Goal: Task Accomplishment & Management: Manage account settings

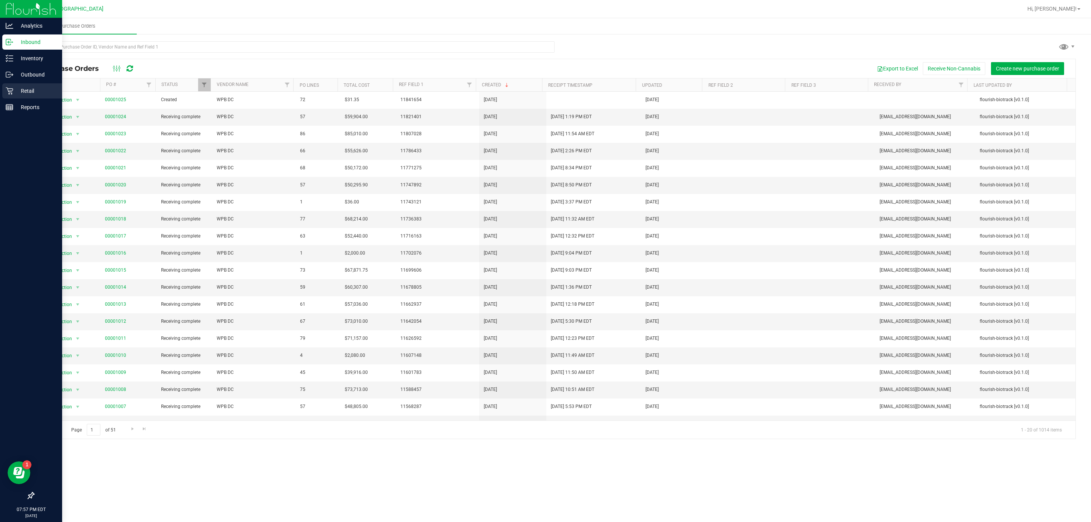
click at [24, 90] on p "Retail" at bounding box center [35, 90] width 45 height 9
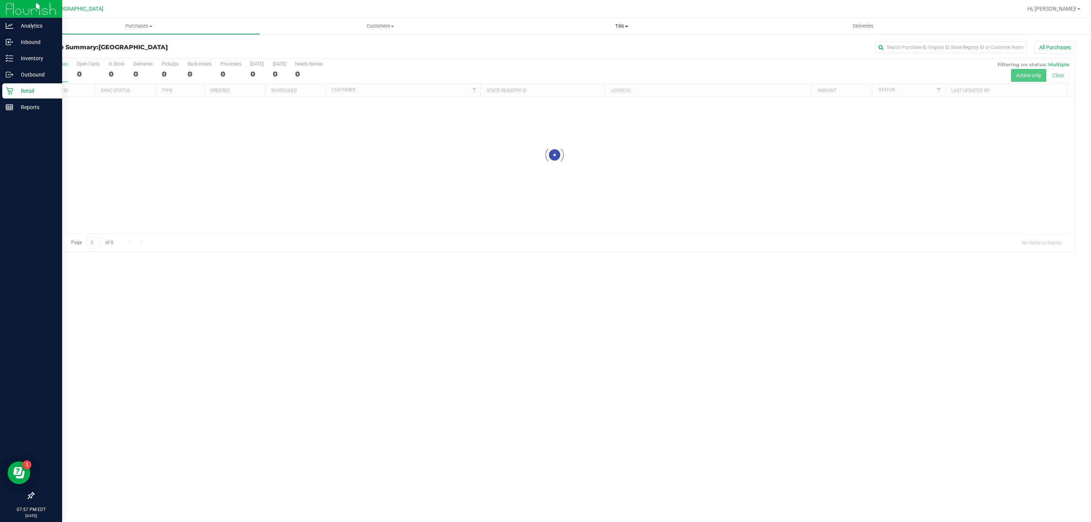
click at [623, 29] on span "Tills" at bounding box center [621, 26] width 240 height 7
click at [609, 42] on li "Manage tills" at bounding box center [621, 45] width 241 height 9
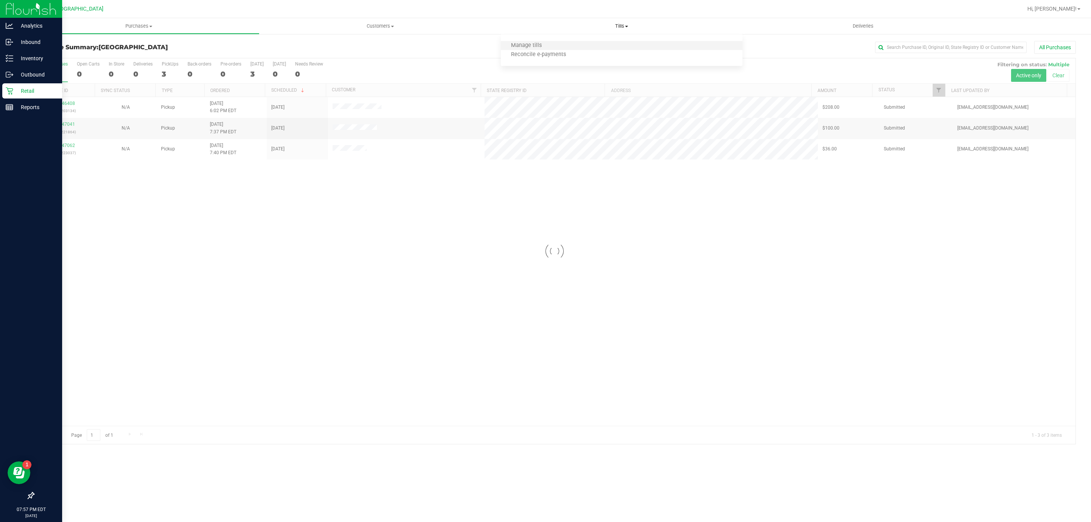
click at [592, 49] on li "Manage tills" at bounding box center [621, 45] width 241 height 9
click at [582, 47] on li "Manage tills" at bounding box center [621, 45] width 241 height 9
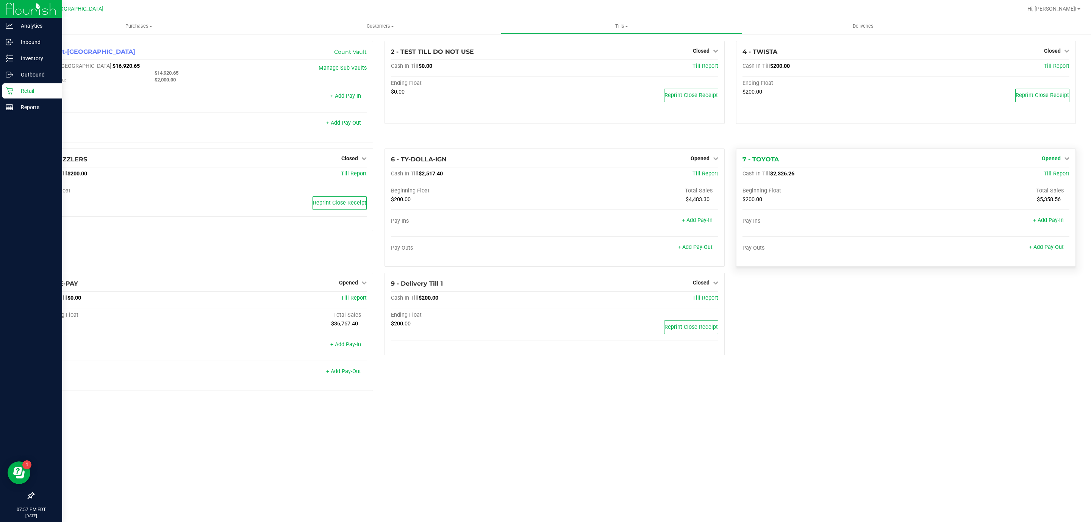
click at [1063, 157] on link "Opened" at bounding box center [1055, 158] width 28 height 6
click at [1056, 171] on div "Close Till" at bounding box center [1052, 173] width 56 height 9
click at [1055, 174] on link "Close Till" at bounding box center [1051, 174] width 20 height 6
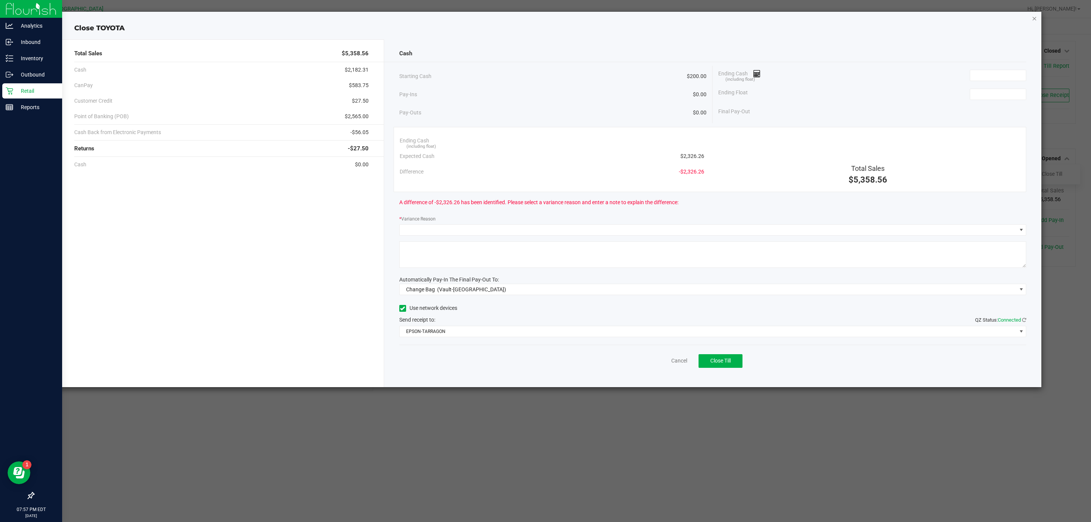
click at [1034, 16] on icon "button" at bounding box center [1033, 18] width 5 height 9
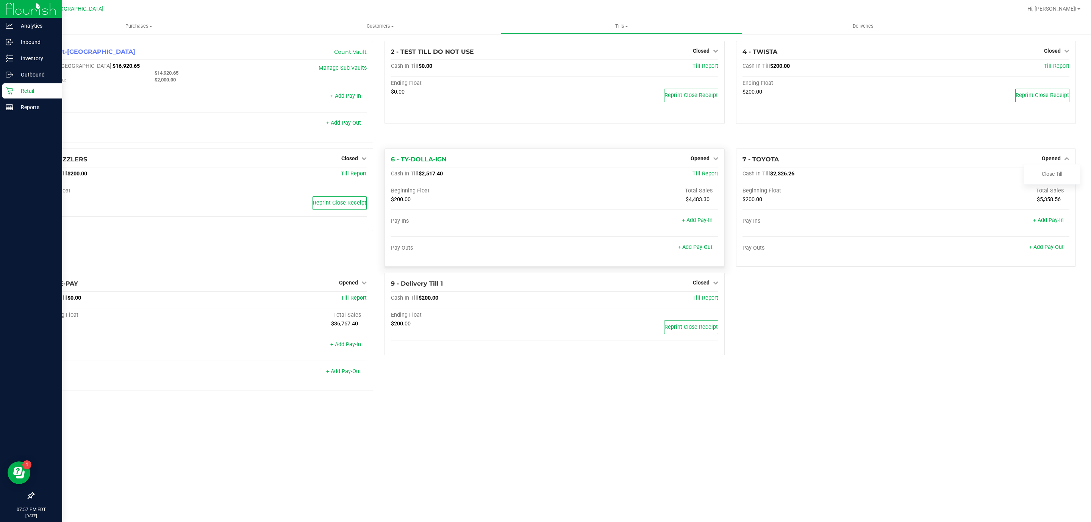
click at [706, 155] on div "Opened" at bounding box center [704, 158] width 28 height 9
click at [717, 159] on icon at bounding box center [715, 158] width 5 height 5
click at [703, 174] on link "Close Till" at bounding box center [700, 174] width 20 height 6
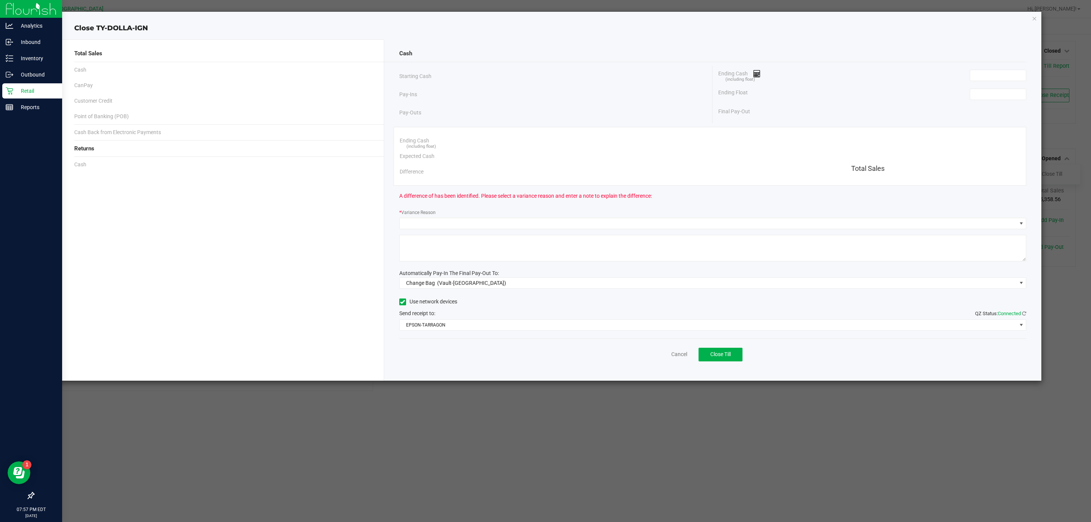
click at [1028, 95] on div "Cash Starting Cash Pay-Ins Pay-Outs Ending Cash (including float) Ending Float …" at bounding box center [712, 209] width 657 height 341
click at [1012, 94] on input at bounding box center [998, 94] width 56 height 11
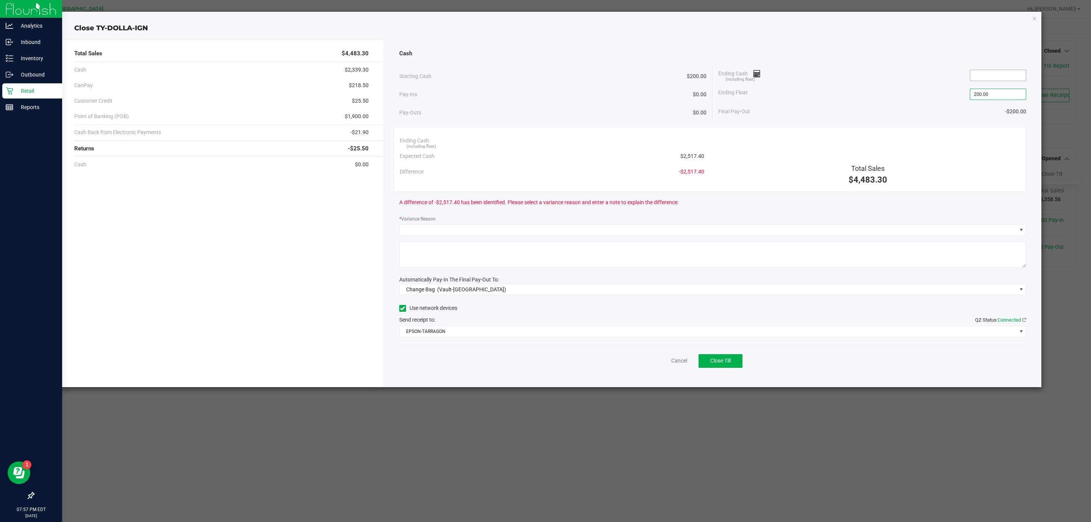
type input "$200.00"
click at [1014, 75] on input at bounding box center [998, 75] width 56 height 11
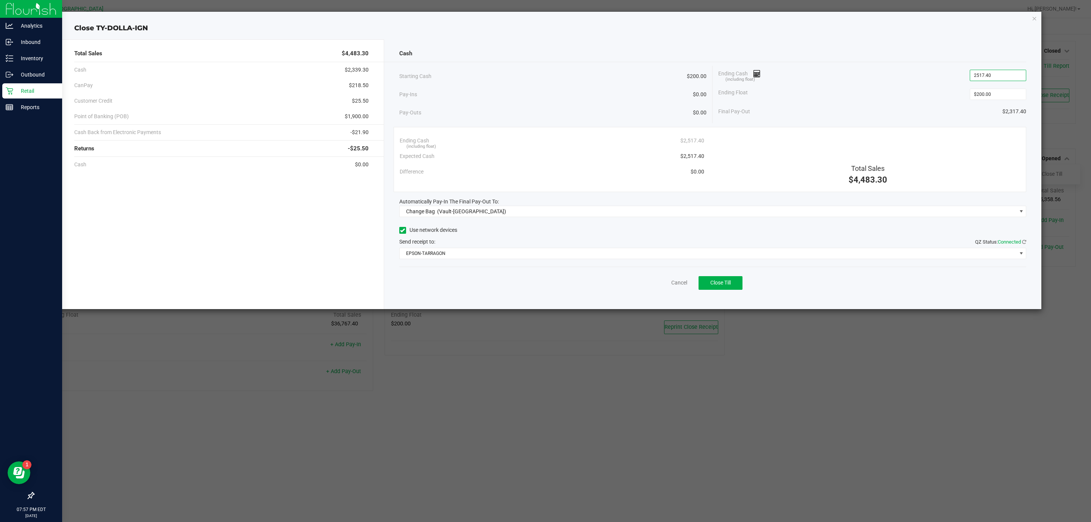
type input "$2,517.40"
click at [779, 175] on div "$4,483.30" at bounding box center [867, 179] width 304 height 12
click at [721, 217] on span "Change Bag (Vault-[GEOGRAPHIC_DATA])" at bounding box center [712, 211] width 627 height 11
click at [724, 213] on span "Change Bag (Vault-[GEOGRAPHIC_DATA])" at bounding box center [707, 211] width 617 height 11
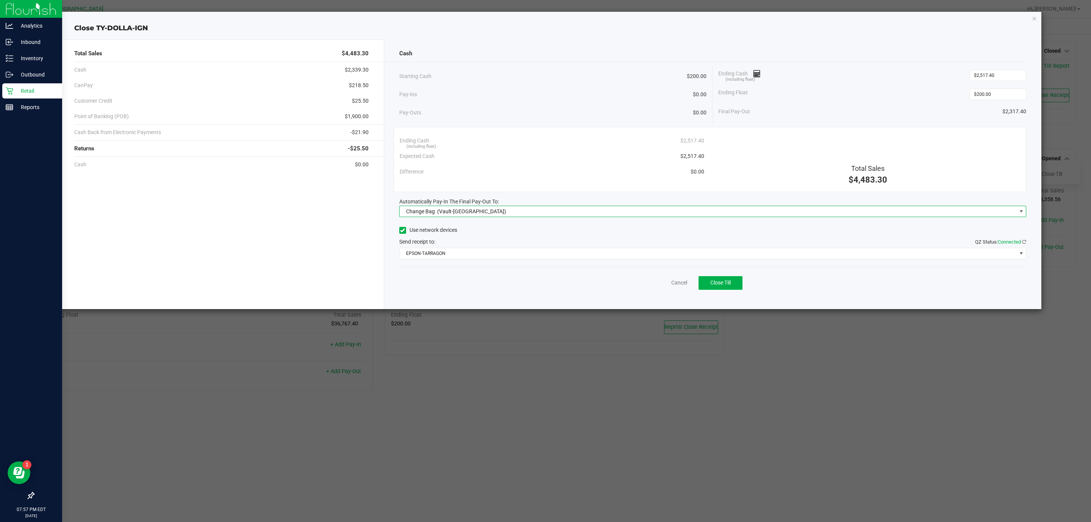
drag, startPoint x: 553, startPoint y: 210, endPoint x: 541, endPoint y: 217, distance: 13.9
click at [552, 210] on span "Change Bag (Vault-[GEOGRAPHIC_DATA])" at bounding box center [707, 211] width 617 height 11
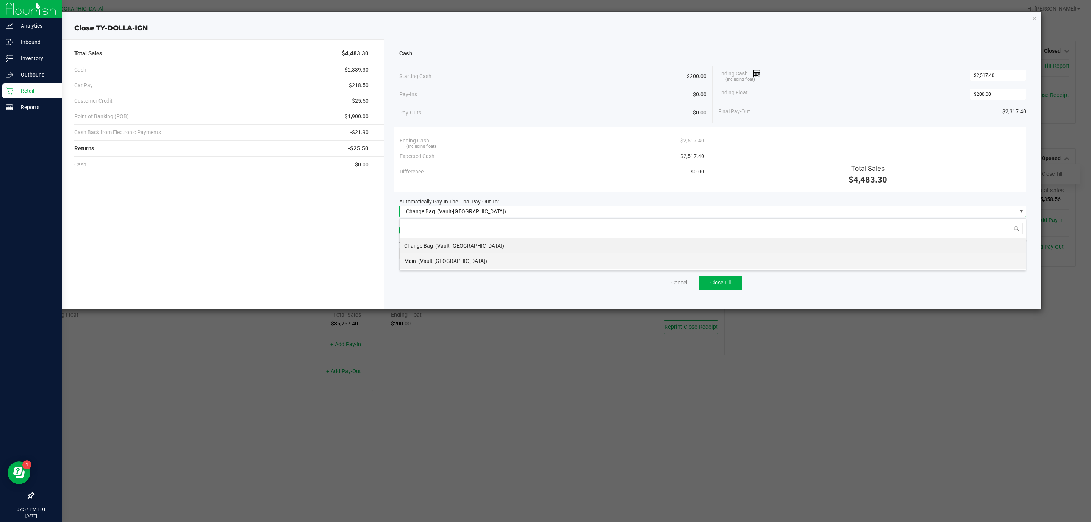
click at [432, 257] on div "Main (Vault-[GEOGRAPHIC_DATA])" at bounding box center [445, 261] width 83 height 14
click at [482, 254] on span "EPSON-TARRAGON" at bounding box center [707, 253] width 617 height 11
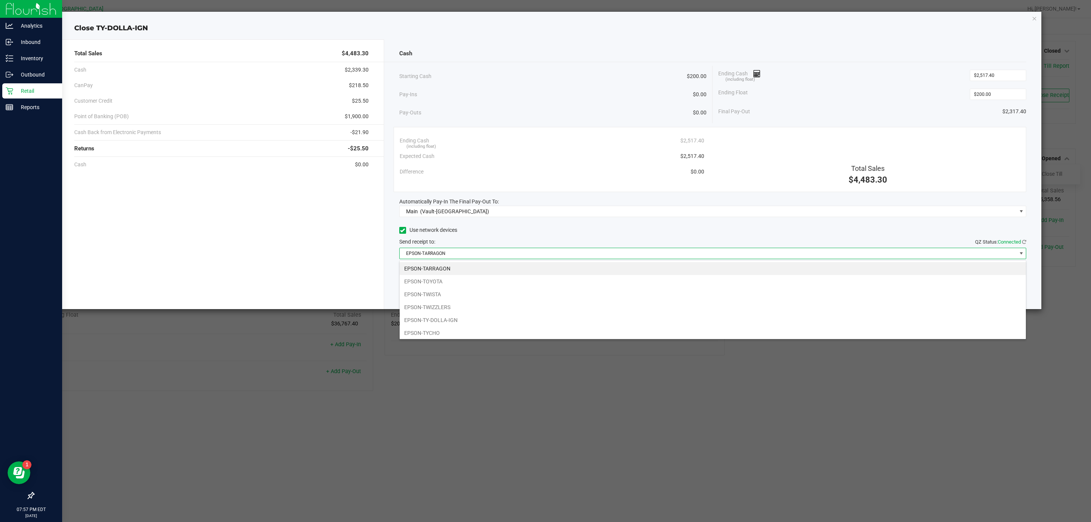
click at [485, 268] on li "EPSON-TARRAGON" at bounding box center [712, 268] width 626 height 13
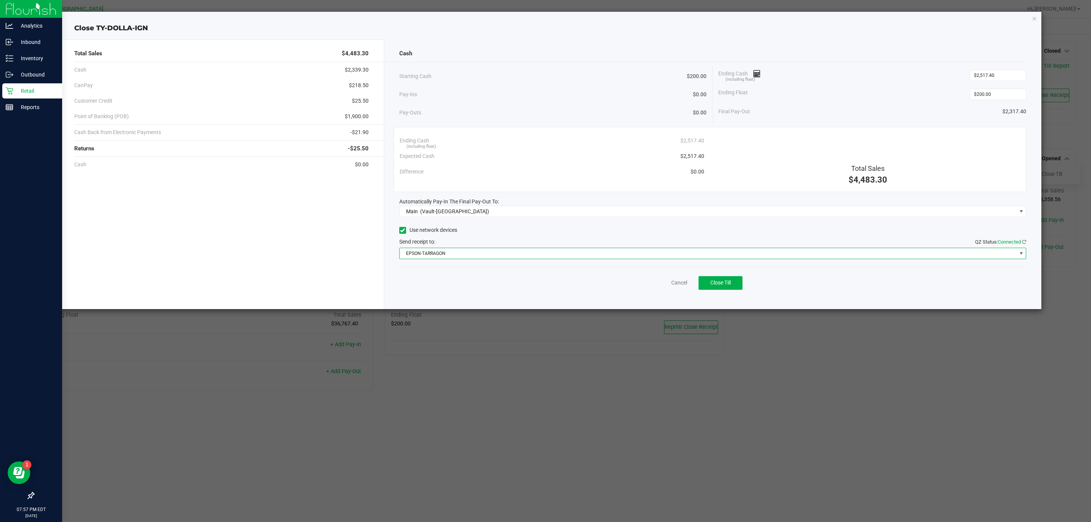
click at [499, 228] on div "Use network devices" at bounding box center [712, 230] width 627 height 11
click at [719, 284] on span "Close Till" at bounding box center [720, 282] width 20 height 6
click at [666, 282] on link "Dismiss" at bounding box center [662, 283] width 18 height 8
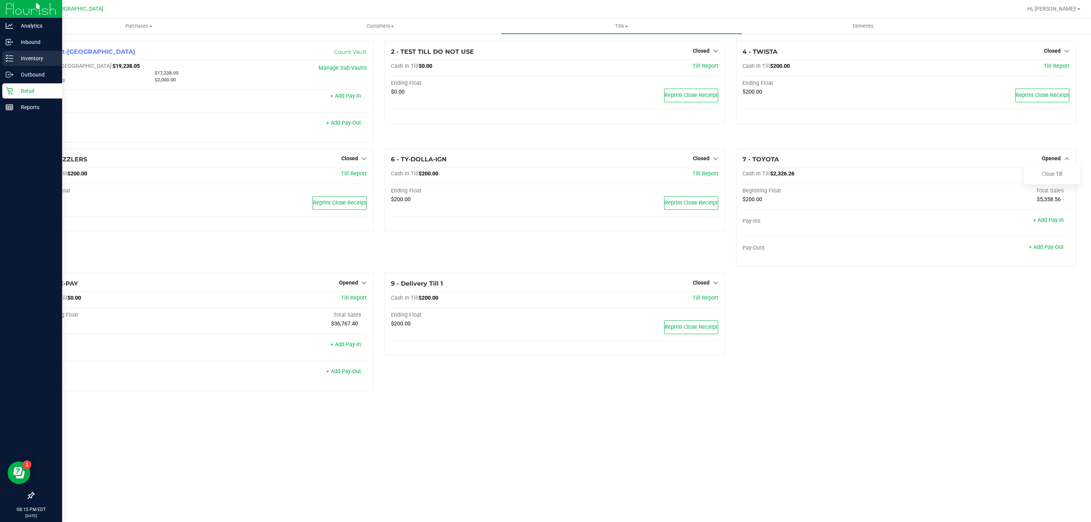
click at [48, 54] on p "Inventory" at bounding box center [35, 58] width 45 height 9
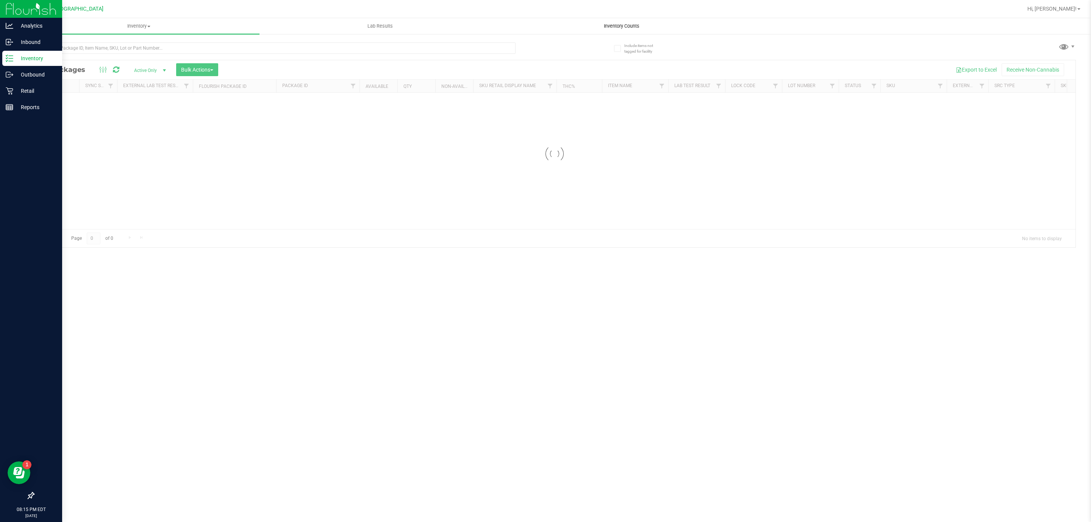
click at [609, 24] on span "Inventory Counts" at bounding box center [621, 26] width 56 height 7
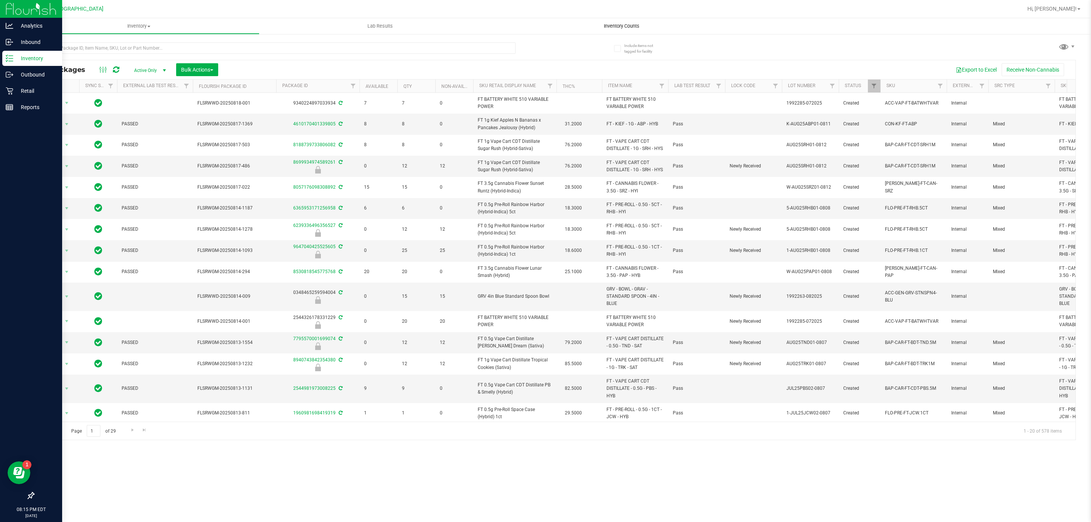
click at [609, 24] on span "Inventory Counts" at bounding box center [621, 26] width 56 height 7
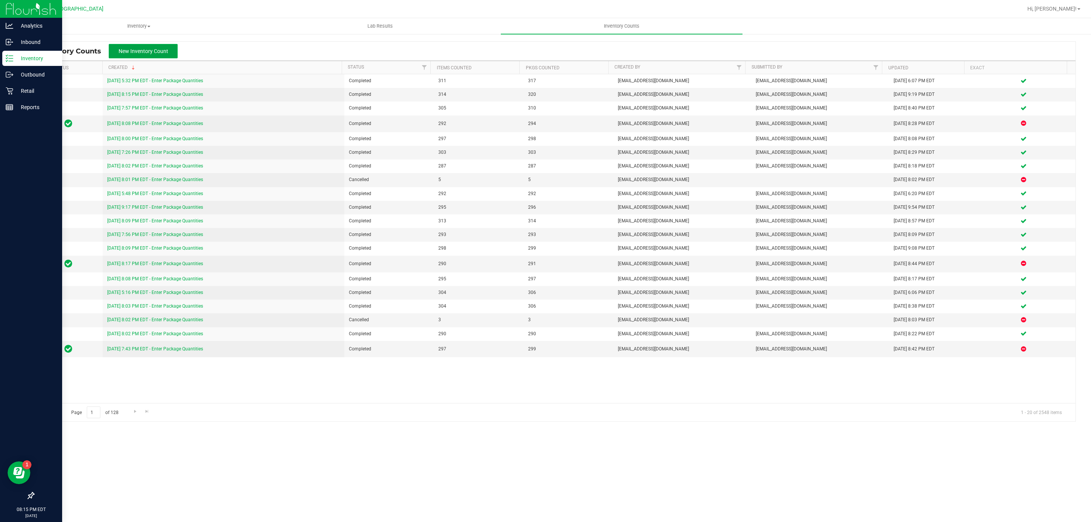
click at [149, 53] on span "New Inventory Count" at bounding box center [144, 51] width 50 height 6
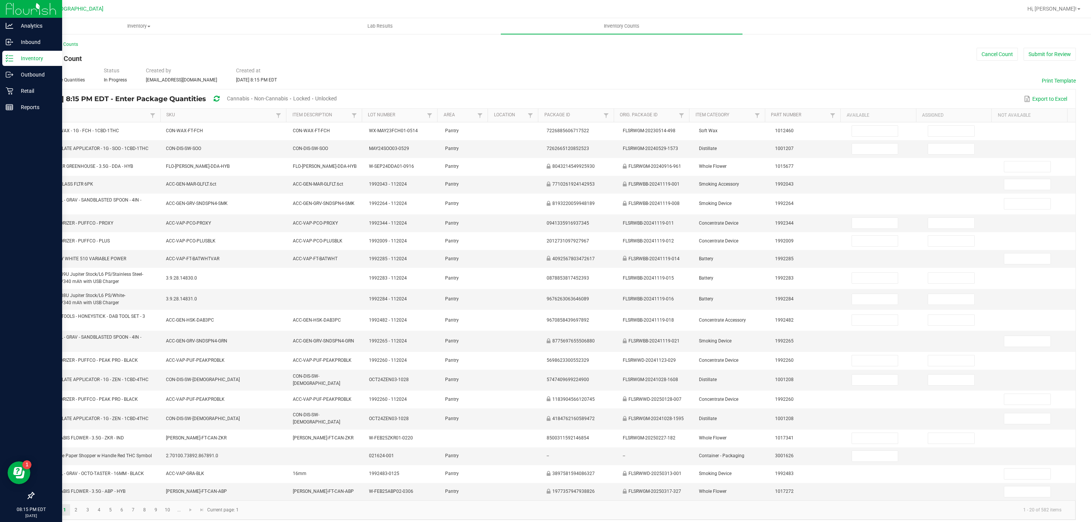
click at [245, 97] on div "[DATE] 8:15 PM EDT - Enter Package Quantities Cannabis Non-Cannabis Locked Unlo…" at bounding box center [190, 99] width 303 height 14
click at [249, 98] on span "Cannabis" at bounding box center [238, 98] width 22 height 6
click at [337, 99] on span "Unlocked" at bounding box center [326, 98] width 22 height 6
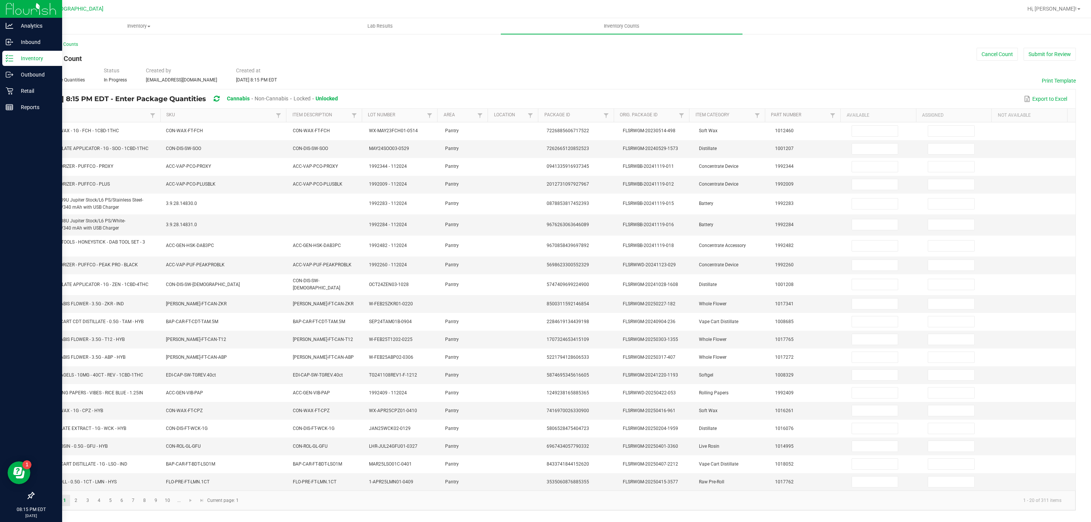
click at [95, 117] on link "Item" at bounding box center [95, 115] width 108 height 6
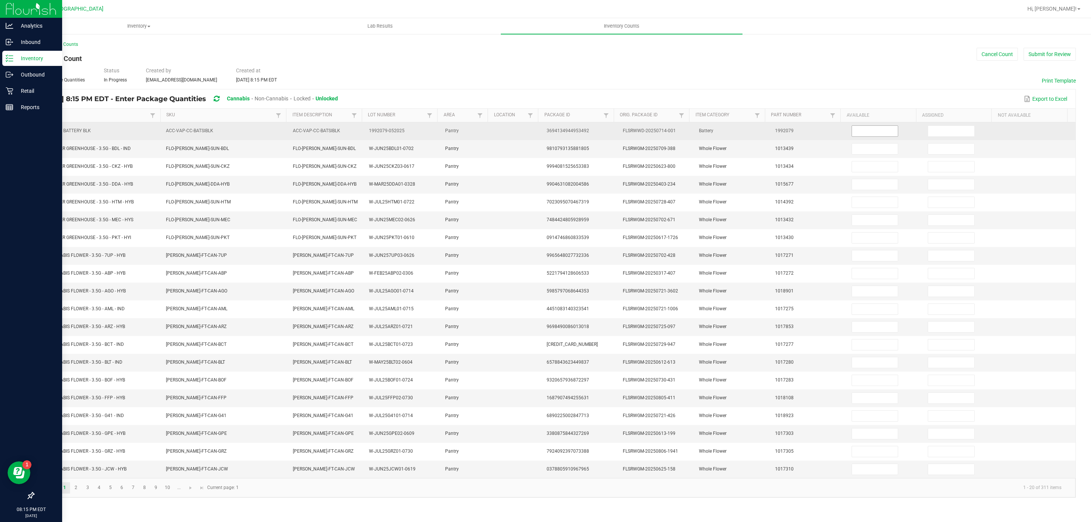
click at [858, 132] on input at bounding box center [875, 131] width 46 height 11
click at [874, 134] on input at bounding box center [875, 131] width 46 height 11
type input "10"
type input "0"
type input "18"
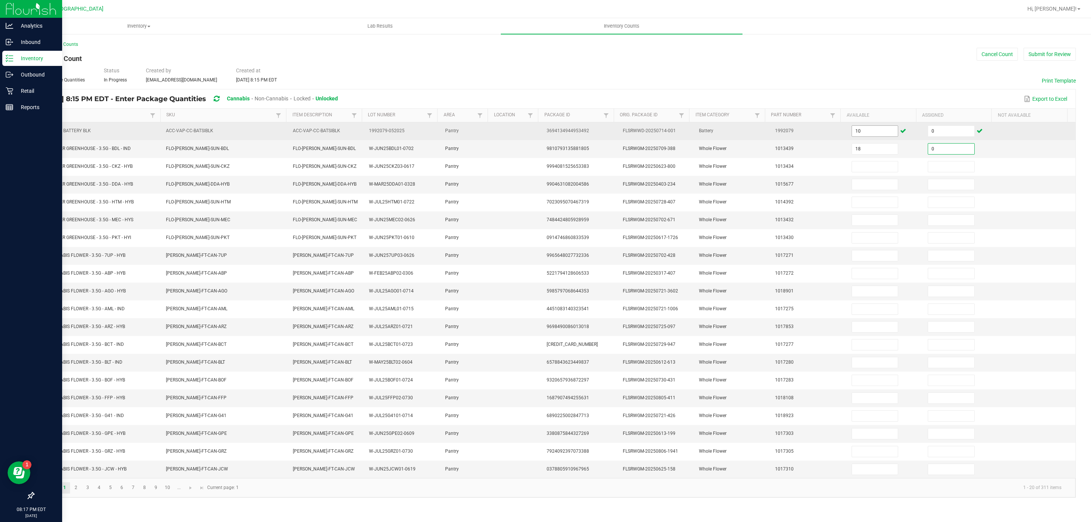
type input "0"
type input "9"
type input "0"
type input "7"
type input "0"
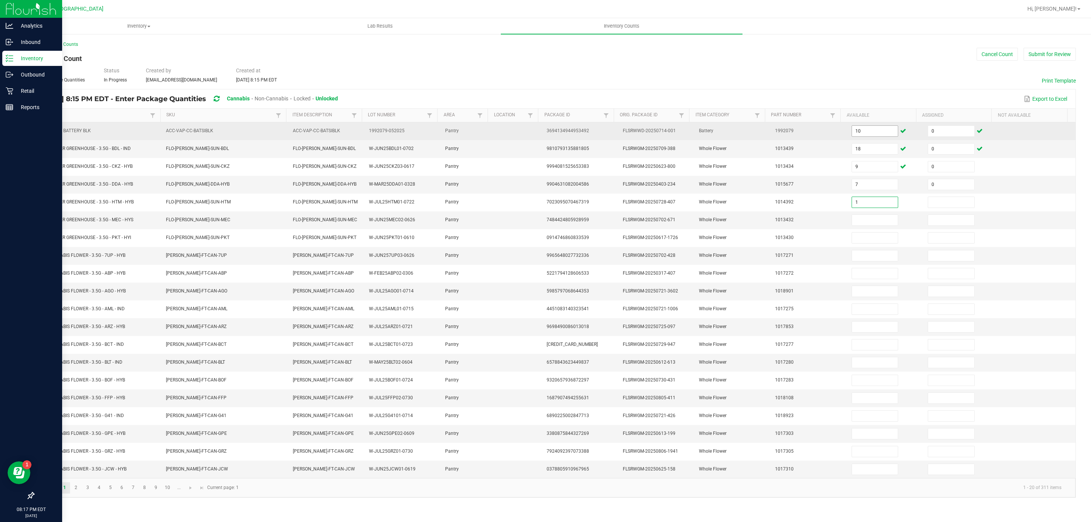
type input "1"
type input "0"
type input "2"
type input "0"
type input "165"
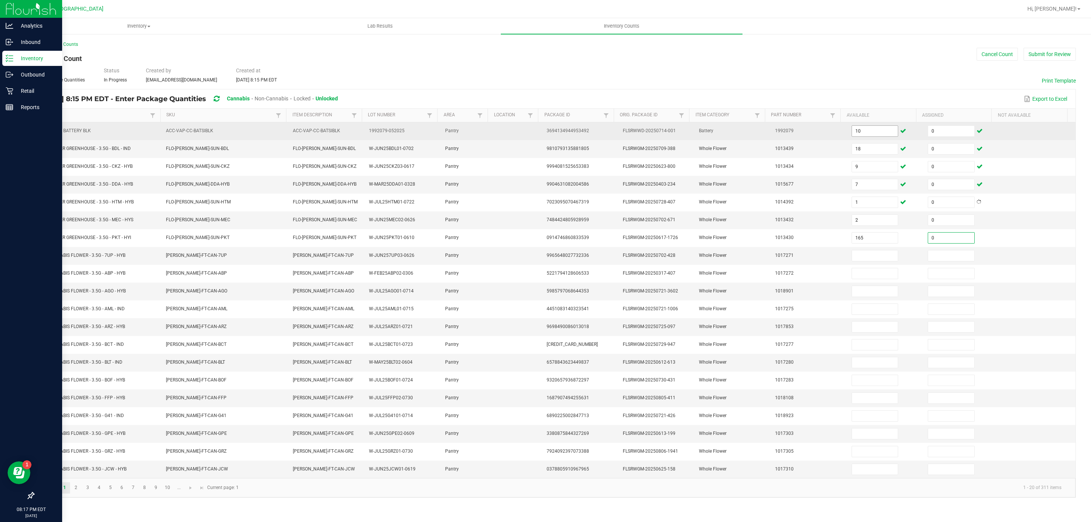
type input "0"
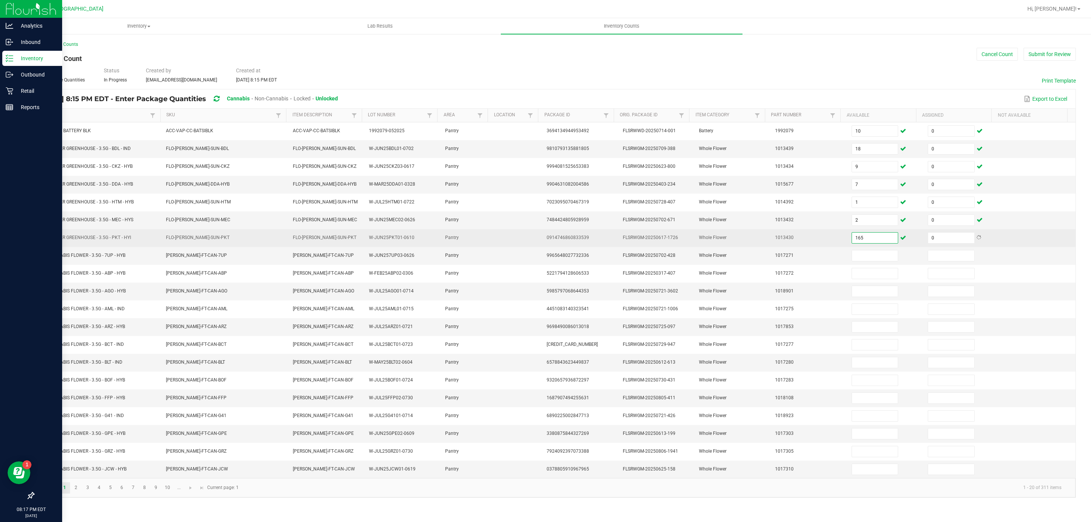
click at [884, 240] on input "165" at bounding box center [875, 238] width 46 height 11
type input "16"
type input "10"
type input "0"
type input "9"
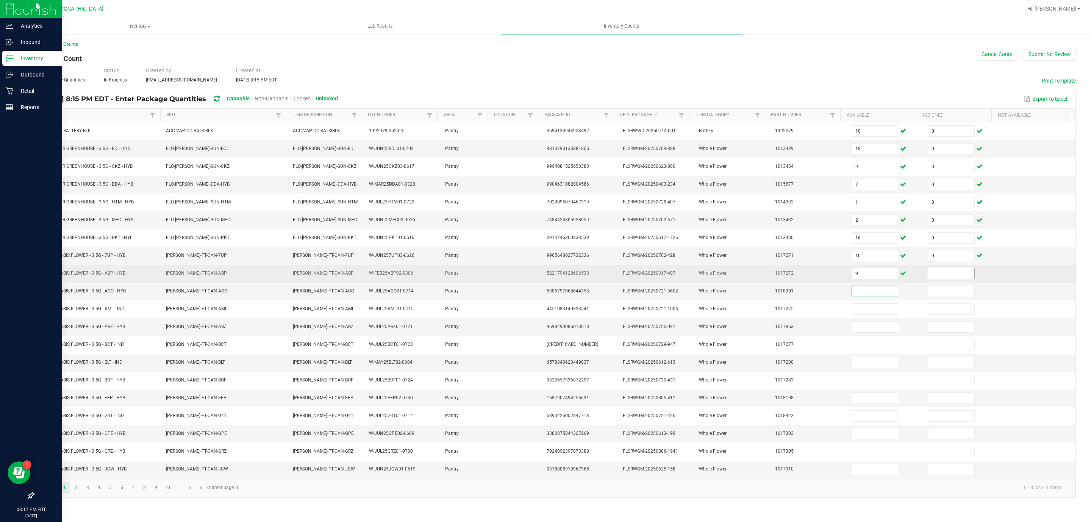
click at [944, 279] on input at bounding box center [951, 273] width 46 height 11
type input "0"
type input "12"
type input "0"
type input "13"
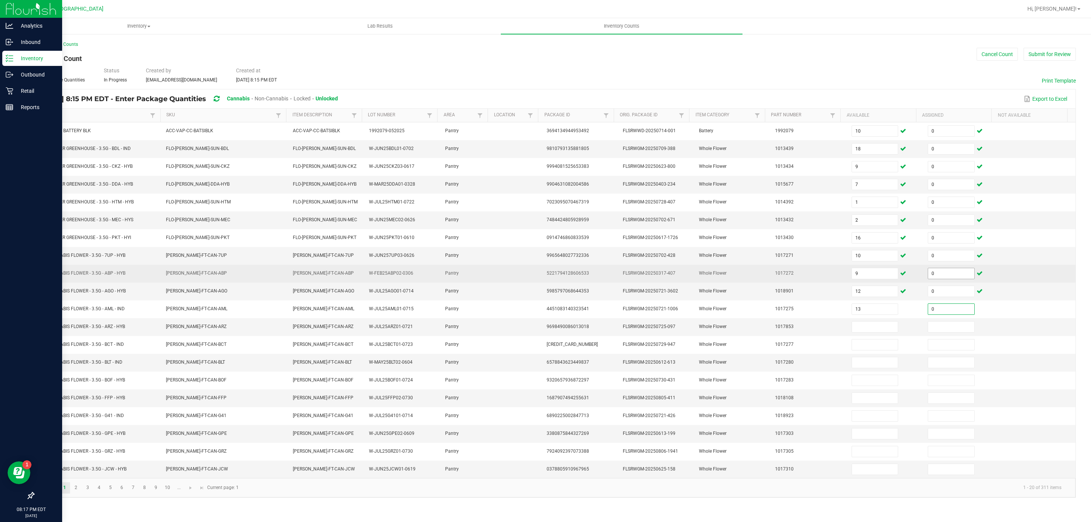
type input "0"
type input "4"
type input "0"
type input "8"
type input "0"
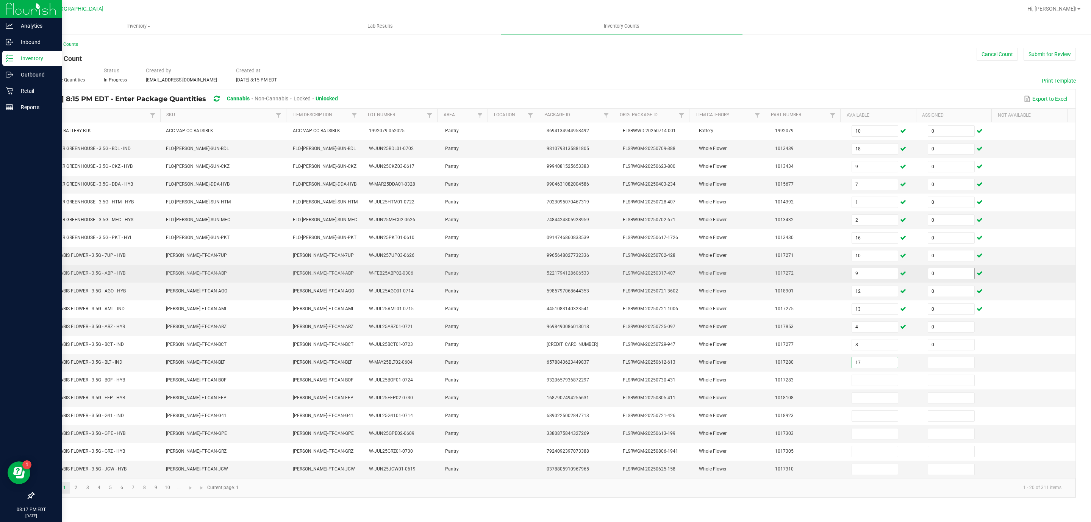
type input "17"
type input "0"
type input "1"
type input "0"
type input "12"
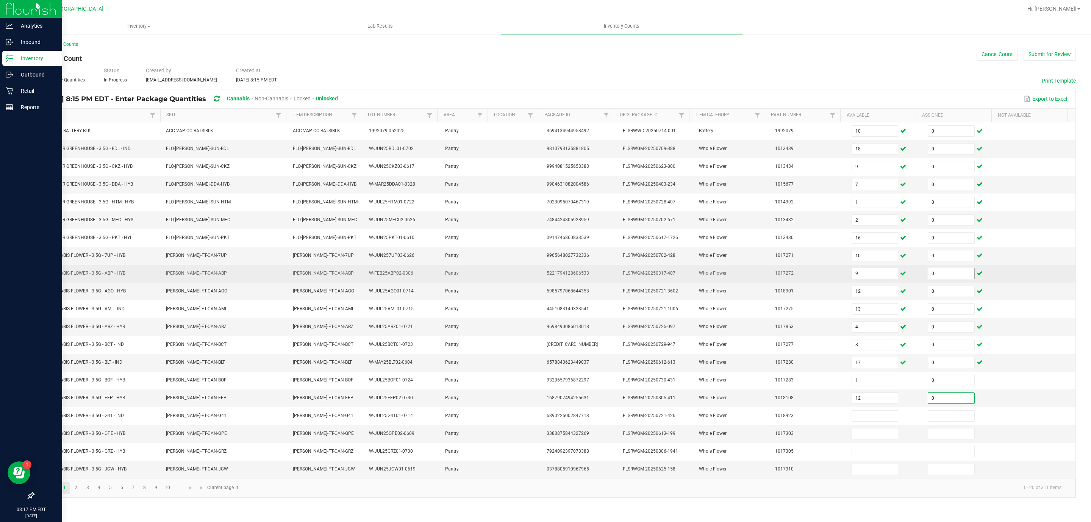
type input "0"
type input "6"
type input "0"
type input "5"
type input "0"
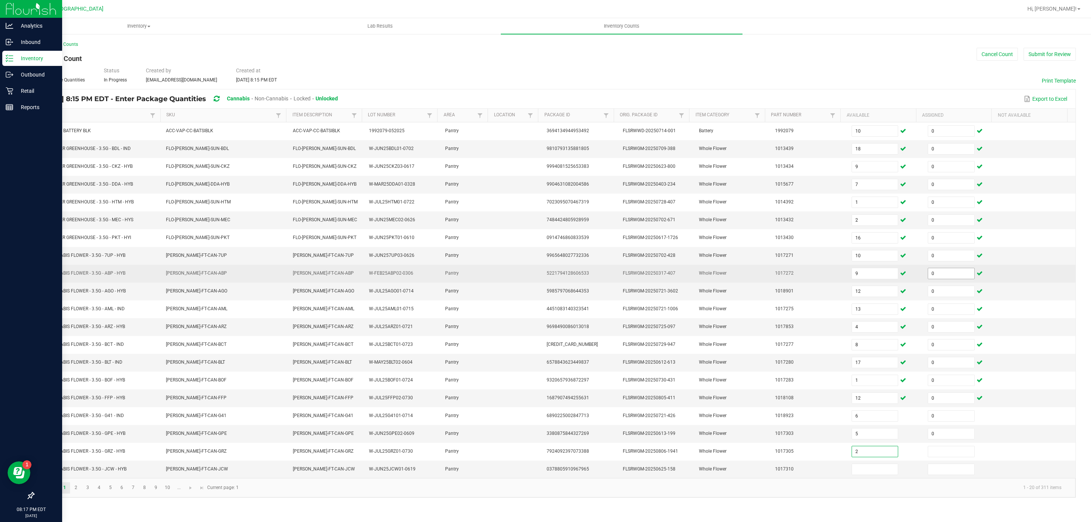
type input "2"
type input "0"
type input "4"
type input "0"
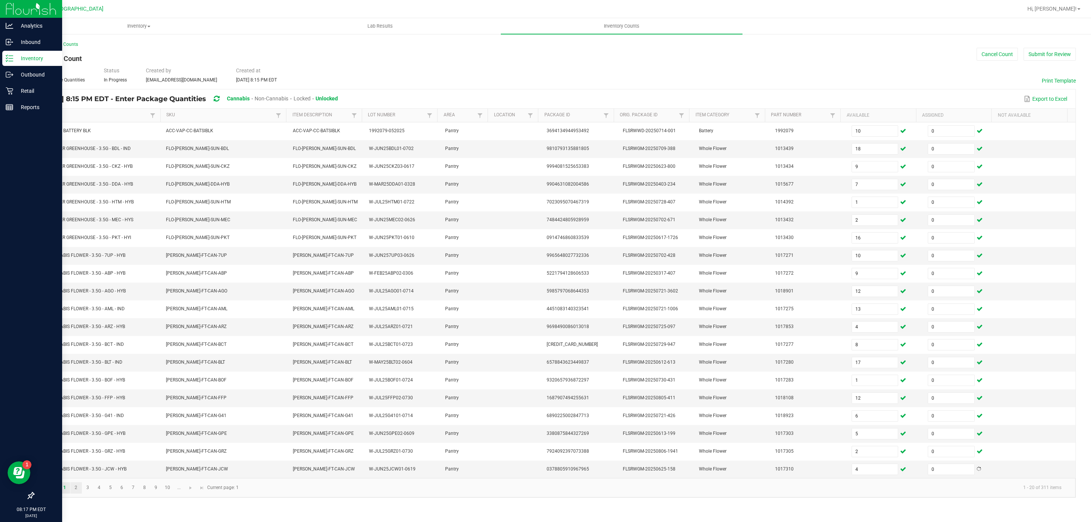
click at [74, 493] on link "2" at bounding box center [75, 487] width 11 height 11
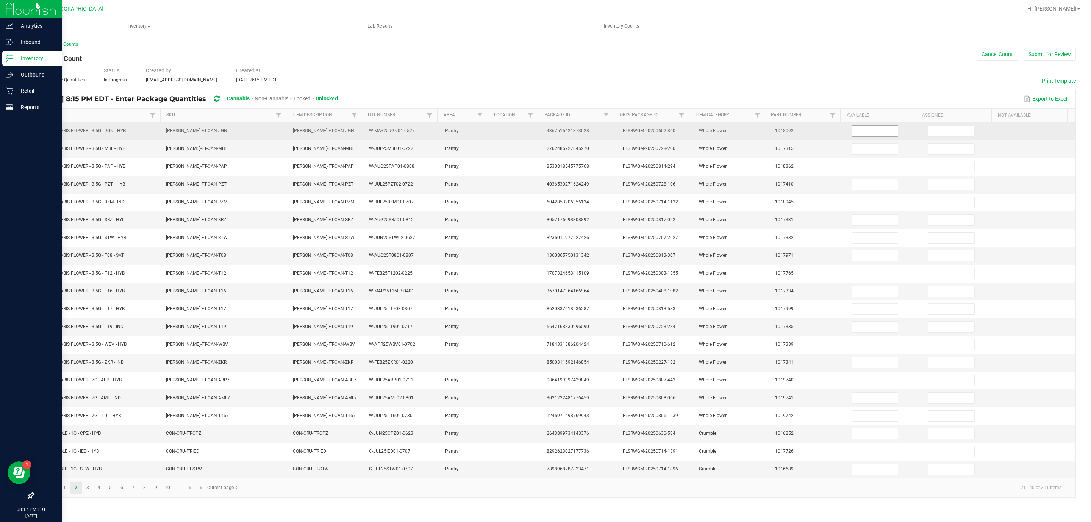
click at [864, 133] on input at bounding box center [875, 131] width 46 height 11
type input "13"
type input "0"
type input "16"
type input "0"
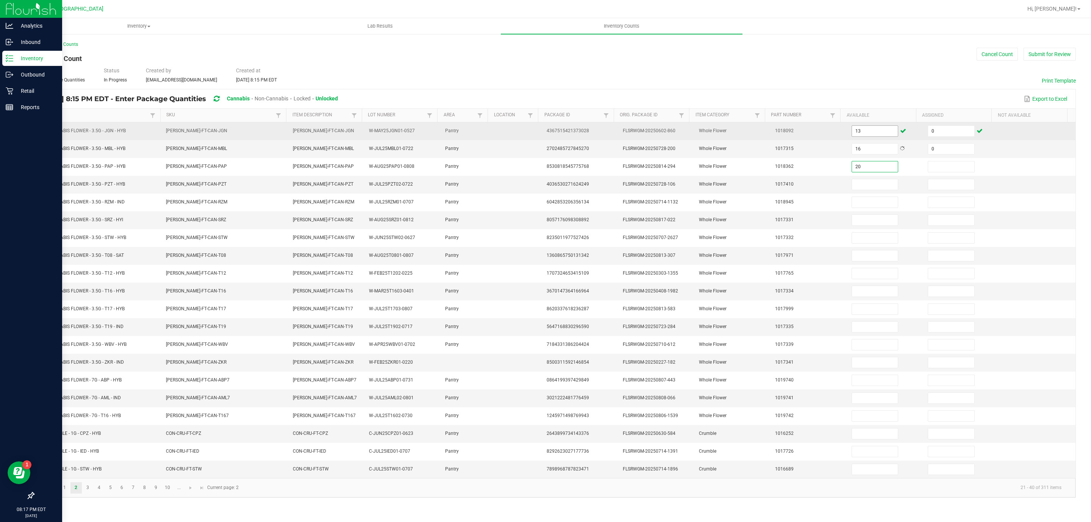
type input "20"
type input "0"
type input "13"
type input "0"
type input "6"
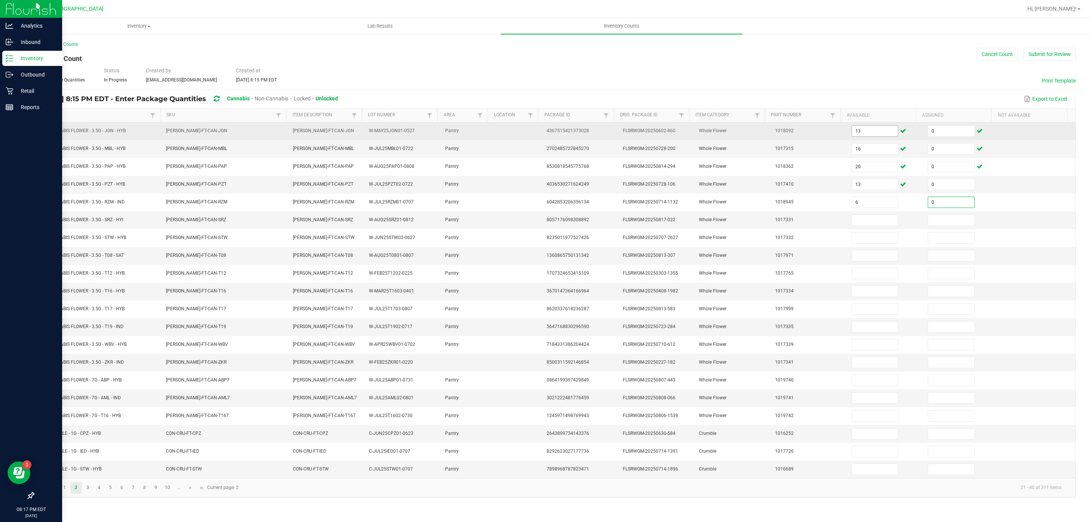
type input "0"
type input "15"
type input "0"
type input "20"
type input "0"
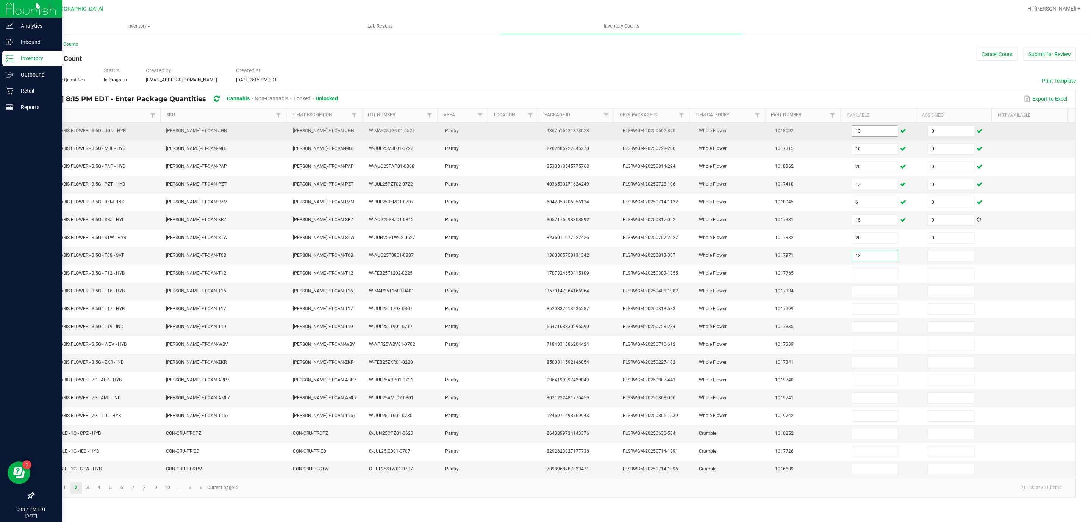
type input "13"
type input "0"
type input "17"
type input "0"
type input "16"
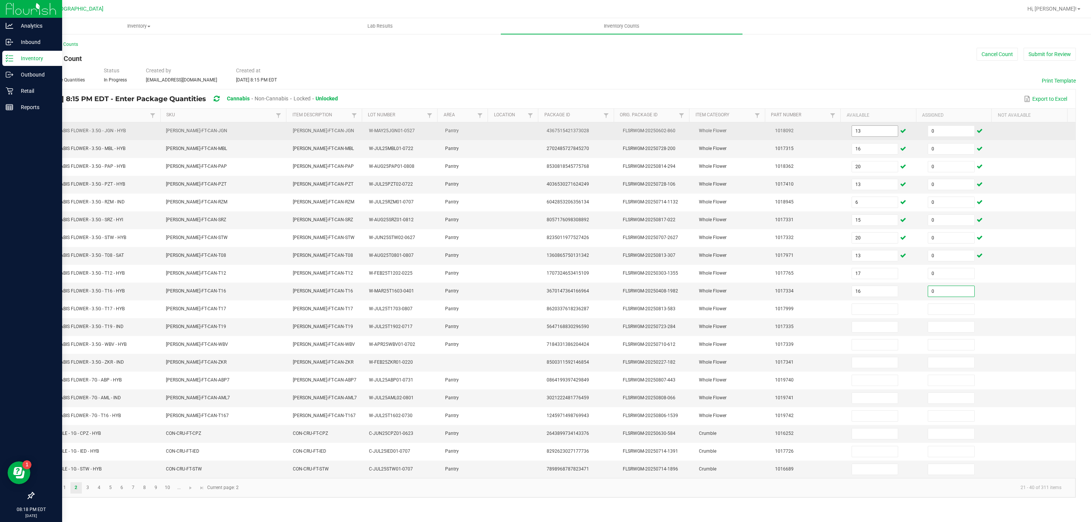
type input "0"
type input "3"
type input "0"
type input "4"
type input "0"
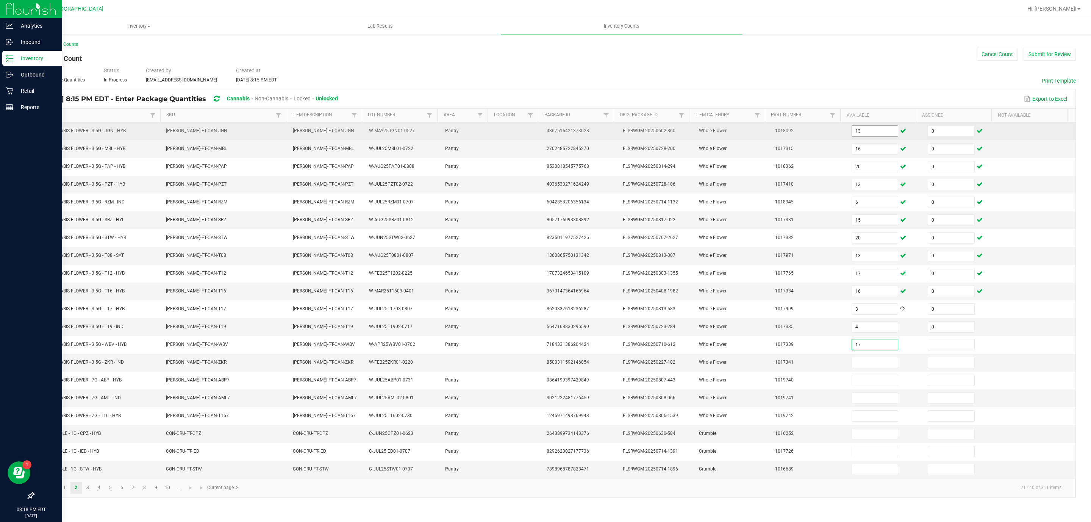
type input "17"
type input "0"
type input "17"
type input "0"
type input "20"
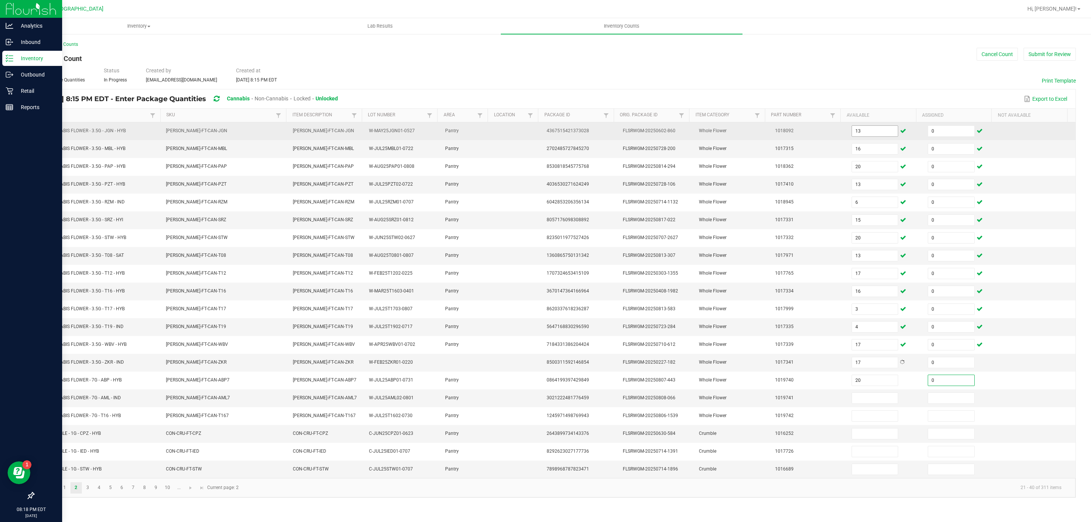
type input "0"
type input "16"
type input "0"
type input "15"
type input "0"
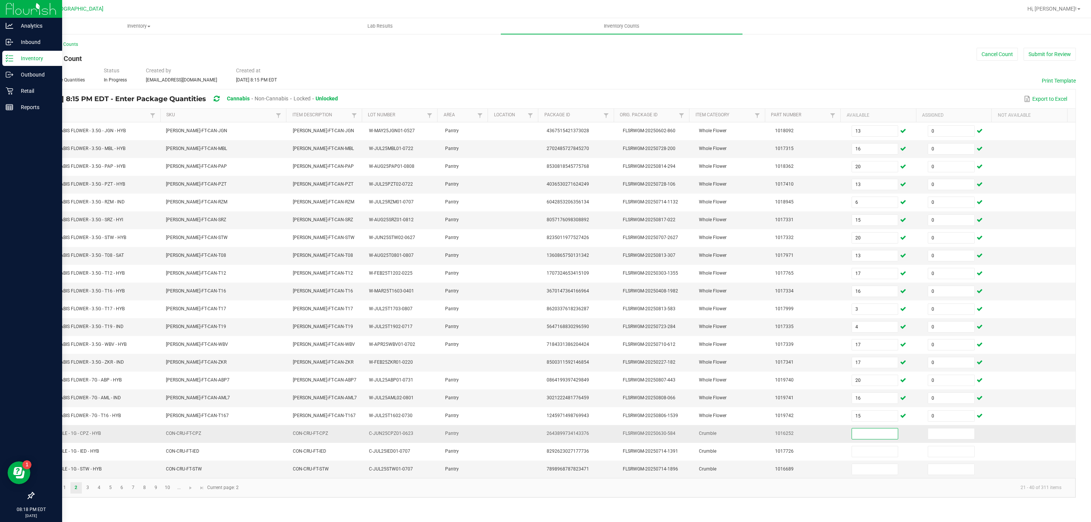
click at [872, 439] on input at bounding box center [875, 433] width 46 height 11
type input "7"
type input "0"
type input "7"
type input "0"
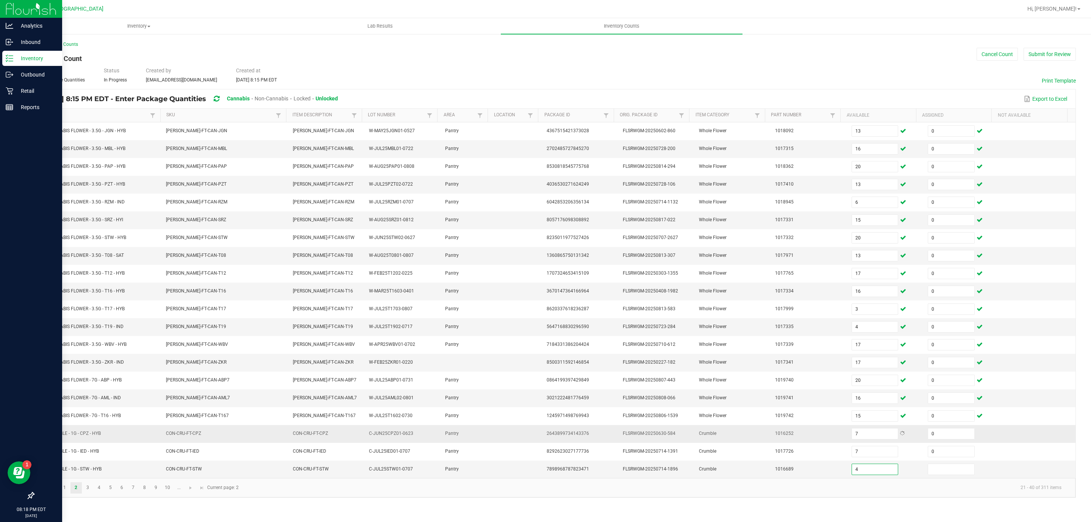
type input "4"
type input "0"
click at [84, 493] on link "3" at bounding box center [87, 487] width 11 height 11
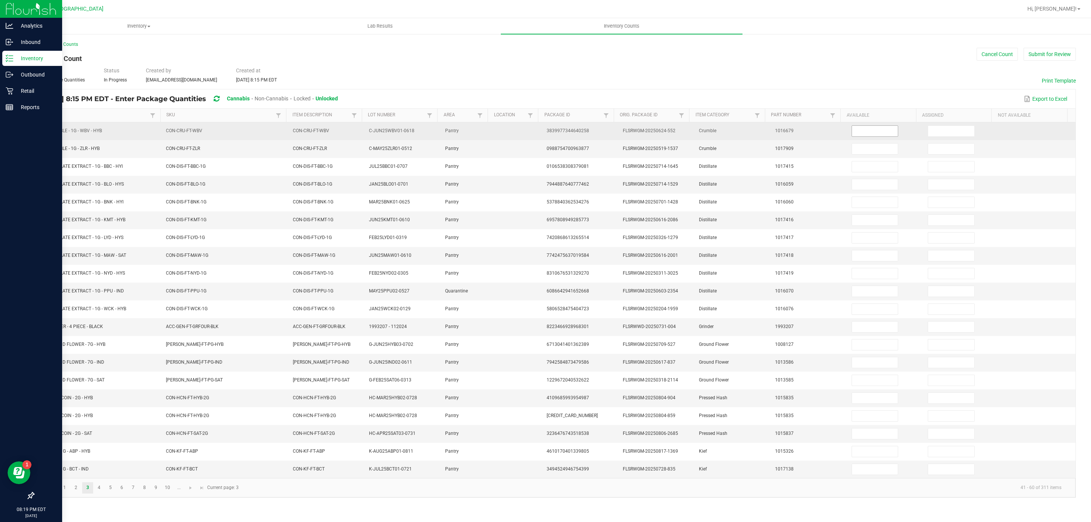
click at [876, 136] on input at bounding box center [875, 131] width 46 height 11
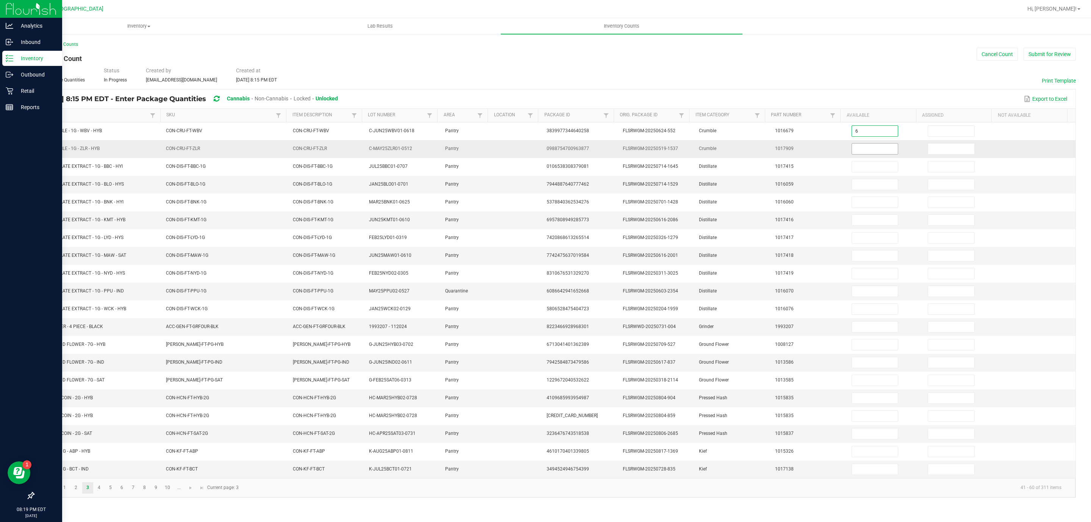
type input "6"
type input "0"
type input "1"
type input "0"
type input "2"
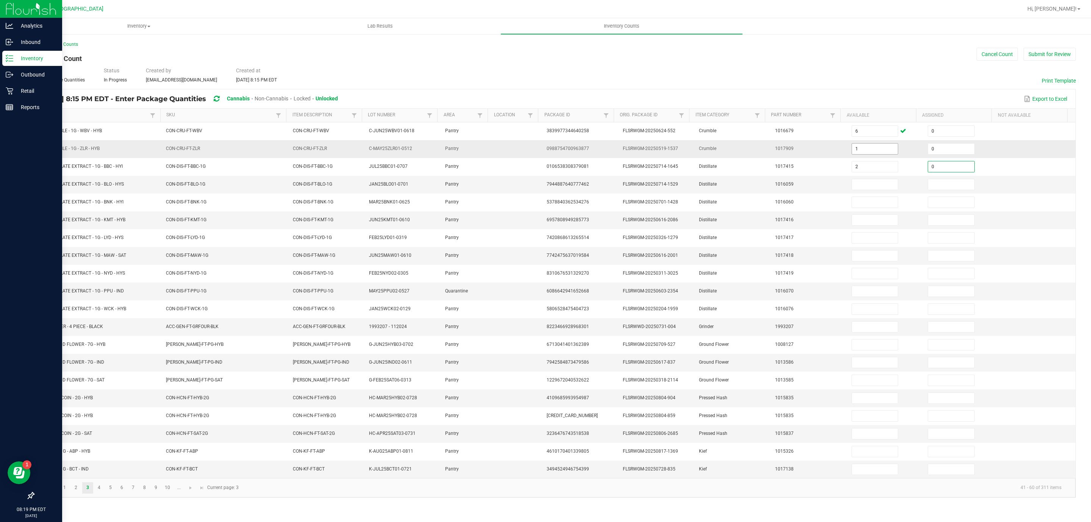
type input "0"
type input "12"
type input "0"
type input "12"
type input "0"
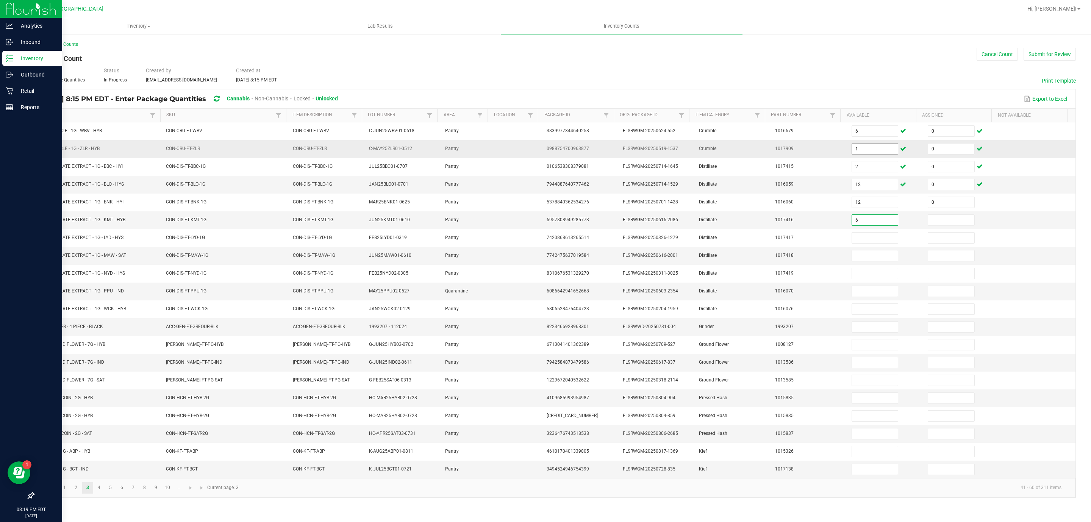
type input "6"
type input "0"
type input "2"
type input "0"
type input "8"
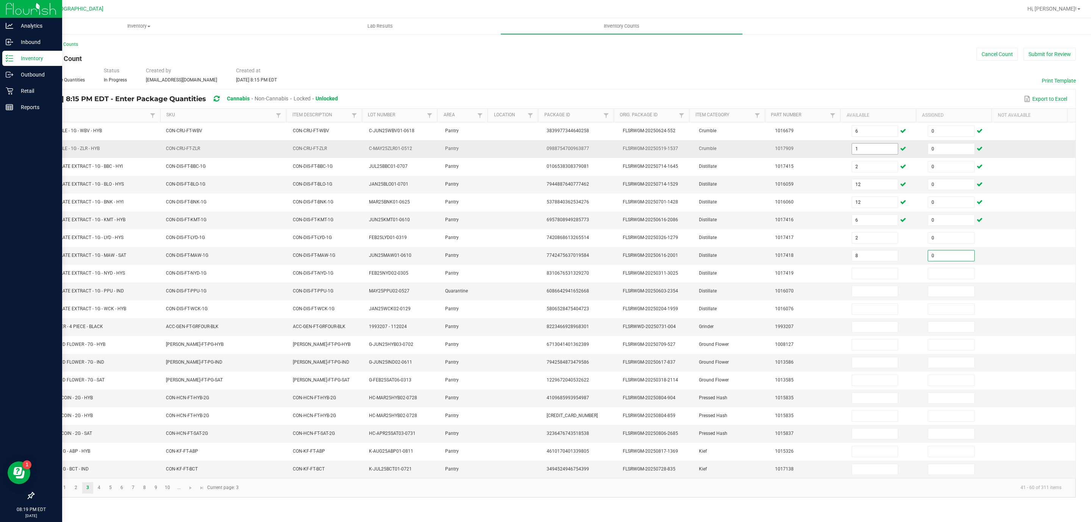
type input "0"
type input "5"
type input "0"
type input "11"
type input "0"
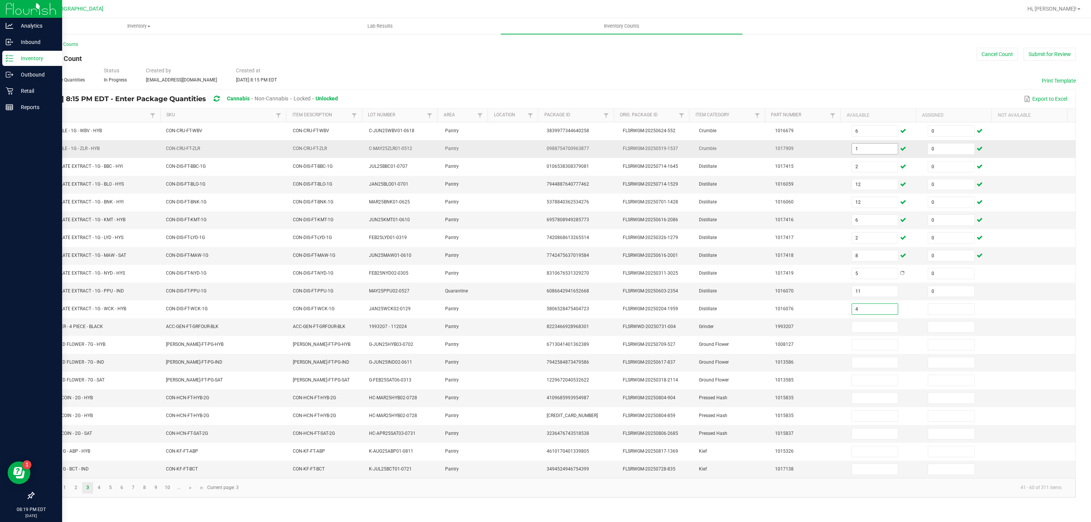
type input "4"
type input "0"
type input "5"
type input "0"
type input "10"
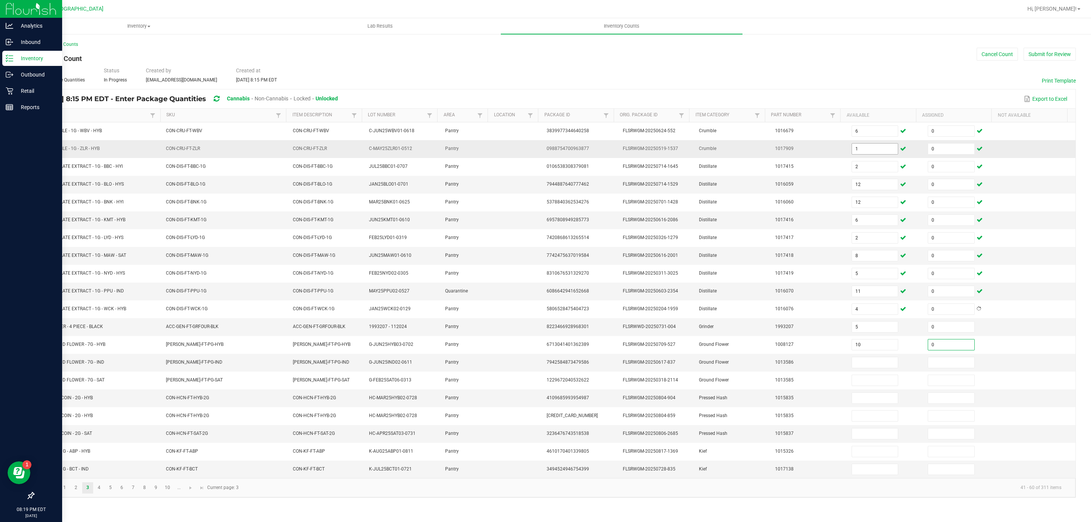
type input "0"
type input "9"
type input "0"
type input "12"
type input "0"
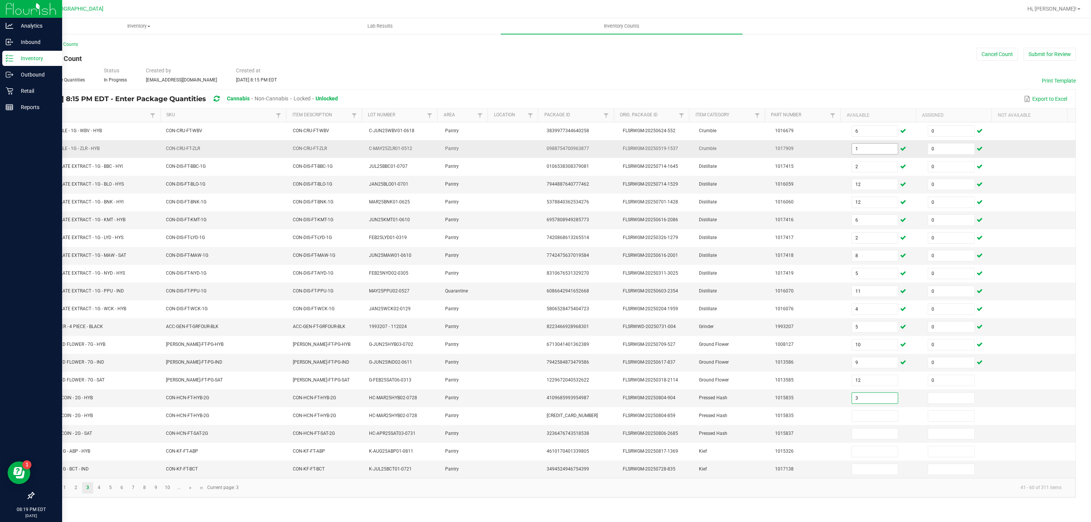
type input "3"
type input "0"
type input "1"
type input "0"
type input "8"
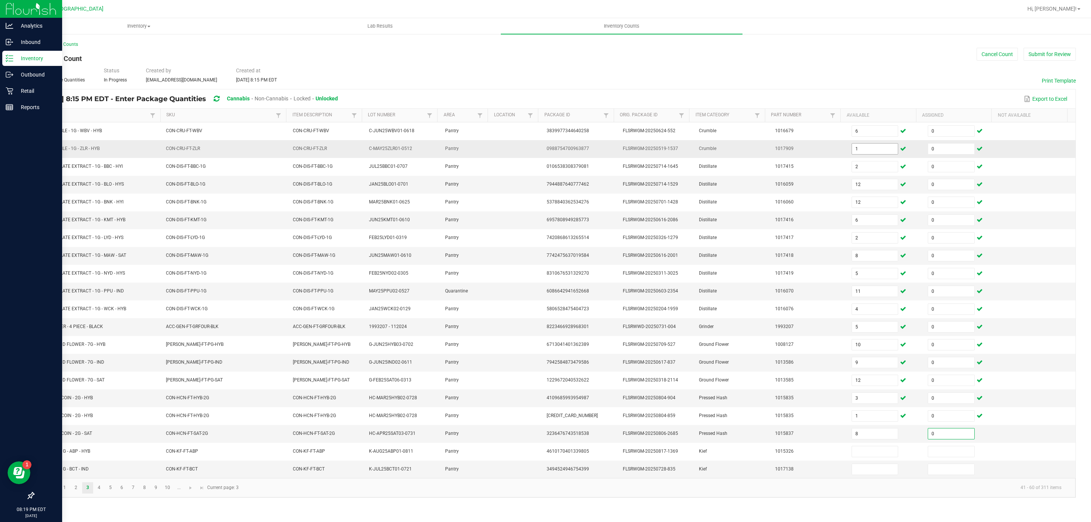
type input "0"
click at [100, 493] on link "4" at bounding box center [99, 487] width 11 height 11
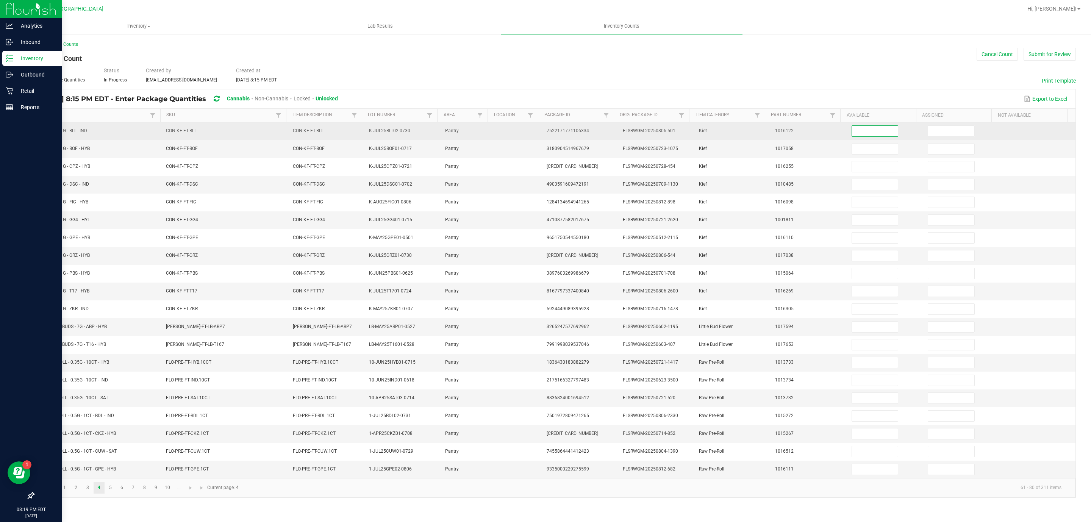
click at [879, 130] on input at bounding box center [875, 131] width 46 height 11
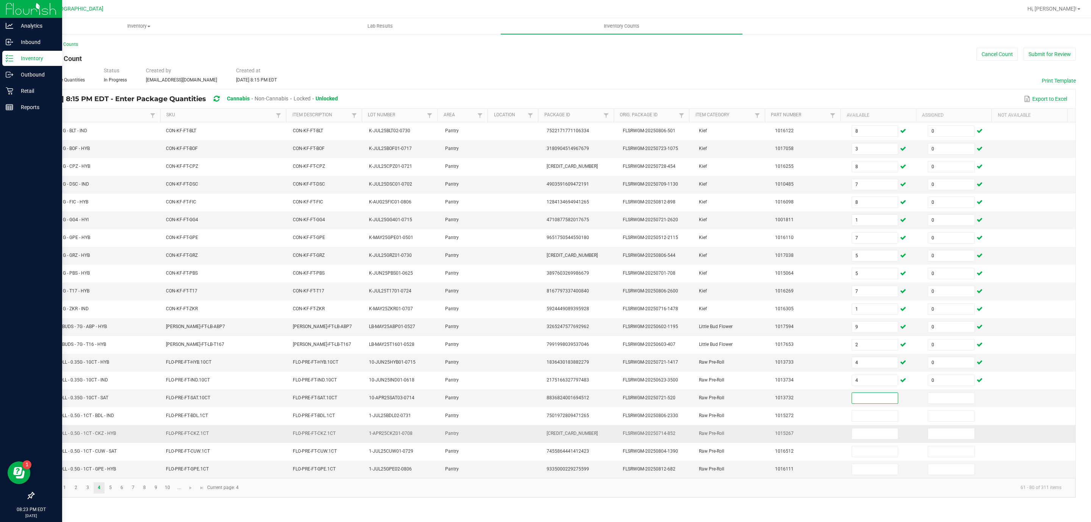
click at [888, 437] on td at bounding box center [885, 434] width 76 height 18
click at [880, 403] on input at bounding box center [875, 398] width 46 height 11
click at [107, 493] on link "5" at bounding box center [110, 487] width 11 height 11
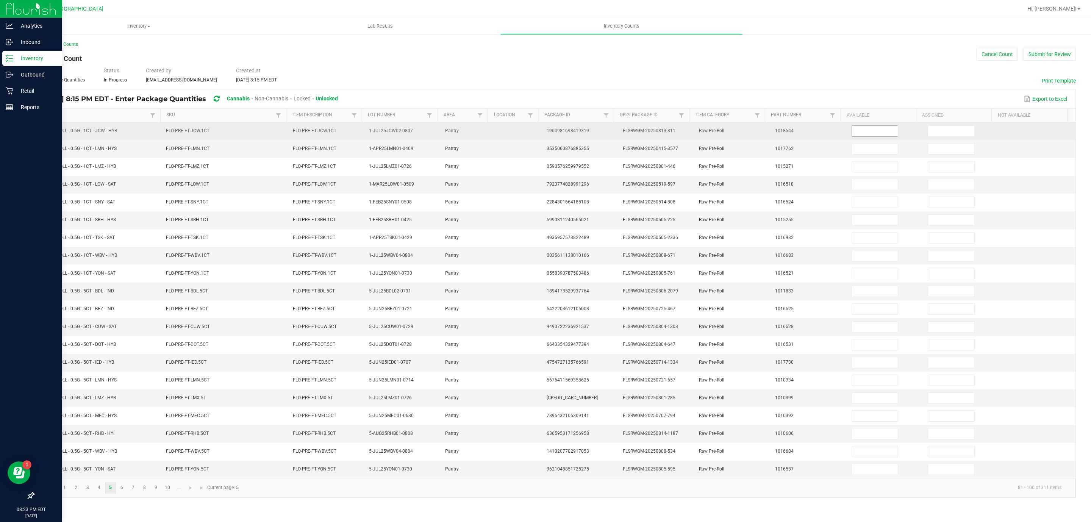
click at [879, 131] on input at bounding box center [875, 131] width 46 height 11
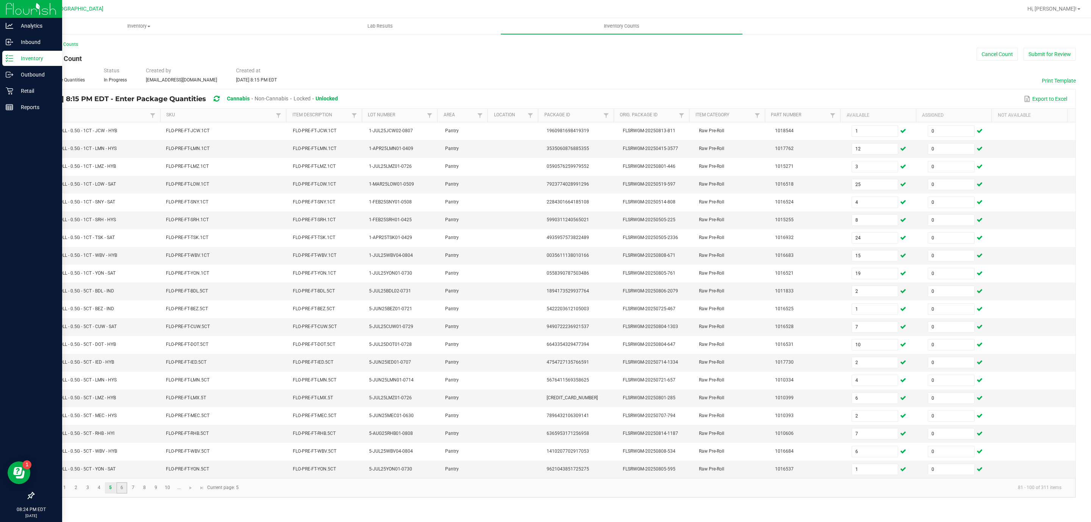
click at [120, 493] on link "6" at bounding box center [121, 487] width 11 height 11
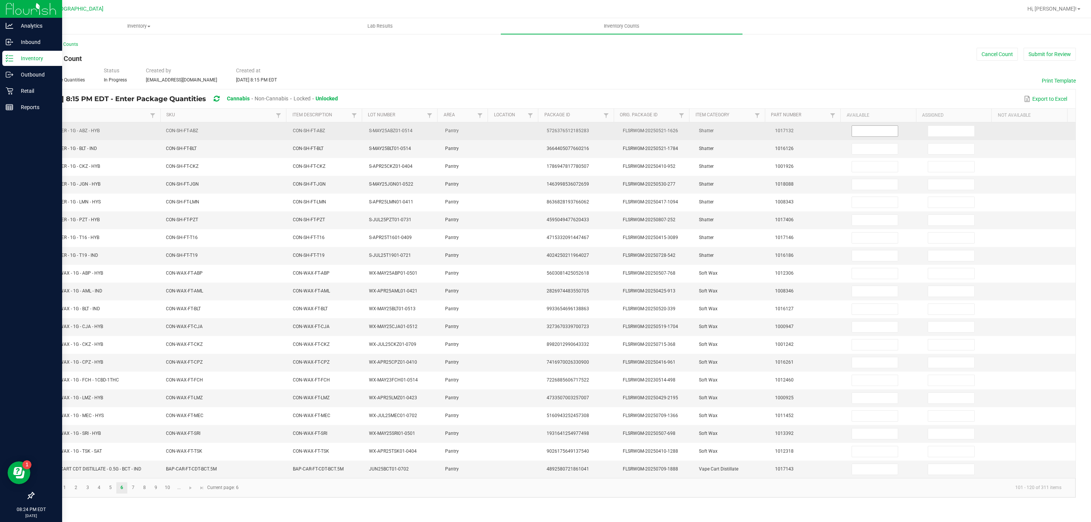
click at [874, 130] on input at bounding box center [875, 131] width 46 height 11
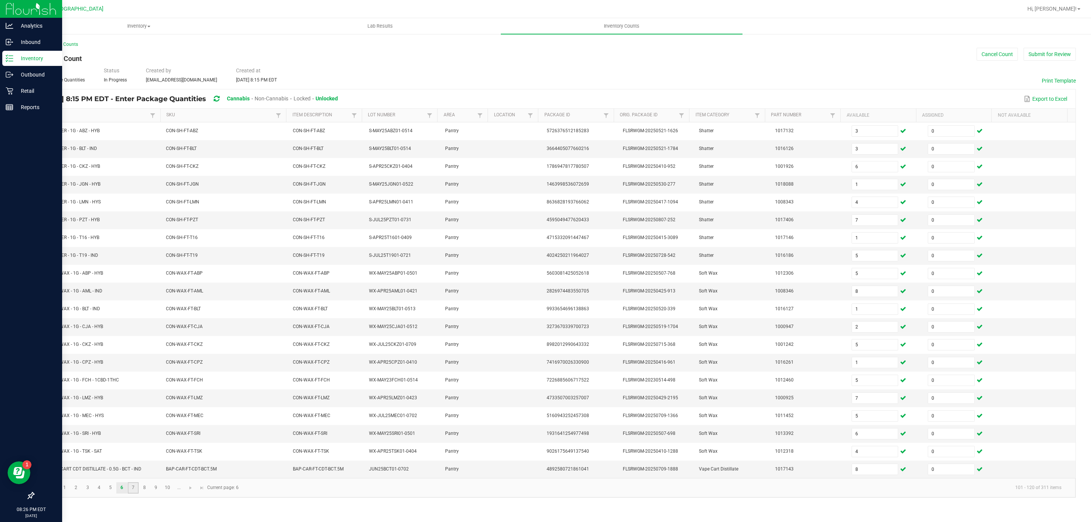
click at [132, 493] on link "7" at bounding box center [133, 487] width 11 height 11
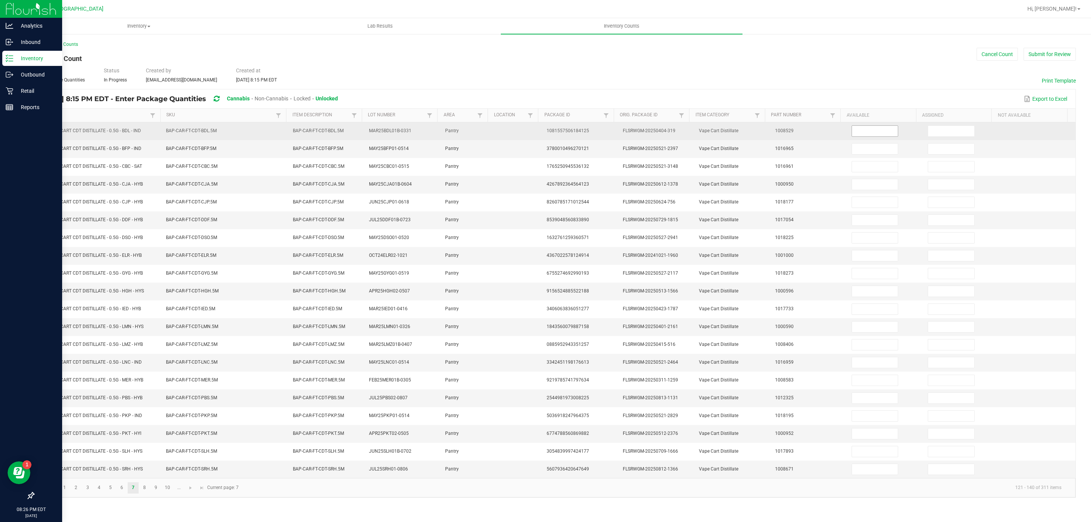
click at [864, 131] on input at bounding box center [875, 131] width 46 height 11
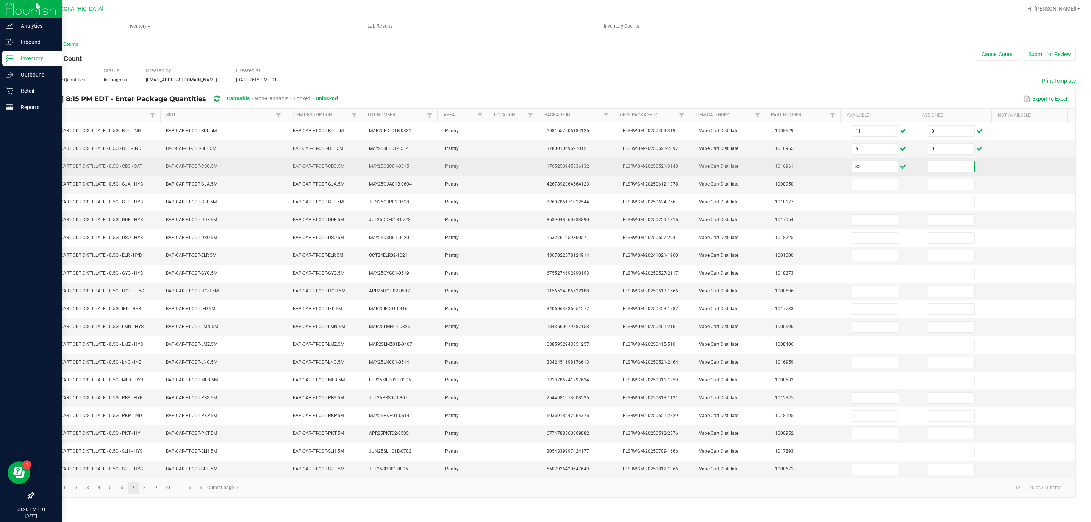
click at [874, 172] on input "32" at bounding box center [875, 166] width 46 height 11
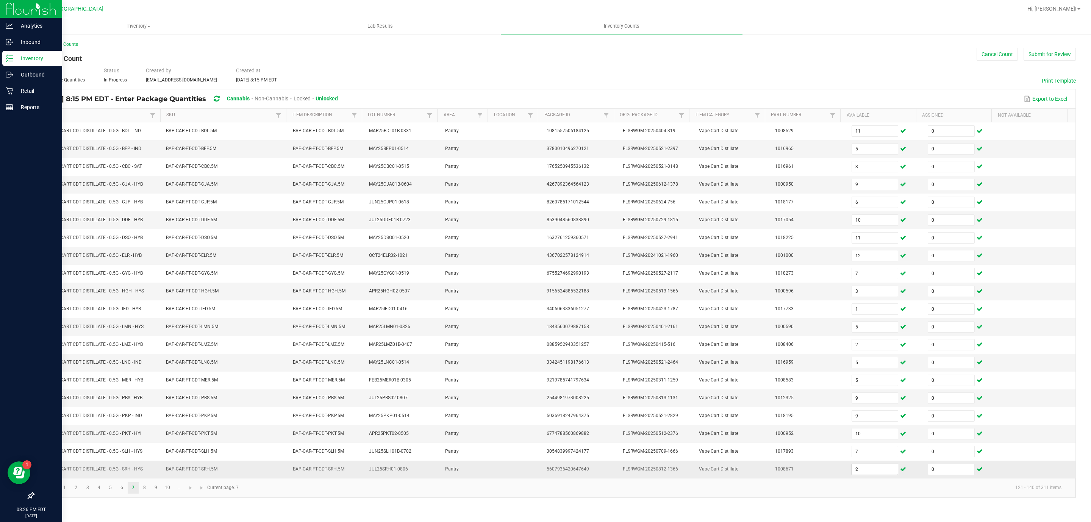
click at [861, 474] on input "2" at bounding box center [875, 469] width 46 height 11
click at [145, 493] on link "8" at bounding box center [144, 487] width 11 height 11
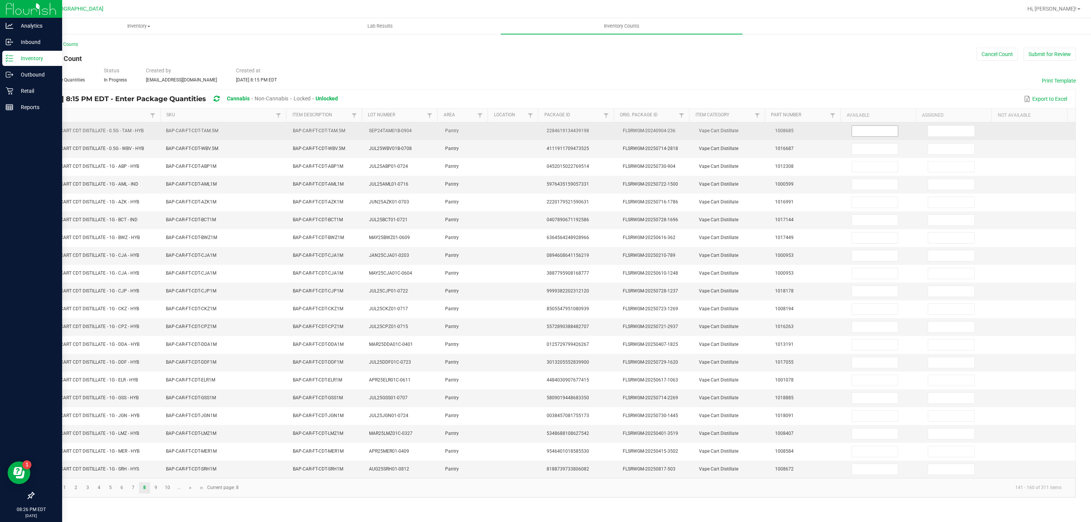
click at [869, 131] on input at bounding box center [875, 131] width 46 height 11
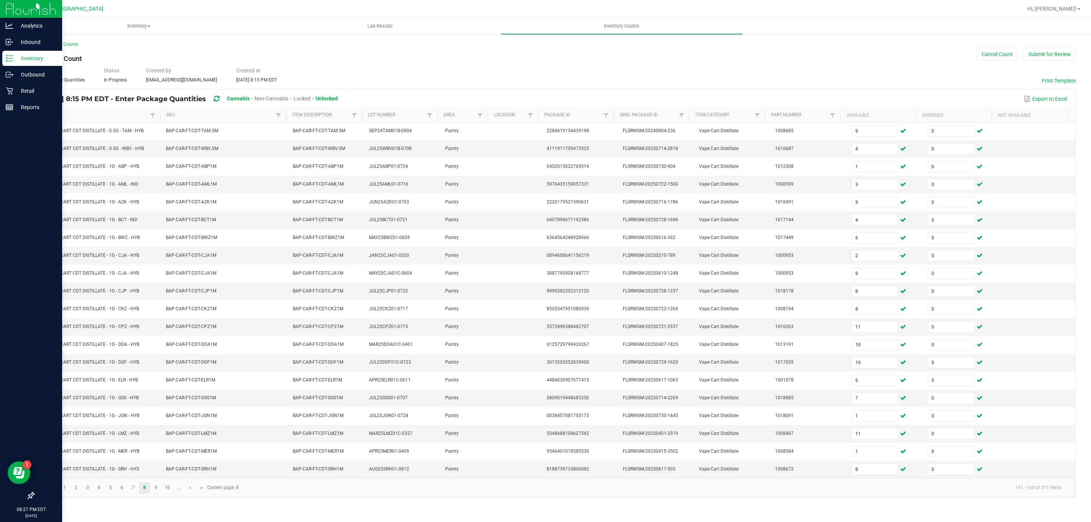
click at [337, 494] on kendo-pager-info "141 - 160 of 311 items" at bounding box center [655, 487] width 824 height 12
click at [159, 493] on link "9" at bounding box center [155, 487] width 11 height 11
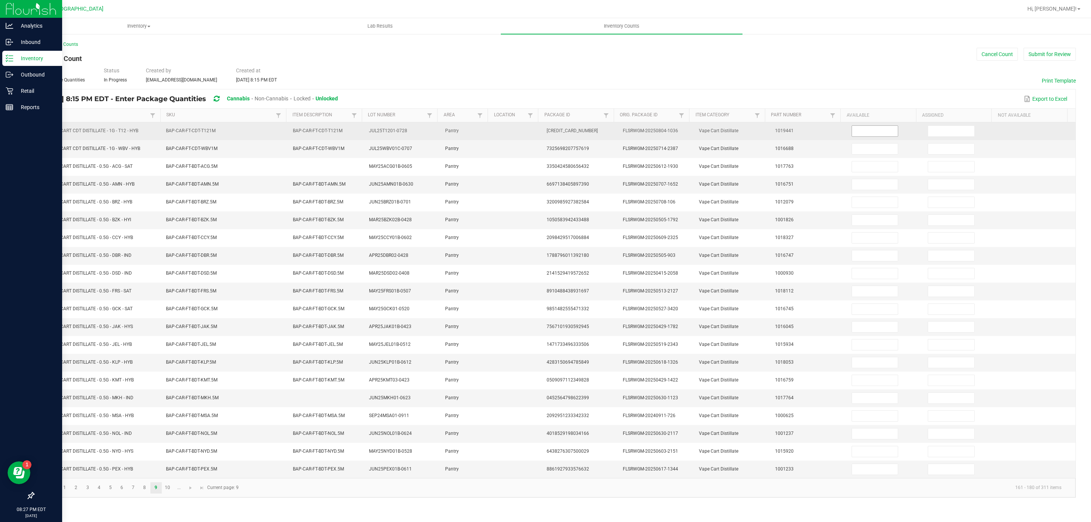
click at [879, 132] on input at bounding box center [875, 131] width 46 height 11
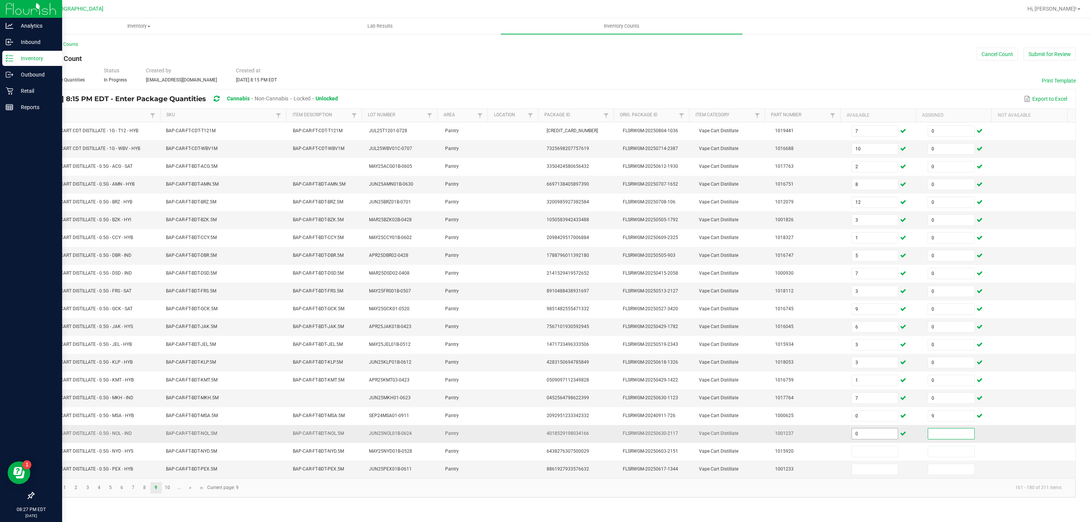
click at [852, 439] on input "0" at bounding box center [875, 433] width 46 height 11
click at [173, 493] on link "..." at bounding box center [178, 487] width 11 height 11
click at [61, 493] on link "..." at bounding box center [64, 487] width 11 height 11
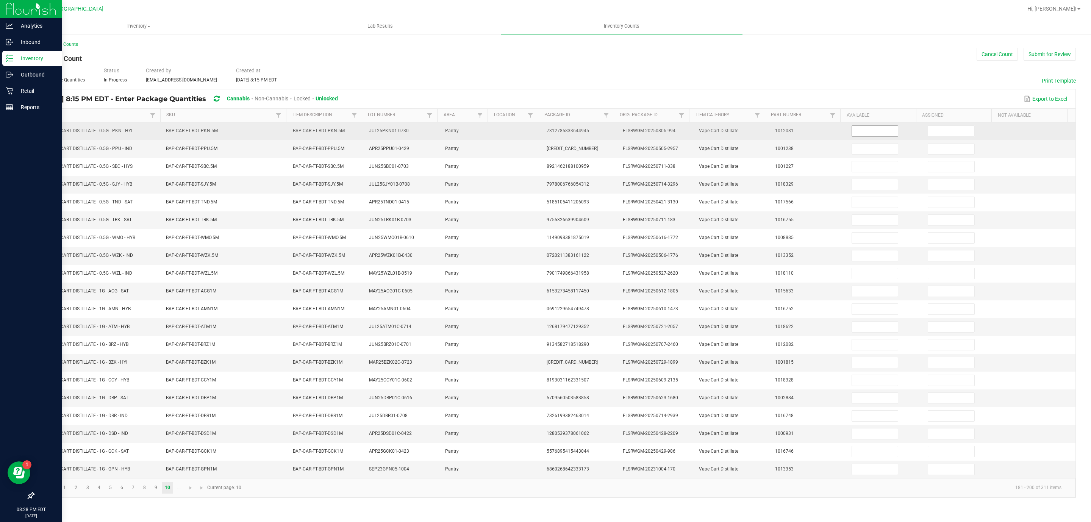
click at [861, 128] on input at bounding box center [875, 131] width 46 height 11
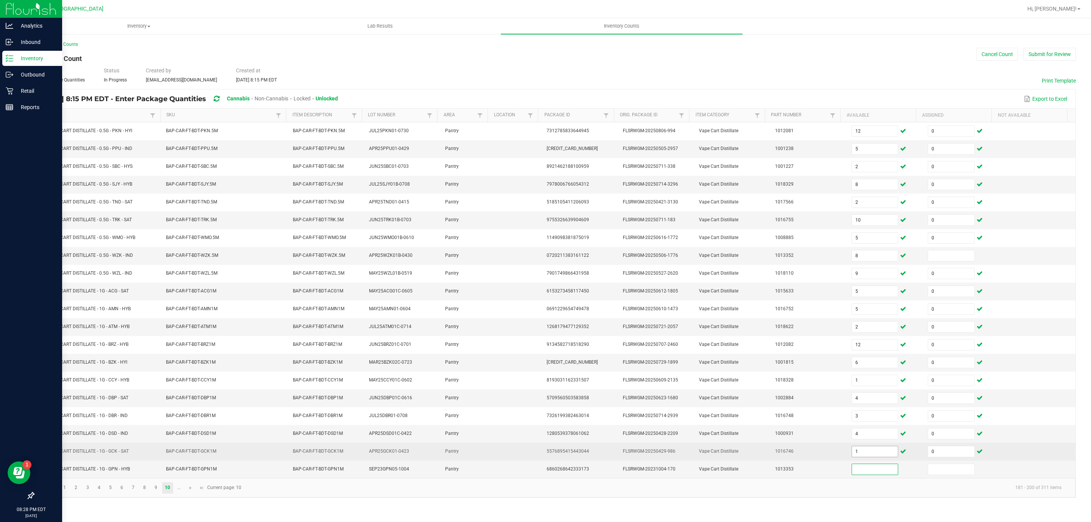
click at [876, 457] on span "1" at bounding box center [874, 451] width 47 height 11
click at [873, 457] on input "1" at bounding box center [875, 451] width 46 height 11
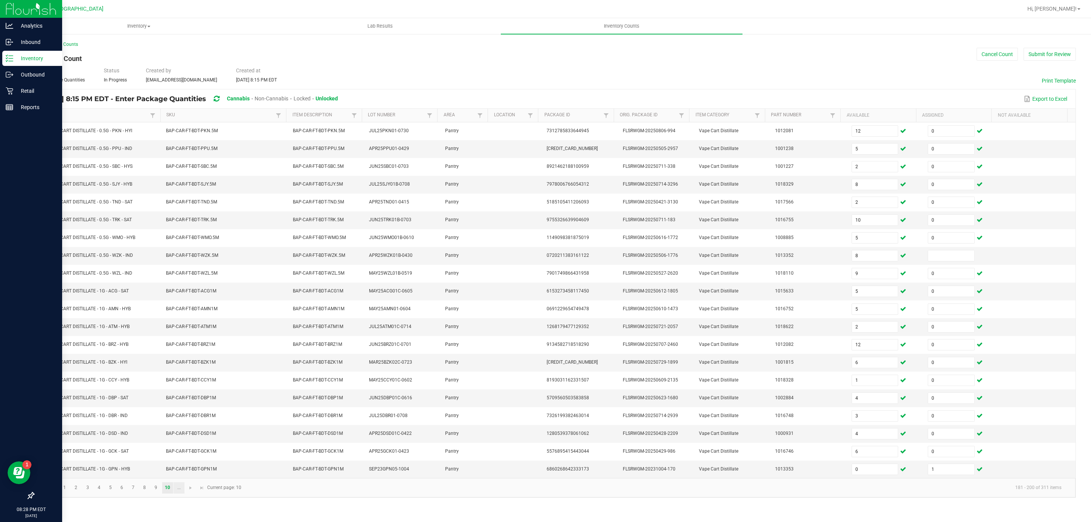
click at [182, 493] on link "..." at bounding box center [178, 487] width 11 height 11
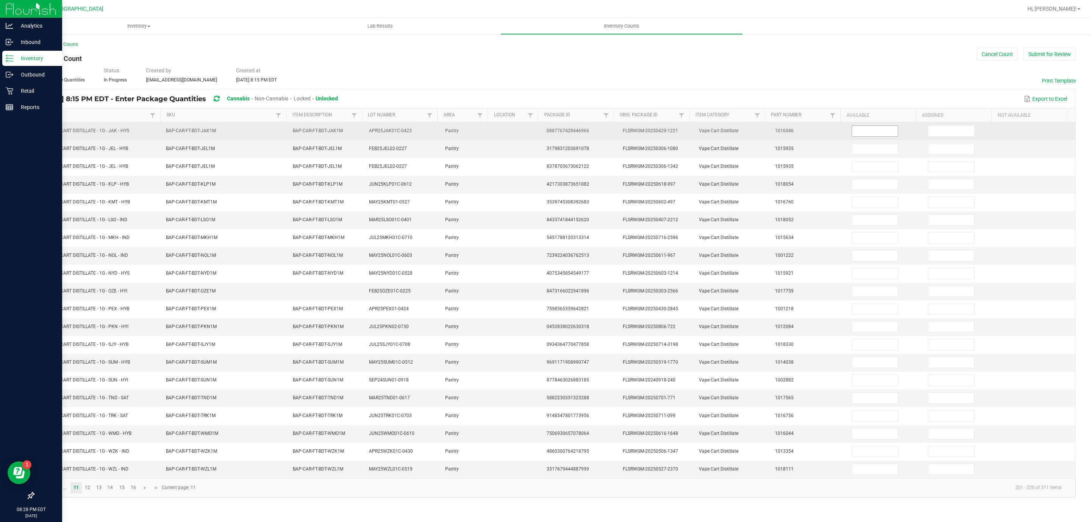
click at [884, 126] on input at bounding box center [875, 131] width 46 height 11
click at [868, 124] on td "0" at bounding box center [885, 131] width 76 height 18
click at [869, 128] on input "0" at bounding box center [875, 131] width 46 height 11
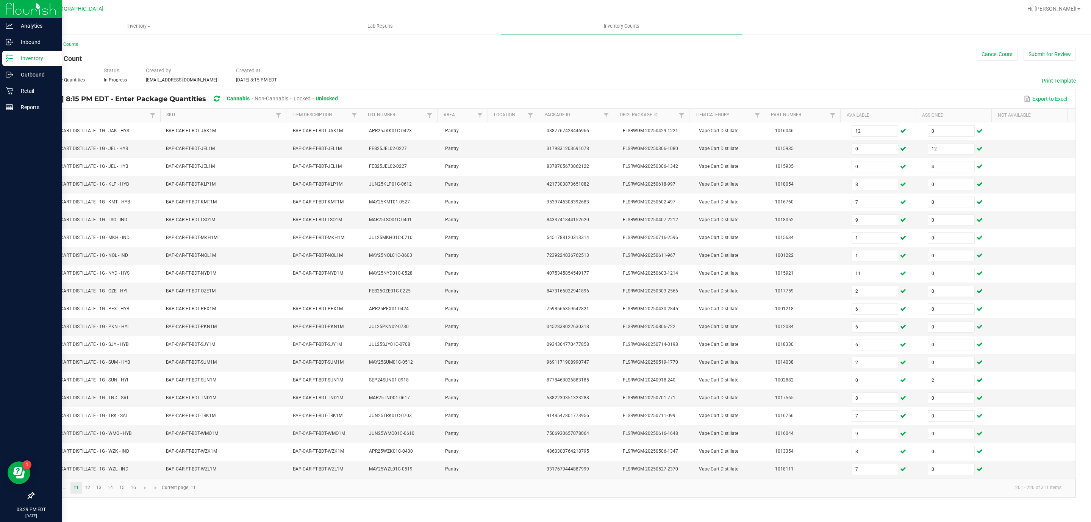
drag, startPoint x: 86, startPoint y: 500, endPoint x: 104, endPoint y: 492, distance: 19.3
click at [87, 493] on link "12" at bounding box center [87, 487] width 11 height 11
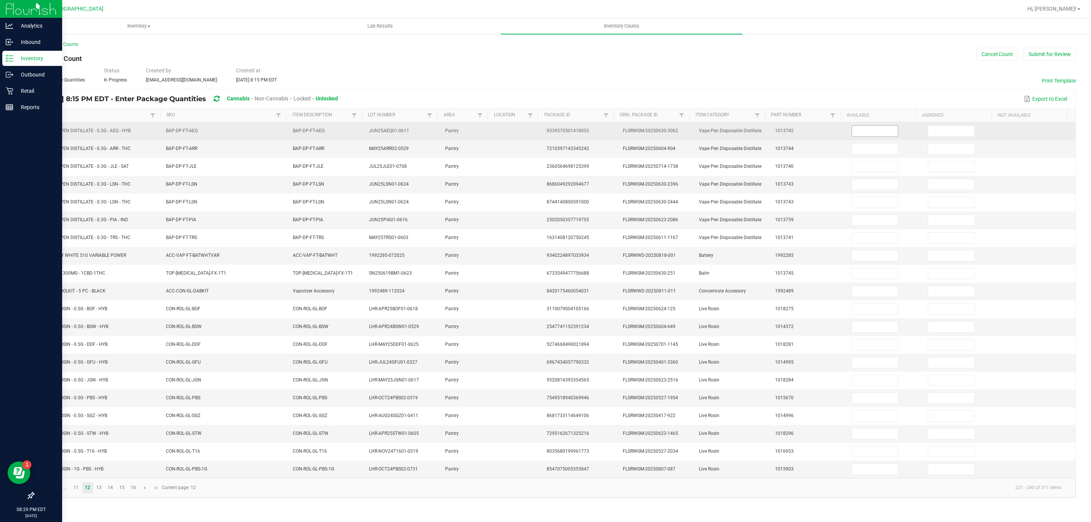
click at [889, 136] on input at bounding box center [875, 131] width 46 height 11
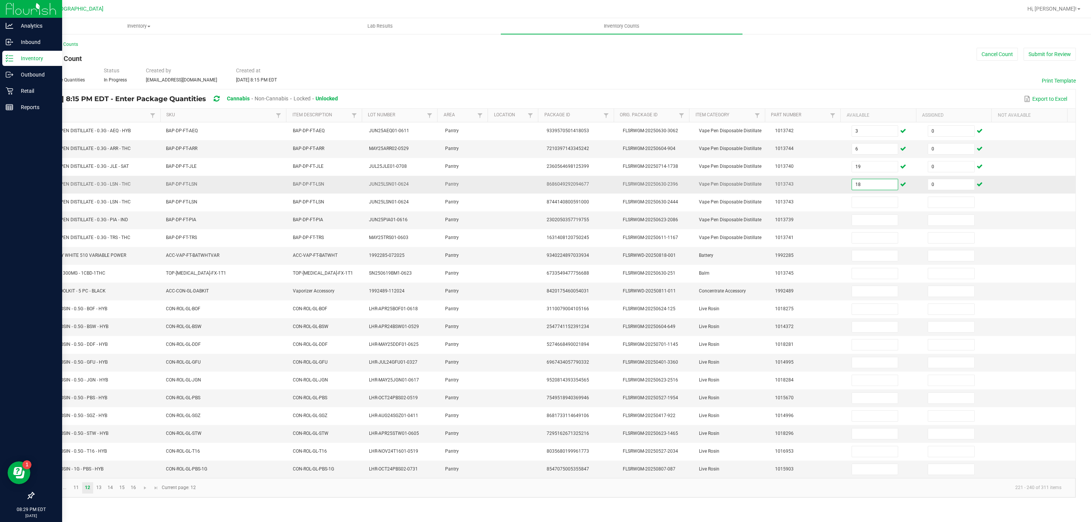
click at [885, 186] on input "18" at bounding box center [875, 184] width 46 height 11
click at [933, 216] on td at bounding box center [961, 220] width 76 height 18
click at [928, 218] on input at bounding box center [951, 220] width 46 height 11
click at [874, 296] on input "6" at bounding box center [875, 291] width 46 height 11
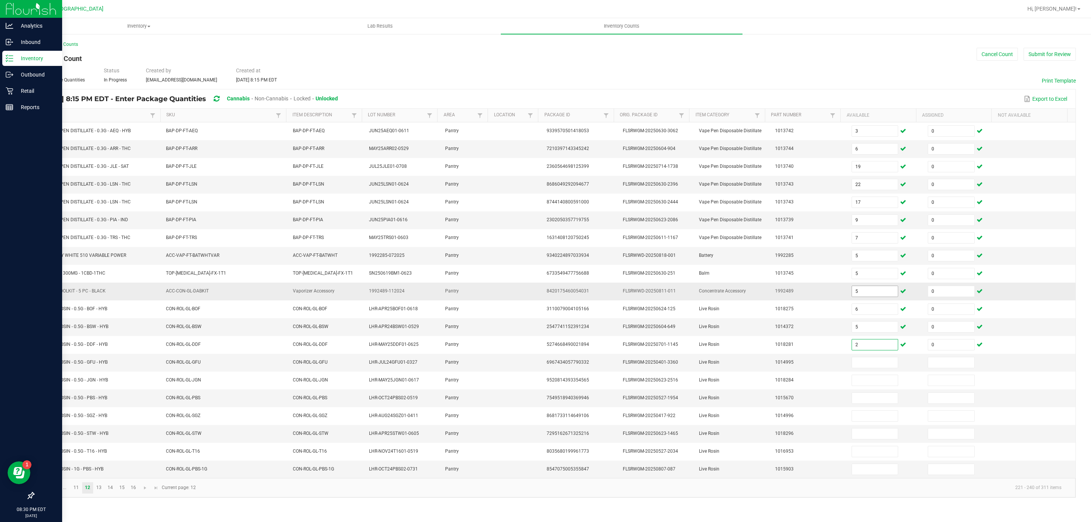
click at [869, 295] on input "5" at bounding box center [875, 291] width 46 height 11
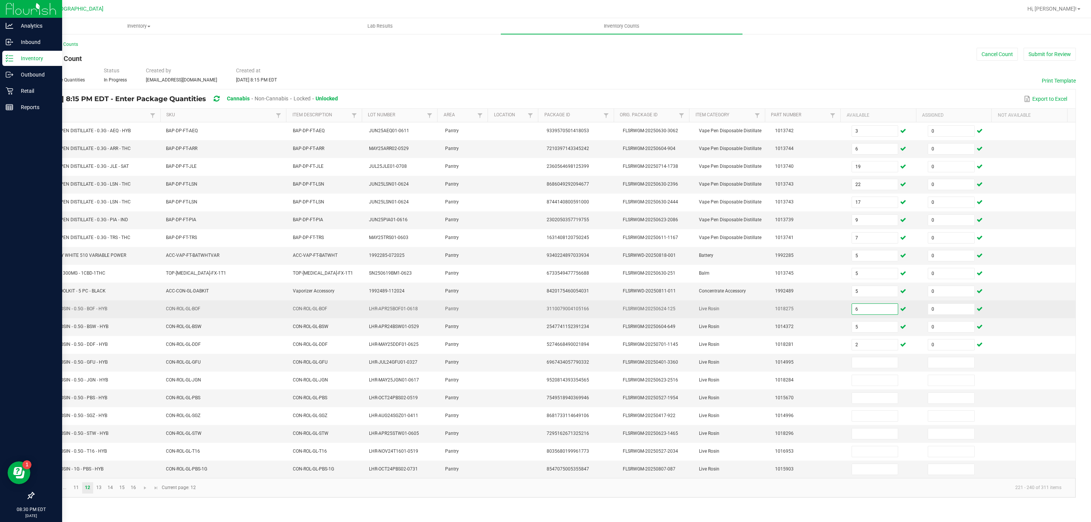
click at [855, 314] on input "6" at bounding box center [875, 309] width 46 height 11
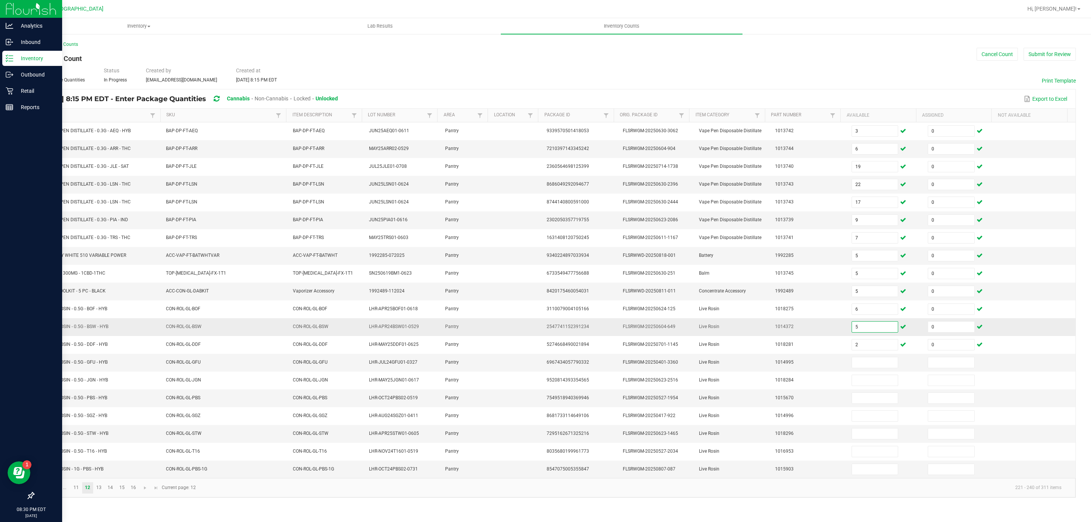
click at [857, 332] on input "5" at bounding box center [875, 326] width 46 height 11
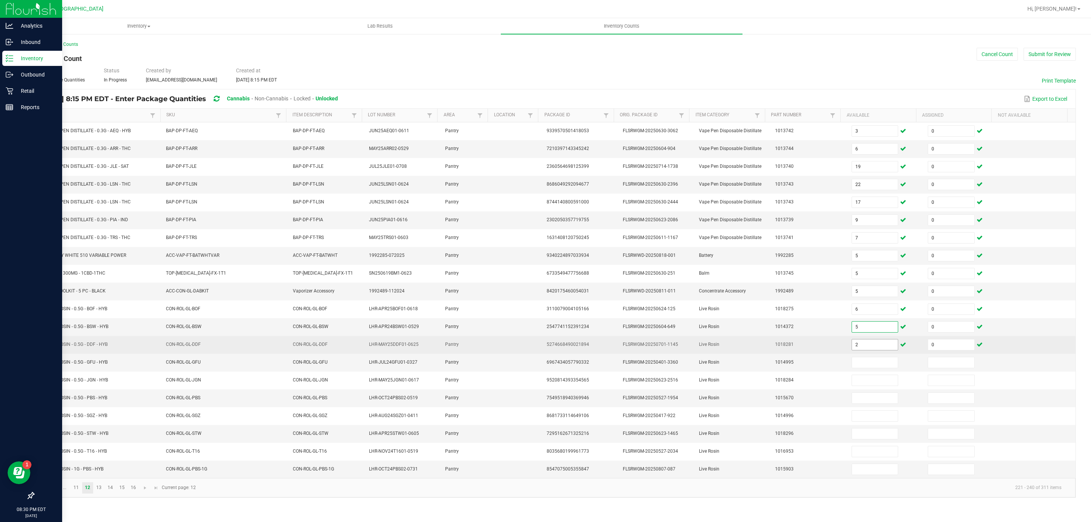
click at [858, 350] on input "2" at bounding box center [875, 344] width 46 height 11
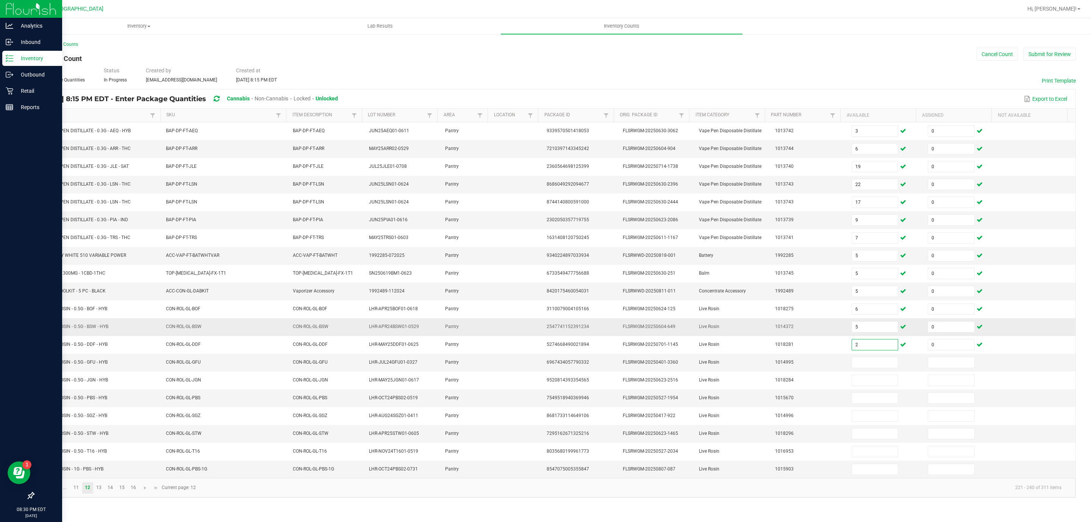
click at [873, 336] on td "5" at bounding box center [885, 327] width 76 height 18
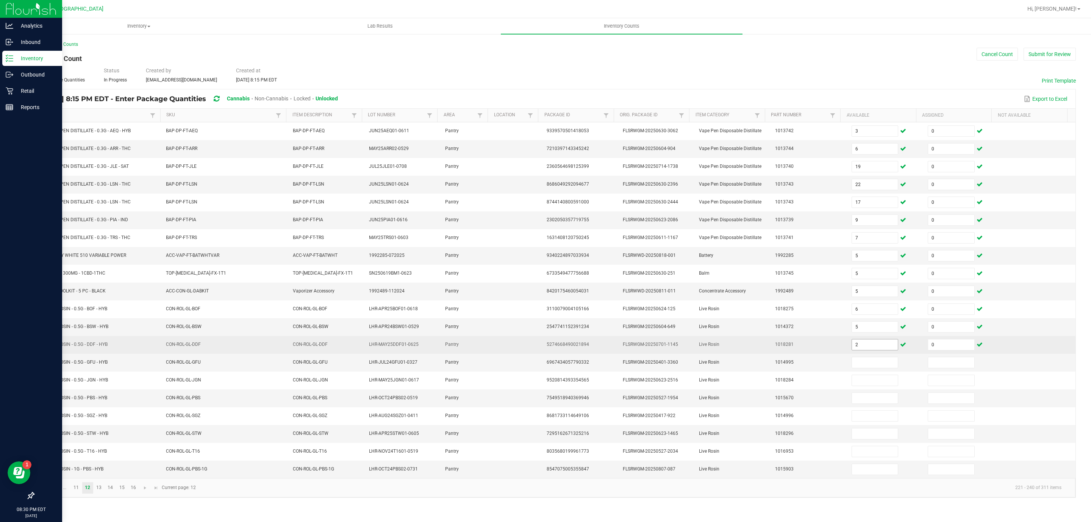
click at [870, 348] on input "2" at bounding box center [875, 344] width 46 height 11
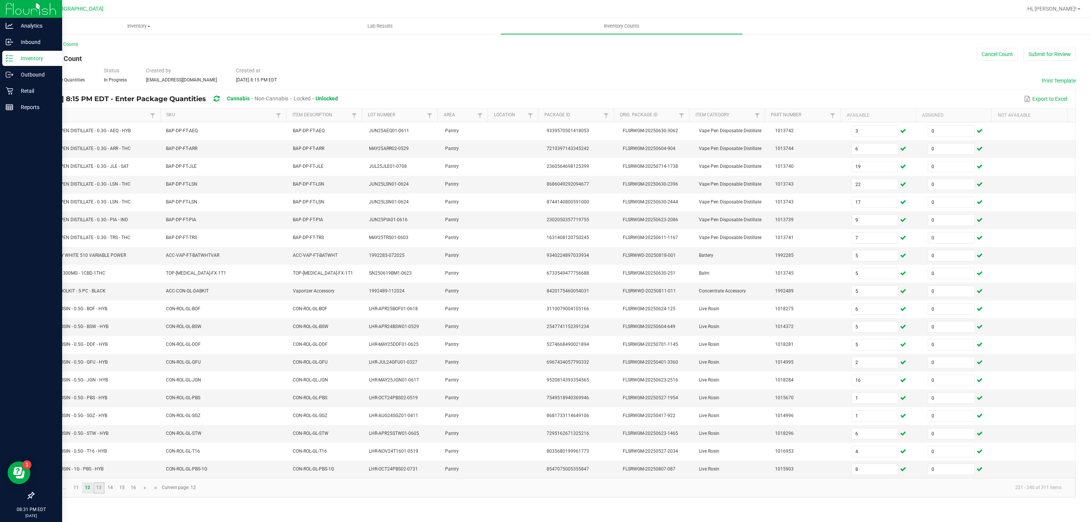
click at [98, 493] on link "13" at bounding box center [99, 487] width 11 height 11
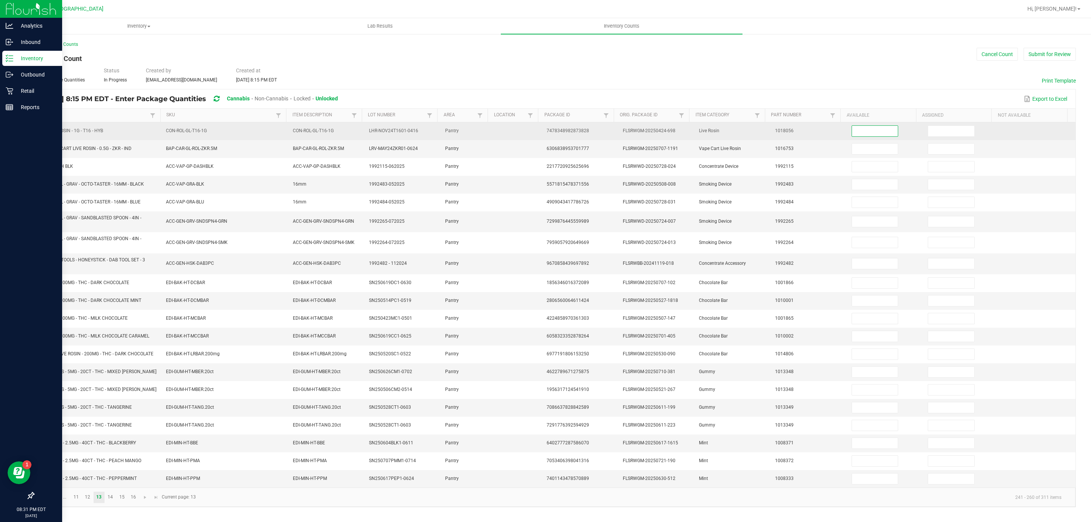
click at [852, 133] on input at bounding box center [875, 131] width 46 height 11
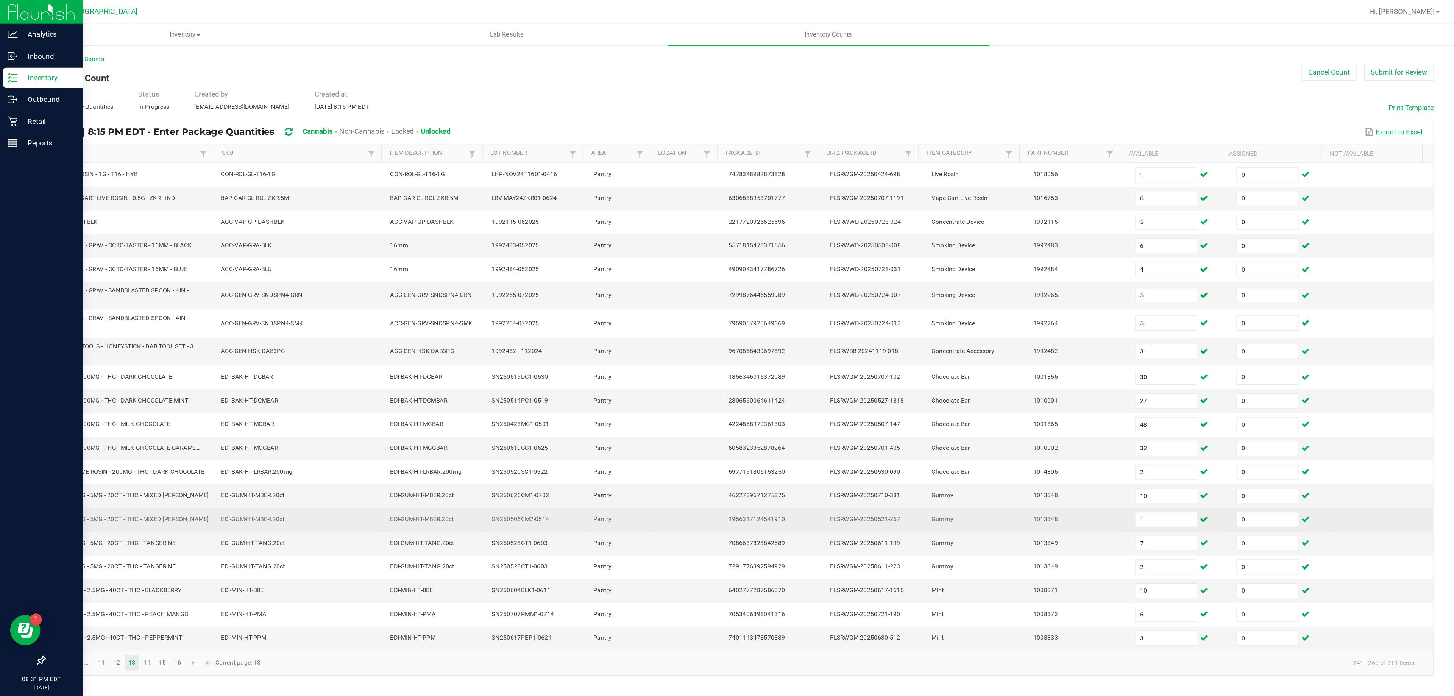
scroll to position [4, 0]
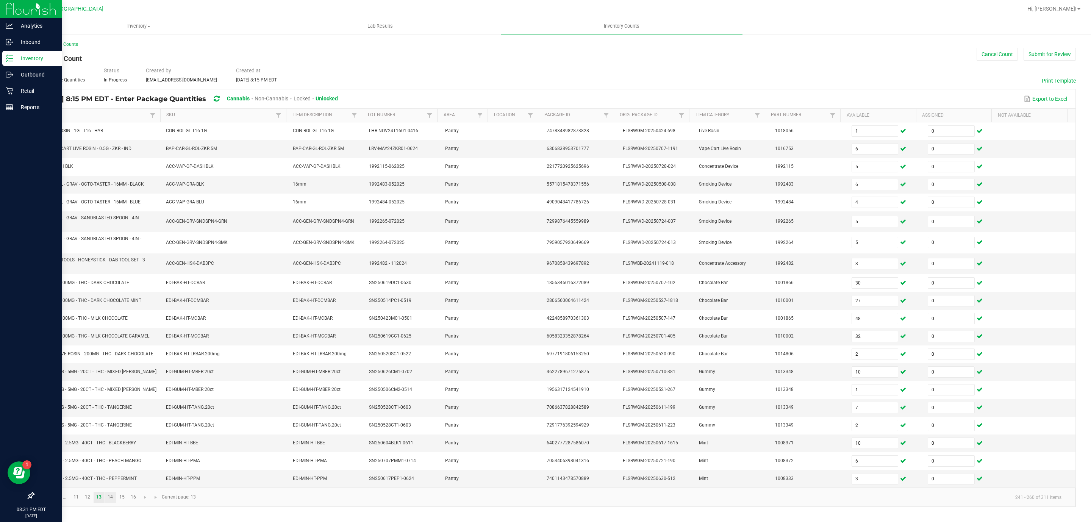
click at [110, 503] on link "14" at bounding box center [110, 497] width 11 height 11
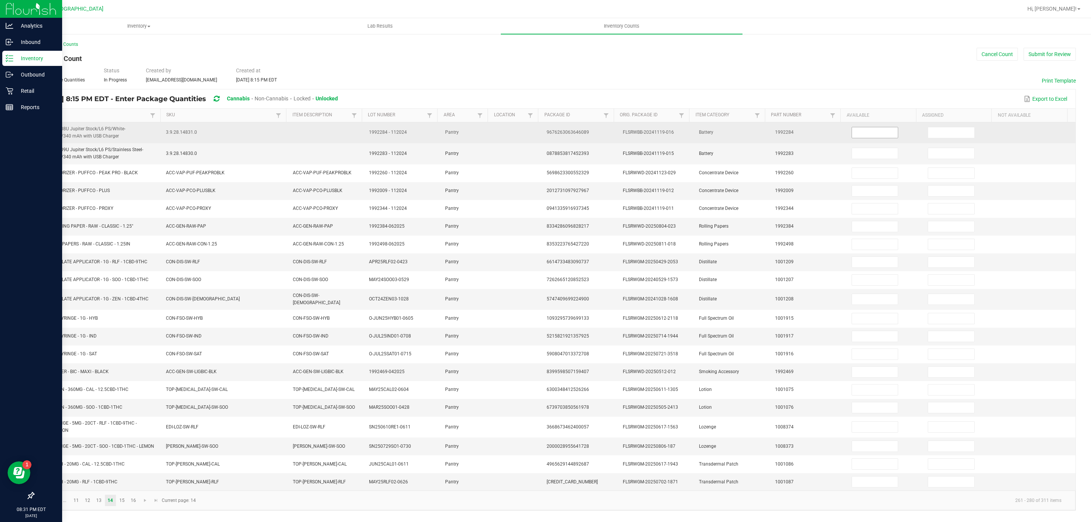
click at [864, 132] on input at bounding box center [875, 132] width 46 height 11
click at [874, 131] on input at bounding box center [875, 132] width 46 height 11
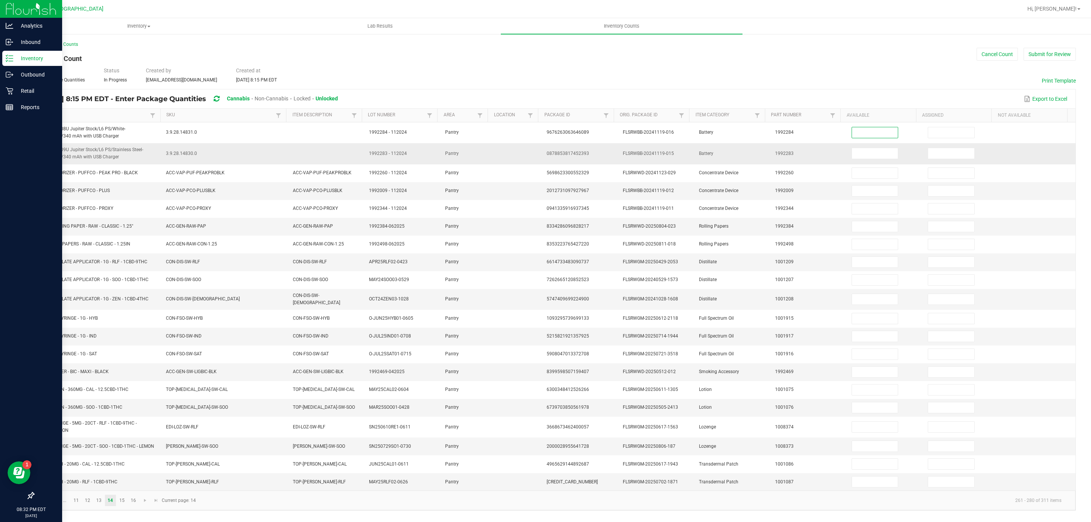
scroll to position [0, 0]
click at [972, 161] on td "1" at bounding box center [961, 153] width 76 height 21
click at [951, 153] on input "1" at bounding box center [951, 153] width 46 height 11
click at [928, 267] on input "4" at bounding box center [951, 262] width 46 height 11
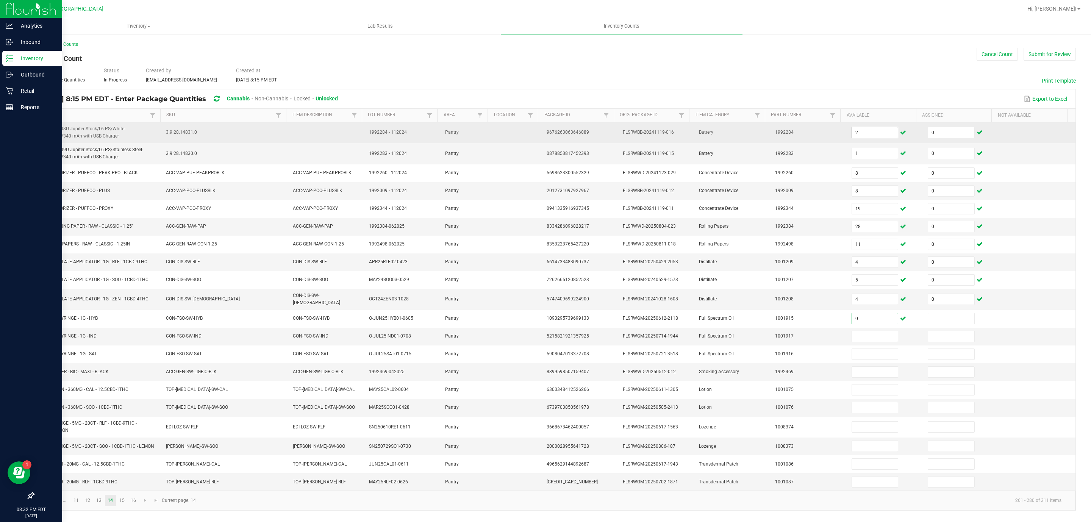
click at [867, 128] on input "2" at bounding box center [875, 132] width 46 height 11
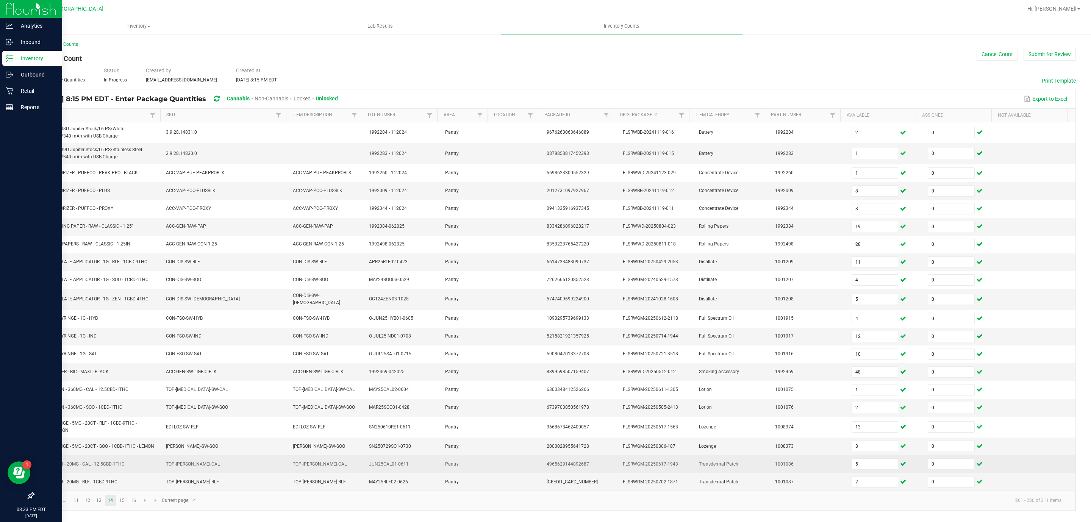
scroll to position [7, 0]
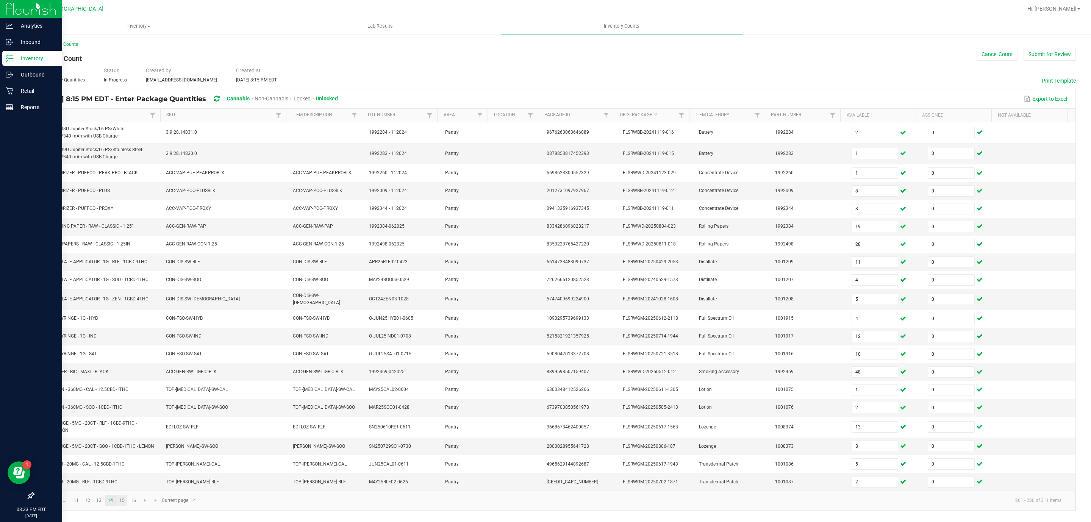
click at [124, 504] on link "15" at bounding box center [121, 500] width 11 height 11
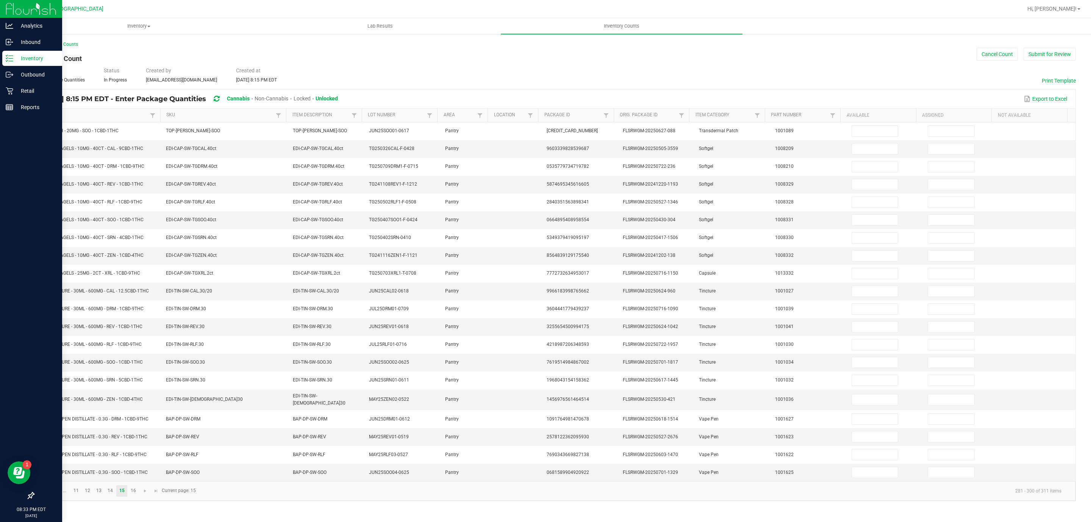
scroll to position [0, 0]
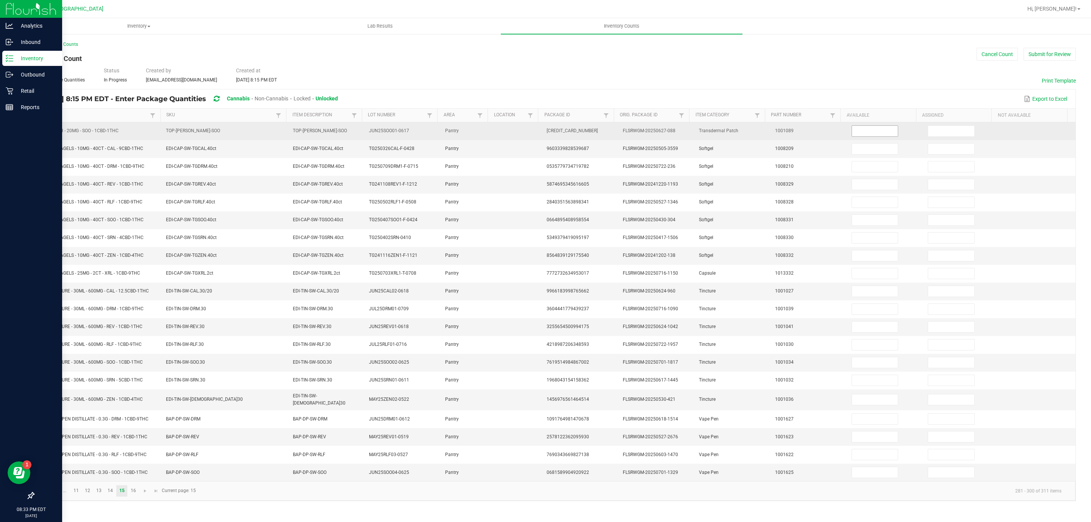
click at [858, 136] on td at bounding box center [885, 131] width 76 height 18
click at [855, 136] on input at bounding box center [875, 131] width 46 height 11
click at [884, 128] on input at bounding box center [875, 131] width 46 height 11
click at [879, 133] on input at bounding box center [875, 131] width 46 height 11
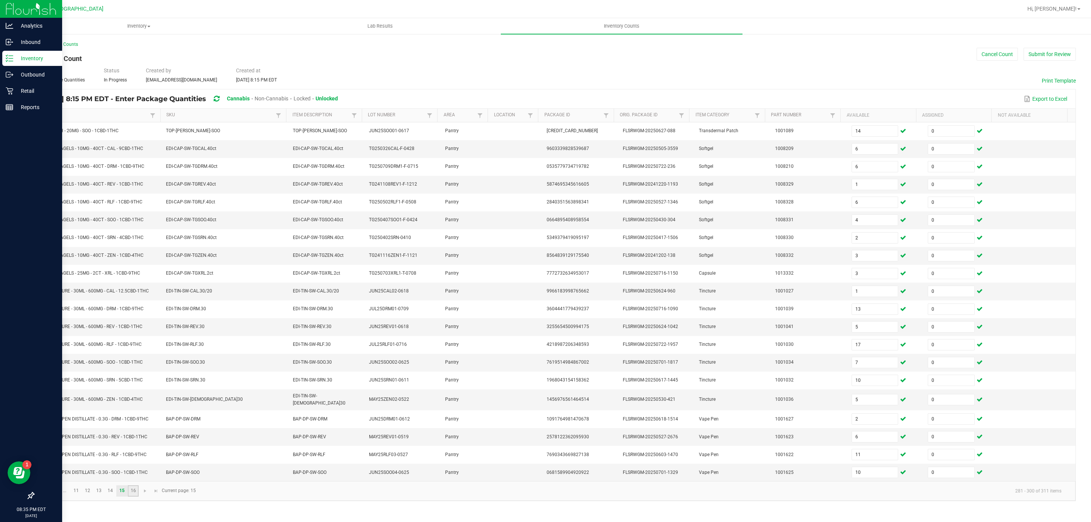
click at [130, 496] on link "16" at bounding box center [133, 490] width 11 height 11
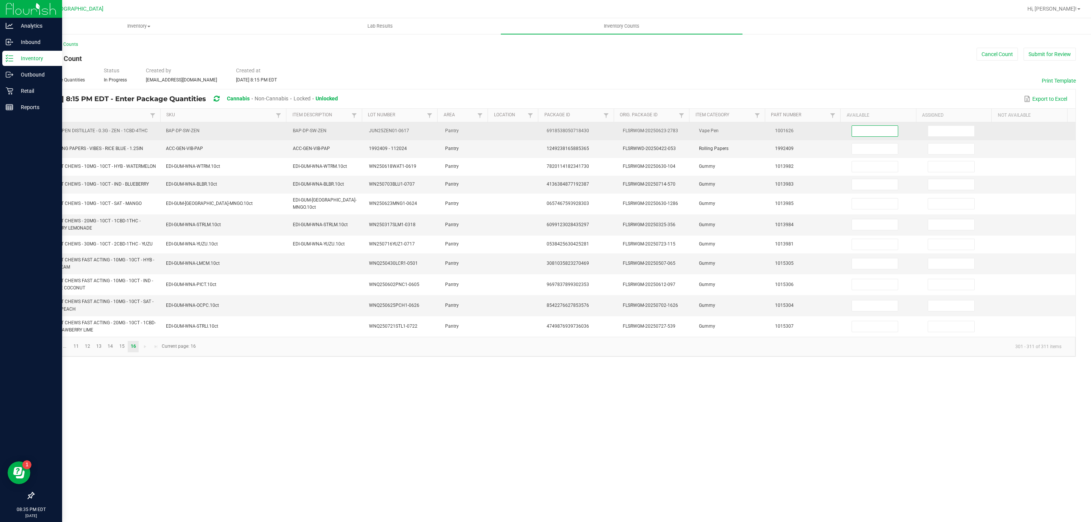
click at [882, 136] on input at bounding box center [875, 131] width 46 height 11
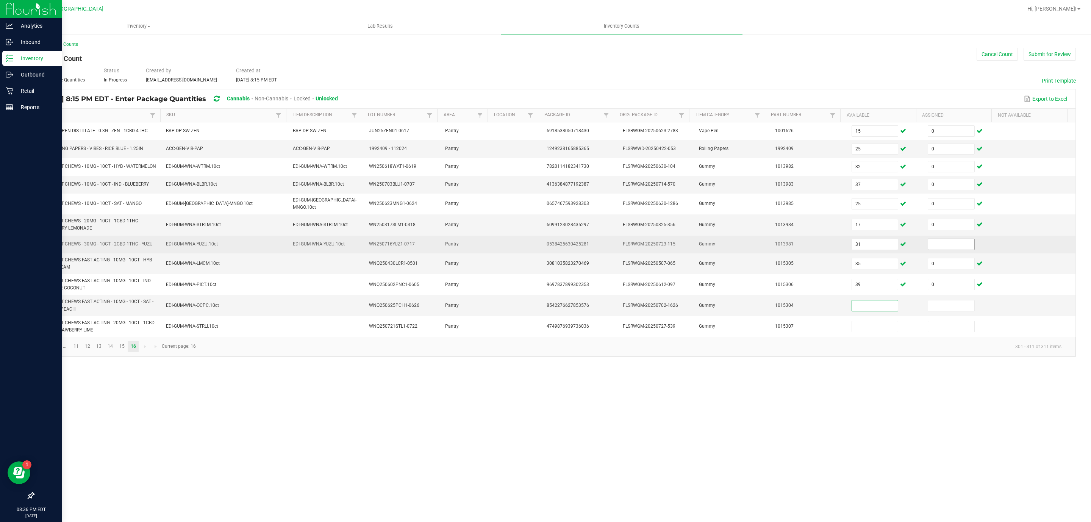
click at [946, 248] on input at bounding box center [951, 244] width 46 height 11
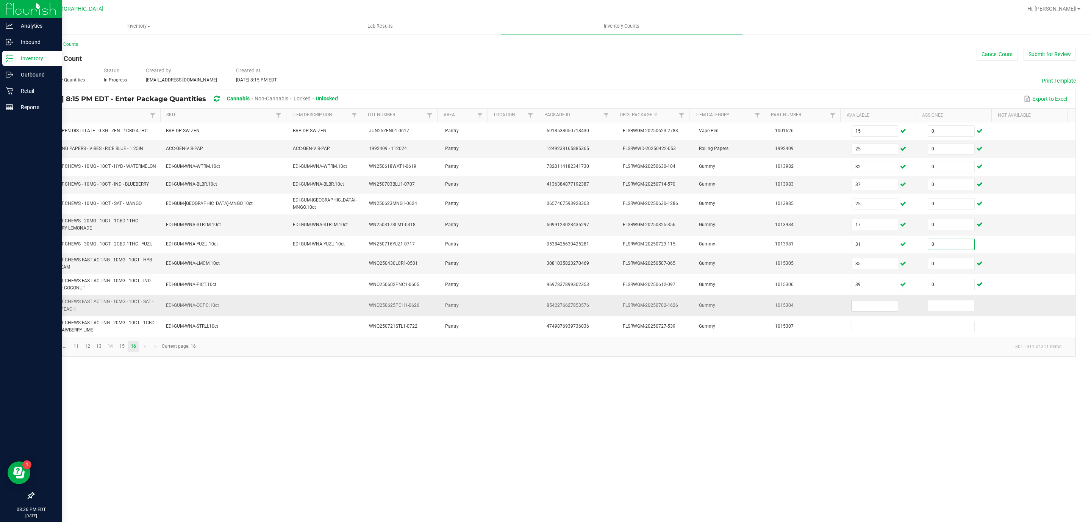
click at [860, 303] on span at bounding box center [874, 305] width 47 height 11
click at [1052, 50] on button "Submit for Review" at bounding box center [1049, 54] width 52 height 13
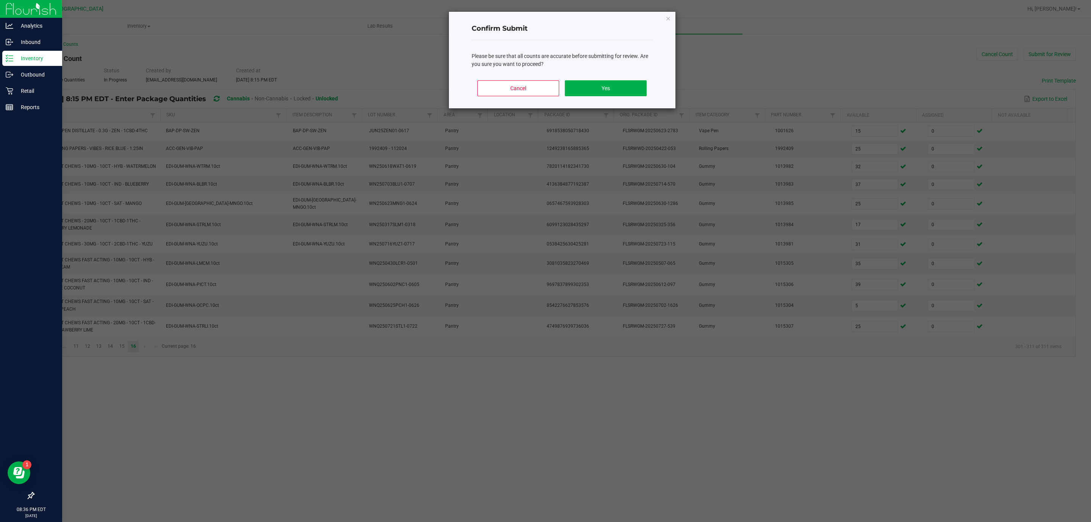
click at [618, 76] on div "Cancel Yes" at bounding box center [561, 91] width 181 height 34
click at [617, 84] on button "Yes" at bounding box center [605, 88] width 81 height 16
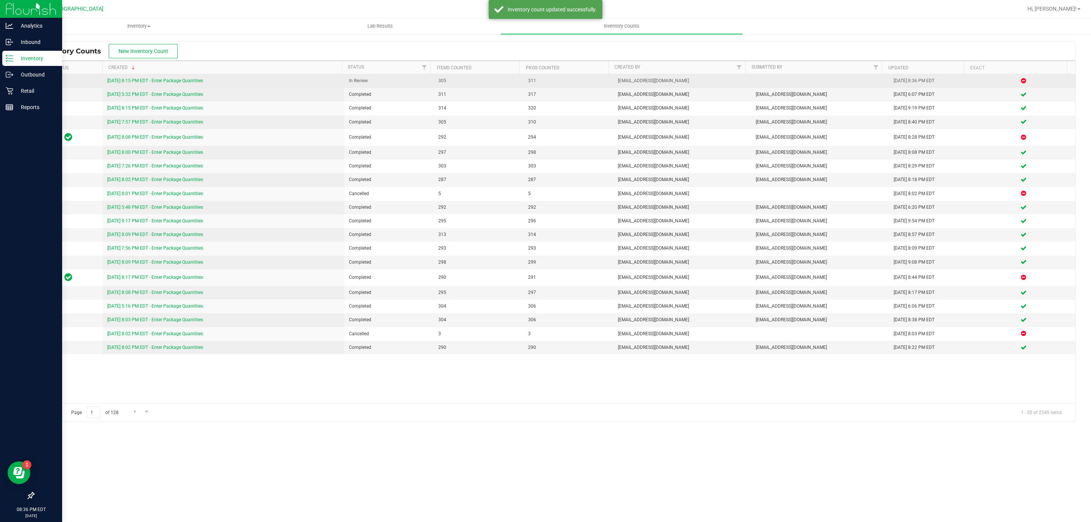
click at [177, 80] on link "[DATE] 8:15 PM EDT - Enter Package Quantities" at bounding box center [155, 80] width 96 height 5
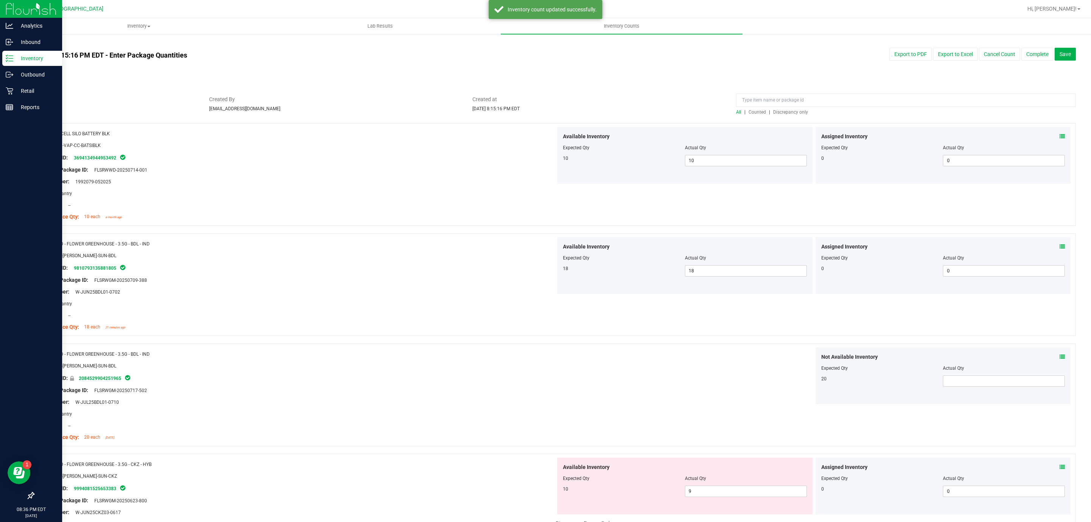
click at [779, 111] on span "Discrepancy only" at bounding box center [790, 111] width 35 height 5
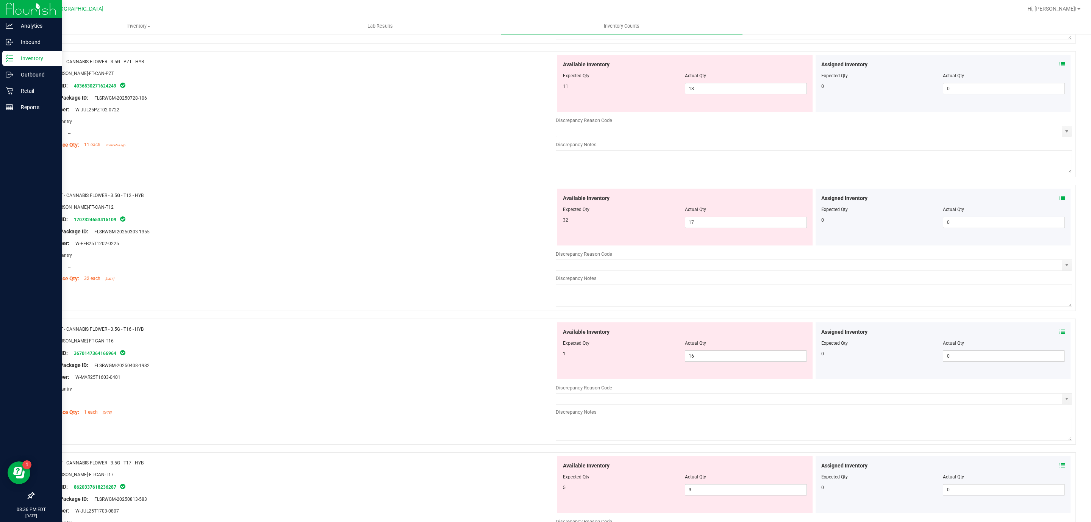
scroll to position [947, 0]
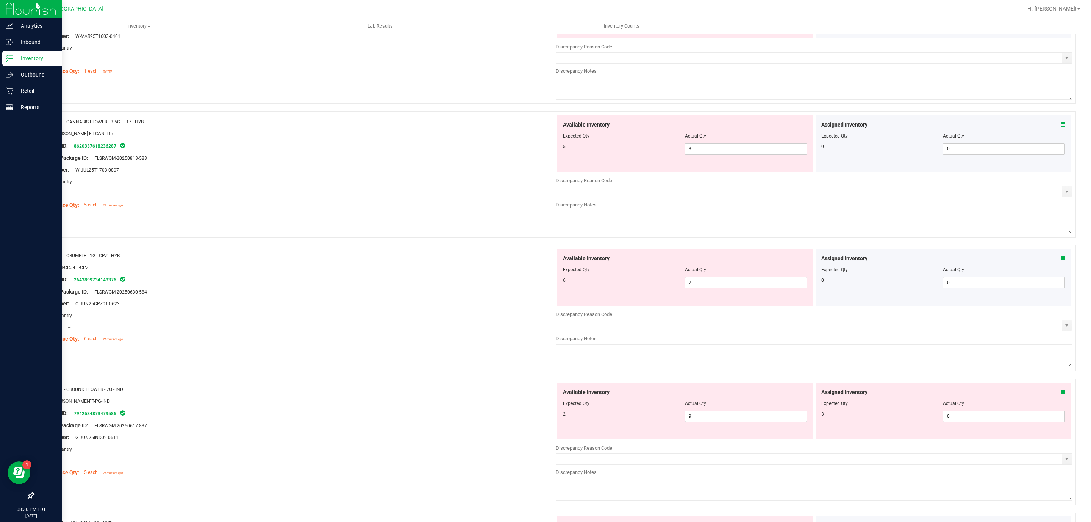
click at [752, 419] on span "9 9" at bounding box center [746, 415] width 122 height 11
click at [752, 419] on input "9" at bounding box center [745, 416] width 121 height 11
click at [1059, 395] on icon at bounding box center [1061, 391] width 5 height 5
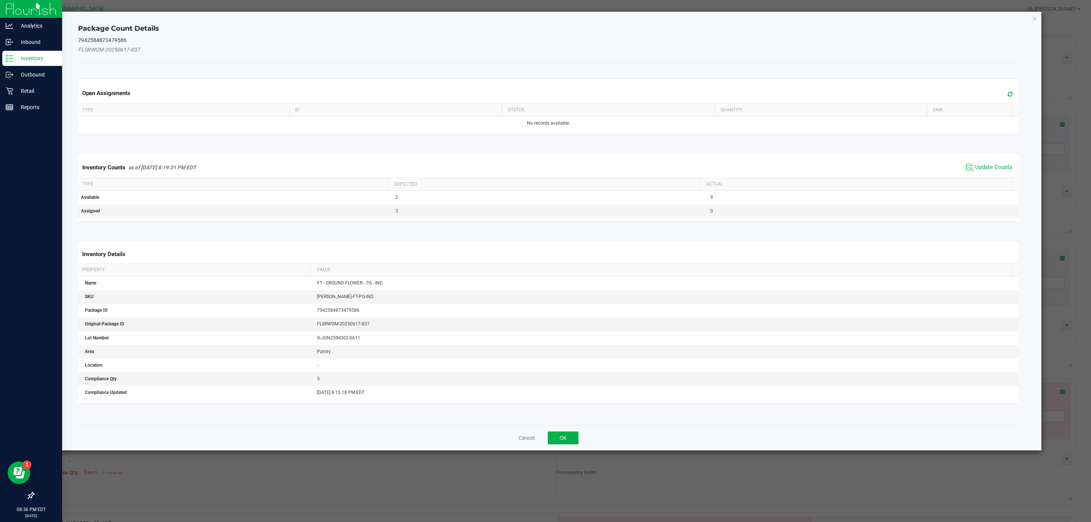
click at [991, 165] on span "Update Counts" at bounding box center [989, 167] width 50 height 11
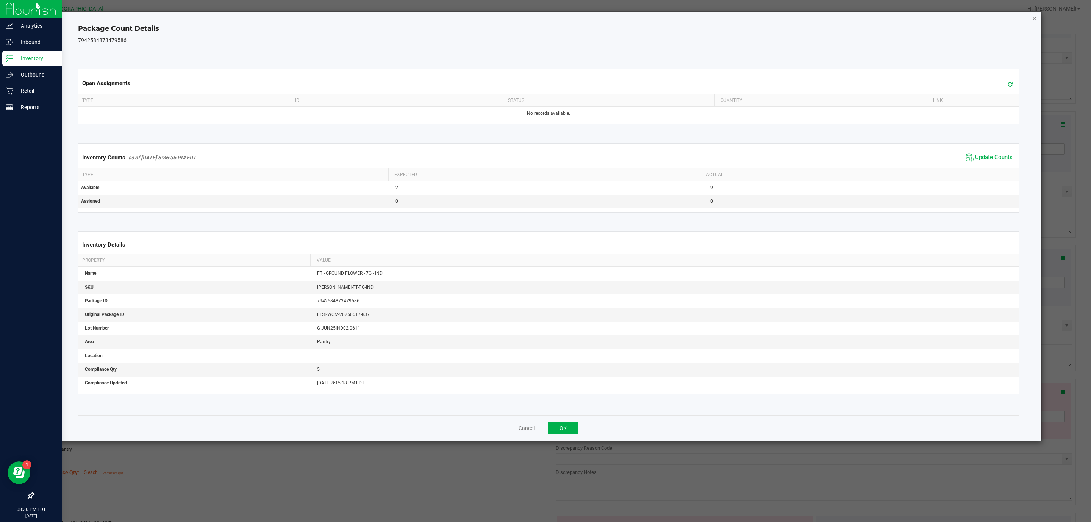
click at [1034, 19] on icon "Close" at bounding box center [1033, 18] width 5 height 9
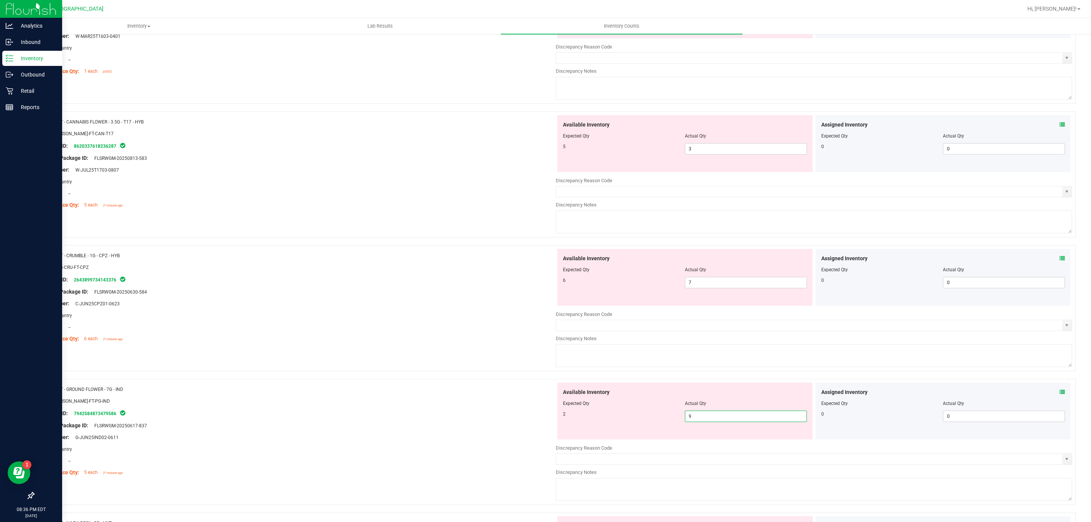
click at [760, 422] on span "9 9" at bounding box center [746, 415] width 122 height 11
click at [760, 421] on input "9" at bounding box center [745, 416] width 121 height 11
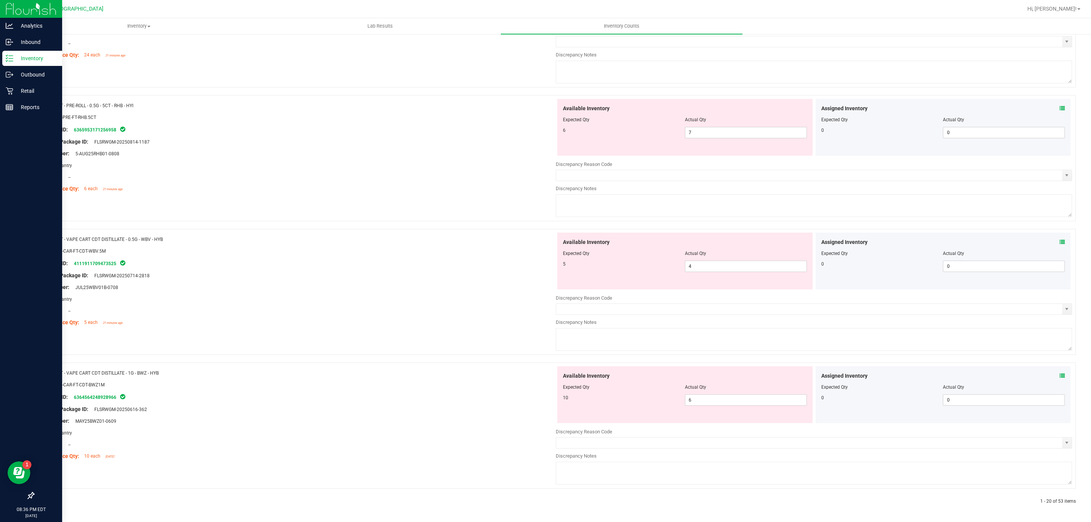
click at [49, 504] on div at bounding box center [293, 501] width 521 height 7
click at [53, 500] on div at bounding box center [293, 501] width 521 height 7
click at [50, 504] on icon at bounding box center [51, 501] width 2 height 5
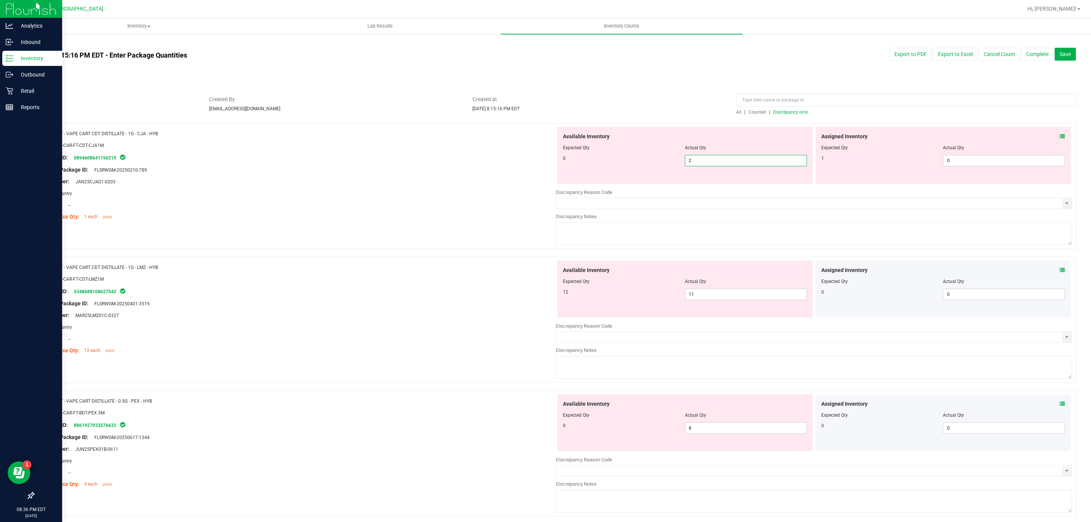
click at [734, 158] on span "2 2" at bounding box center [746, 160] width 122 height 11
click at [734, 158] on input "2" at bounding box center [745, 160] width 121 height 11
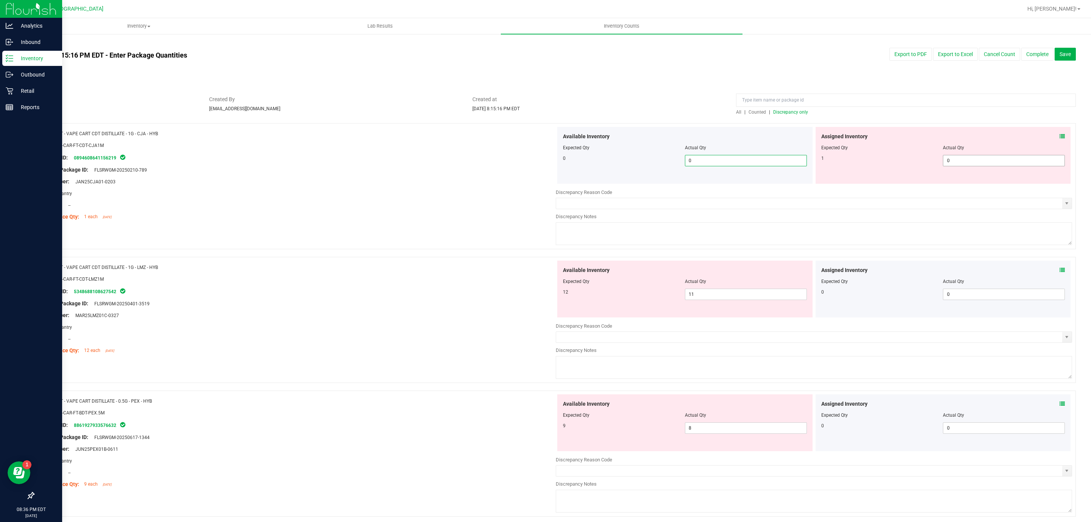
click at [977, 161] on span "0 0" at bounding box center [1004, 160] width 122 height 11
click at [977, 161] on input "0" at bounding box center [1003, 160] width 121 height 11
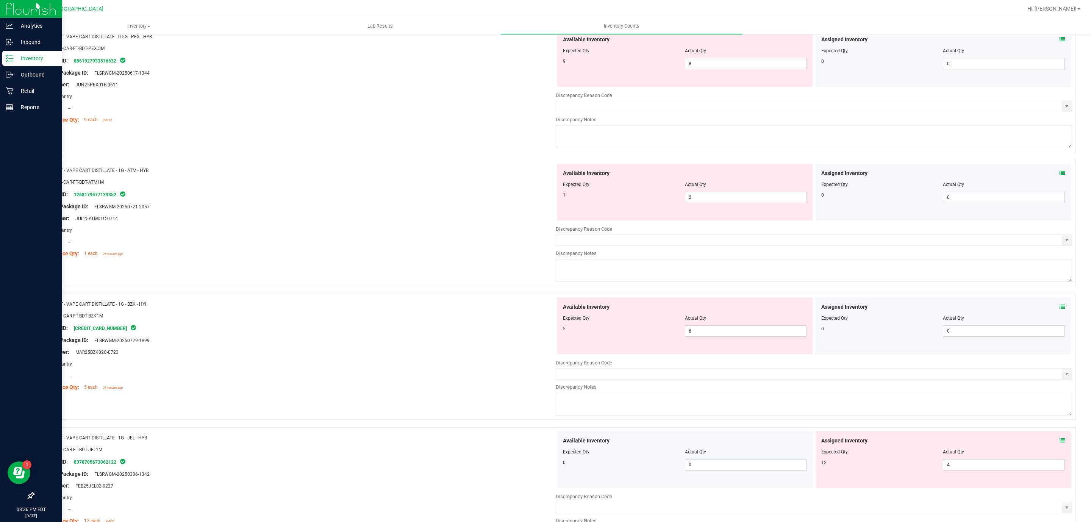
scroll to position [682, 0]
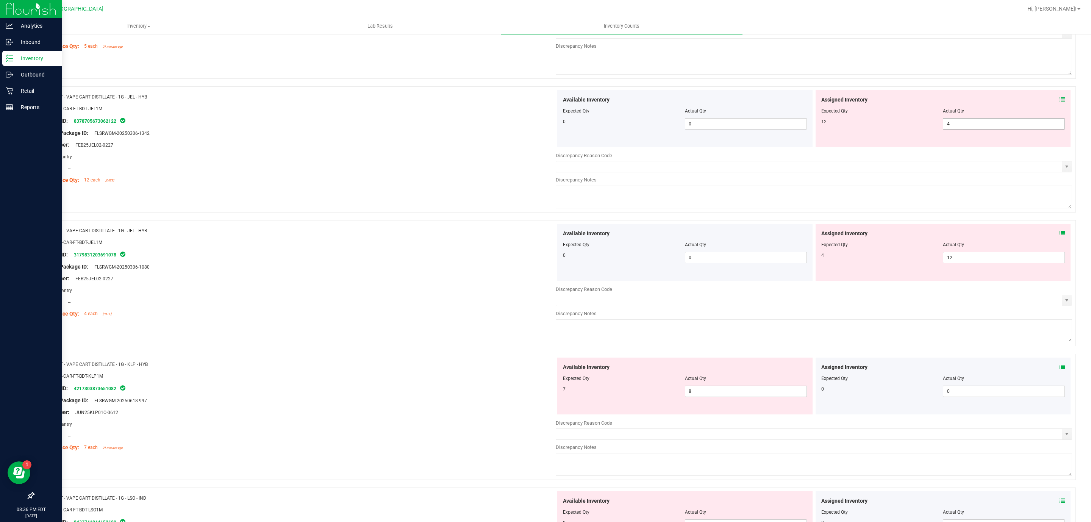
click at [991, 123] on span "4 4" at bounding box center [1004, 123] width 122 height 11
click at [991, 123] on input "4" at bounding box center [1003, 124] width 121 height 11
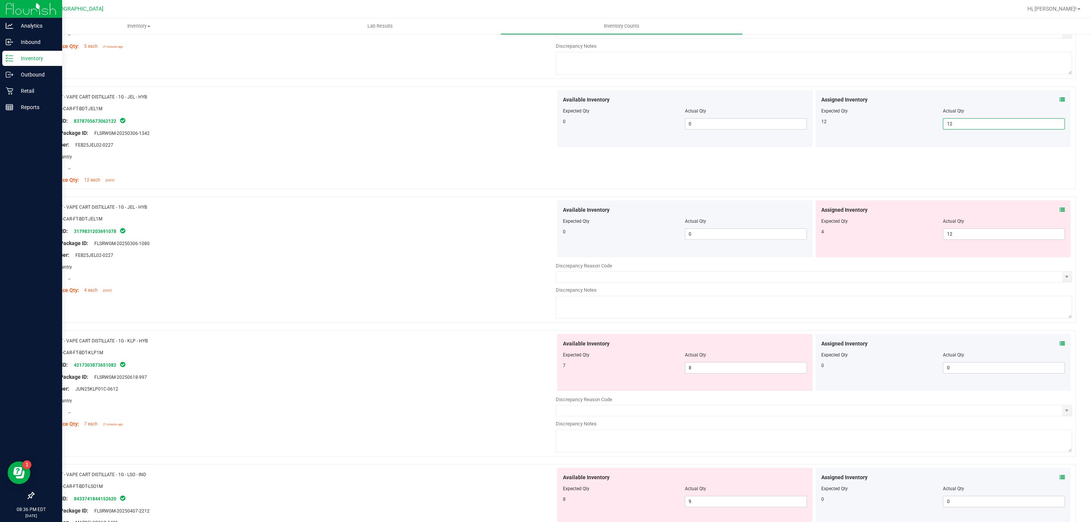
click at [985, 225] on div "Actual Qty" at bounding box center [1004, 221] width 122 height 7
click at [982, 235] on span "12 12" at bounding box center [1004, 233] width 122 height 11
click at [982, 235] on input "12" at bounding box center [1003, 234] width 121 height 11
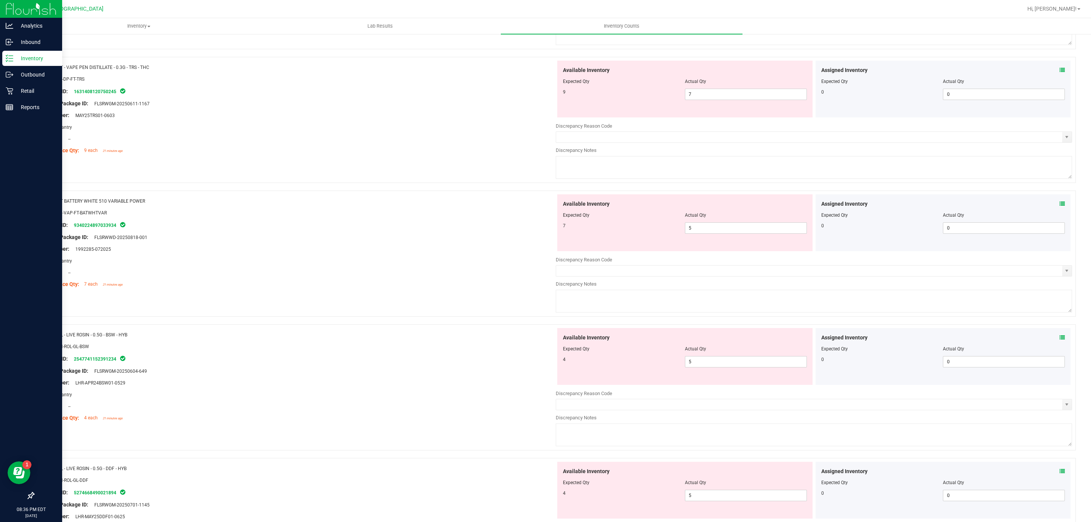
scroll to position [2239, 0]
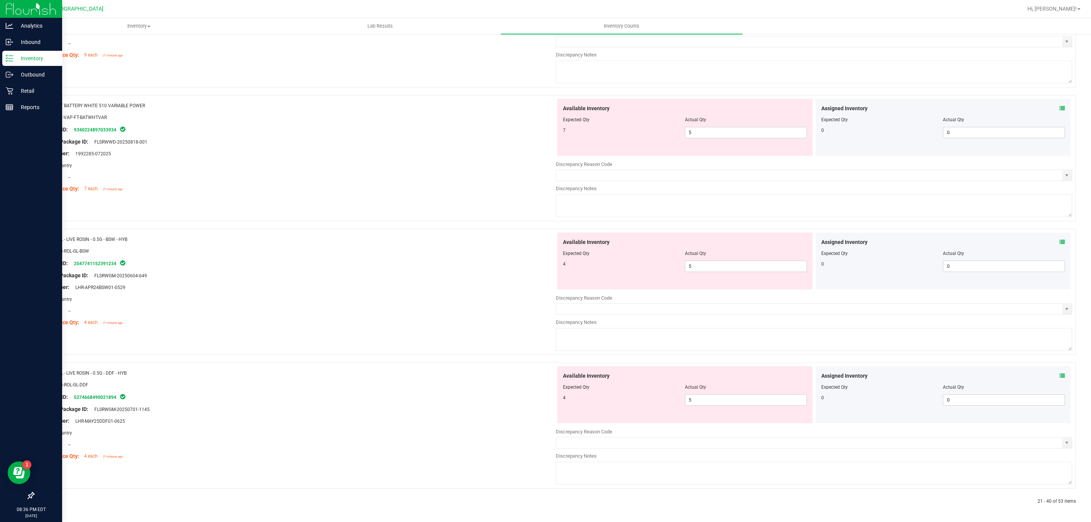
click at [58, 504] on icon at bounding box center [59, 501] width 3 height 5
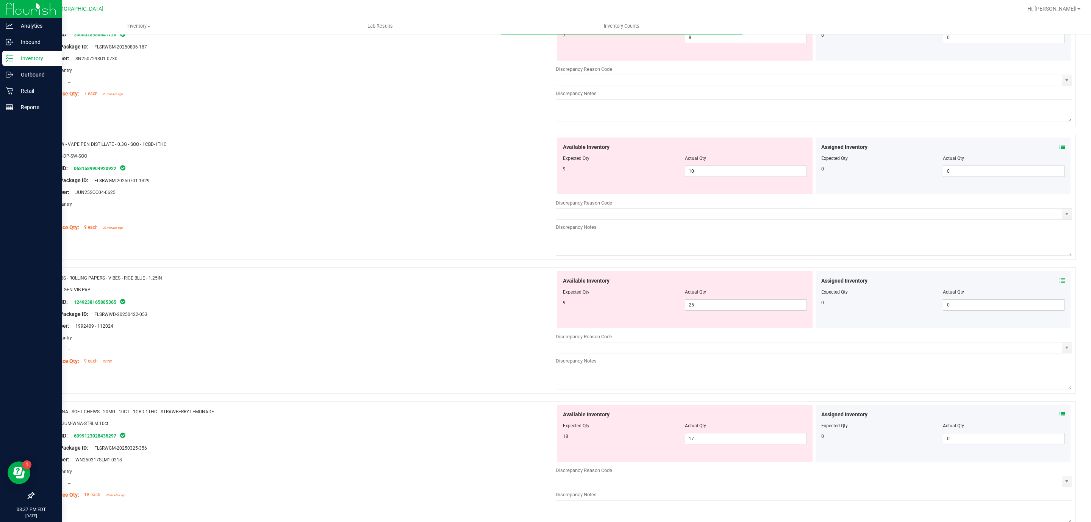
scroll to position [969, 0]
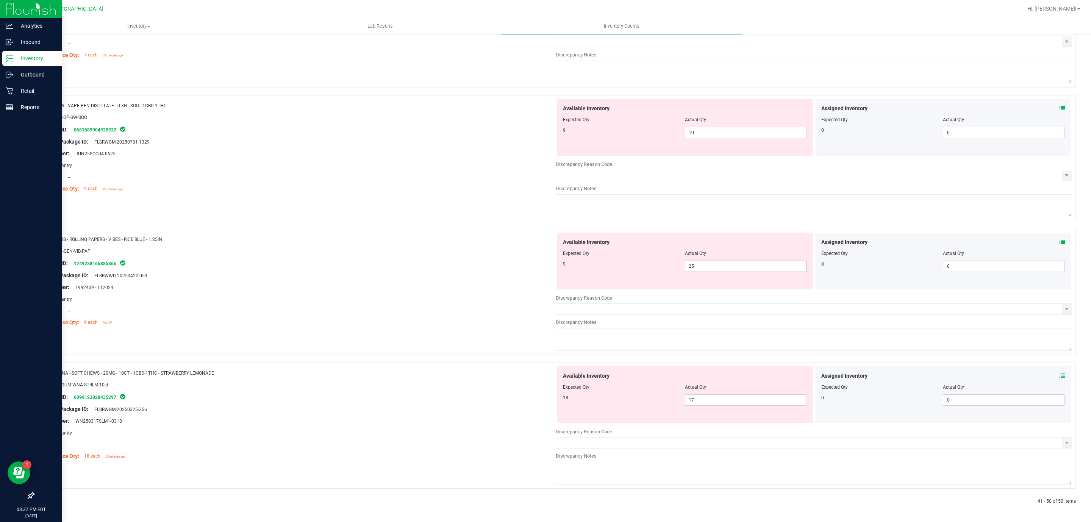
click at [726, 267] on span "25 25" at bounding box center [746, 266] width 122 height 11
click at [0, 0] on input "25" at bounding box center [0, 0] width 0 height 0
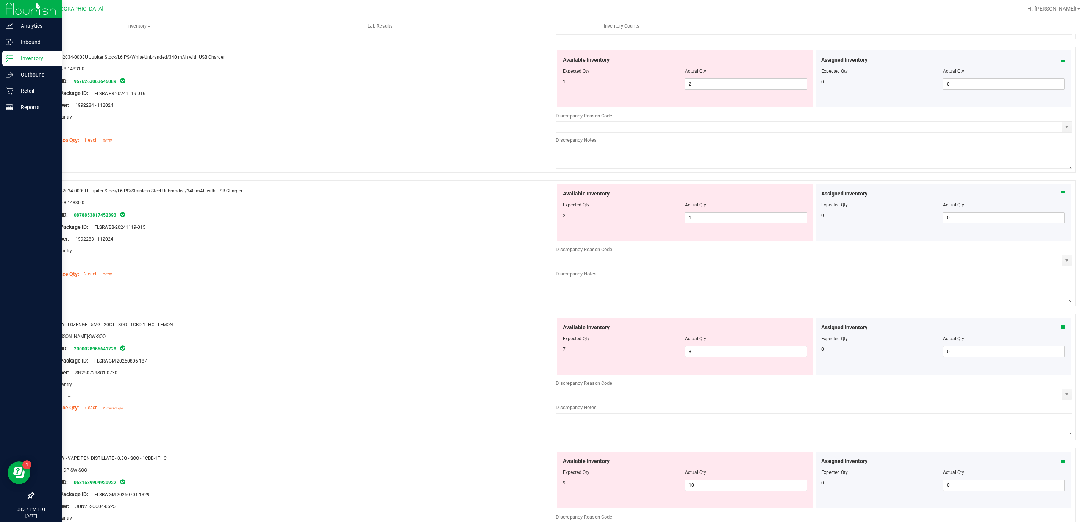
scroll to position [604, 0]
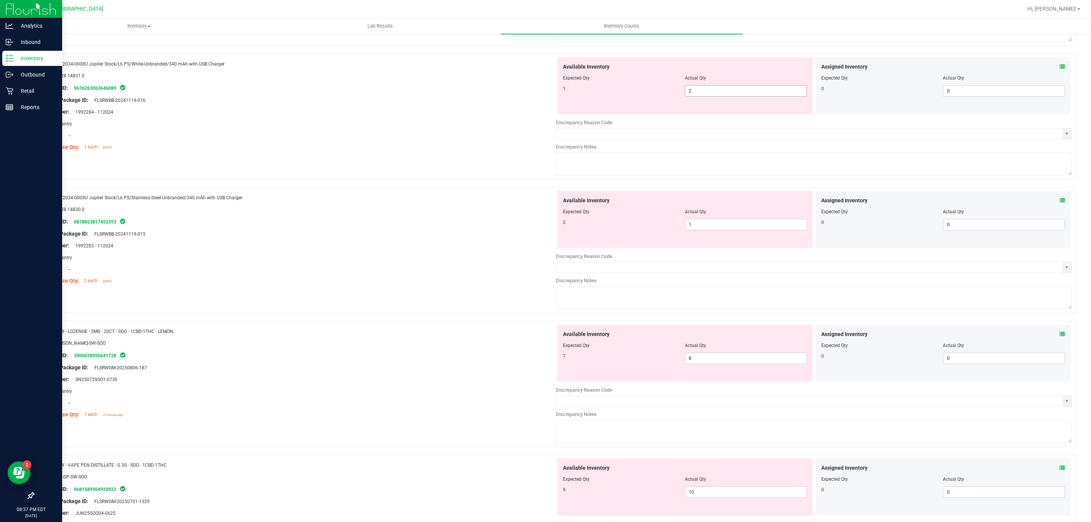
click at [743, 84] on div at bounding box center [685, 83] width 244 height 4
click at [743, 90] on span "2 2" at bounding box center [746, 90] width 122 height 11
click at [743, 90] on input "2" at bounding box center [745, 91] width 121 height 11
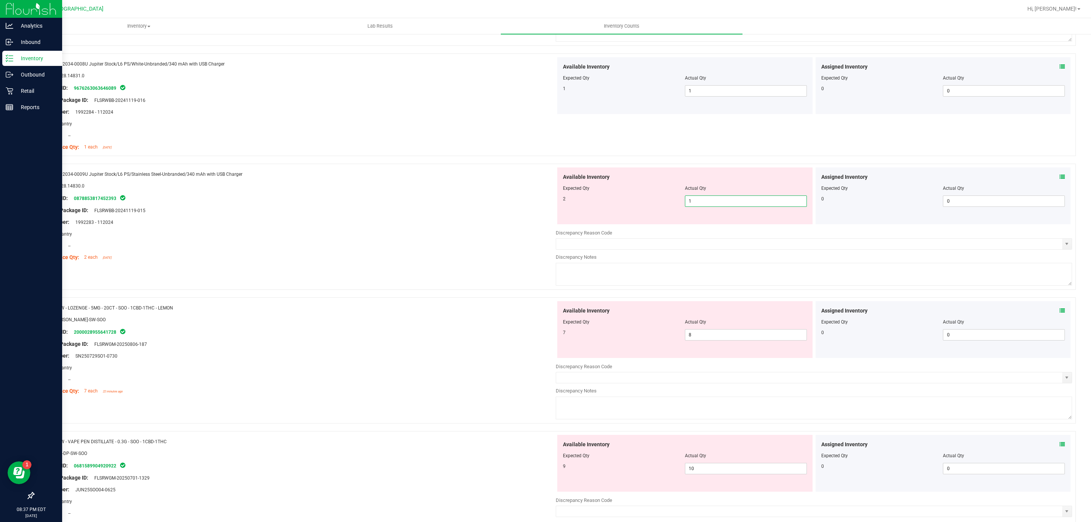
click at [760, 204] on span "1 1" at bounding box center [746, 200] width 122 height 11
click at [760, 204] on input "1" at bounding box center [745, 201] width 121 height 11
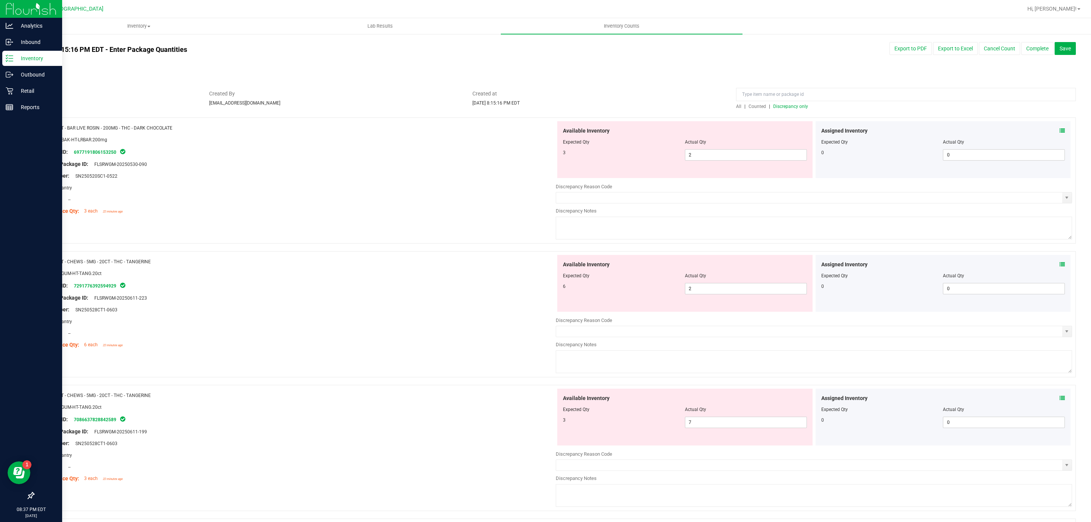
scroll to position [0, 0]
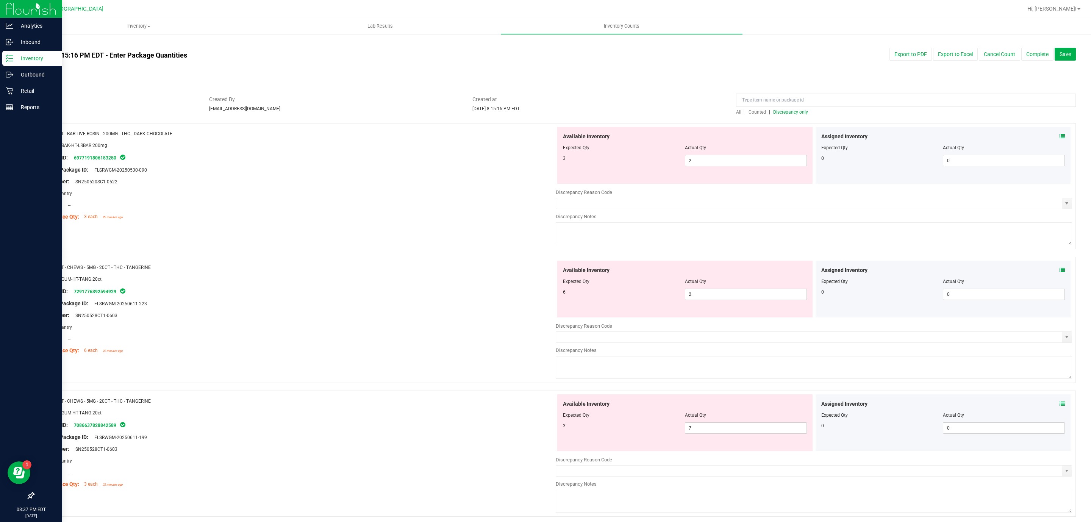
click at [750, 112] on span "Counted" at bounding box center [756, 111] width 17 height 5
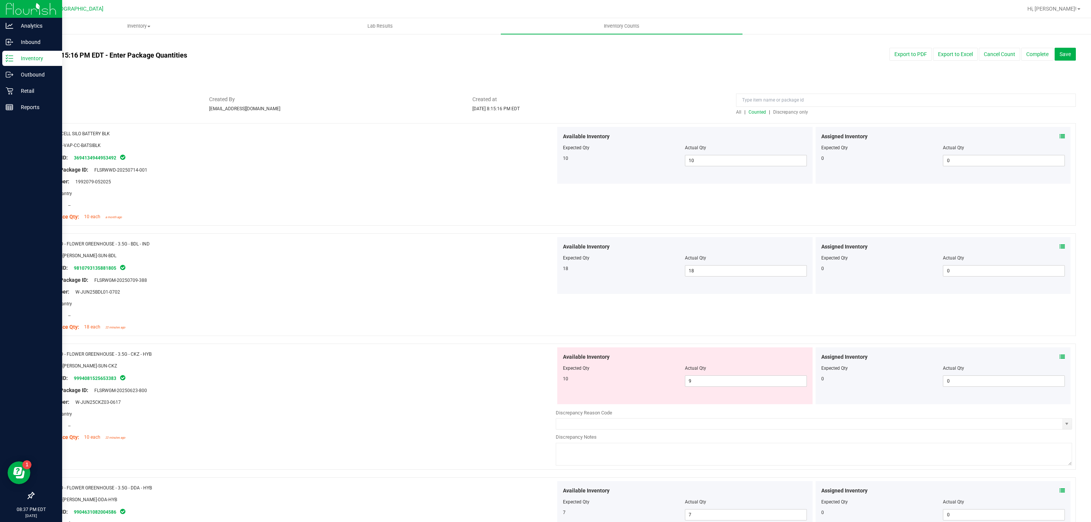
click at [790, 114] on span "Discrepancy only" at bounding box center [790, 111] width 35 height 5
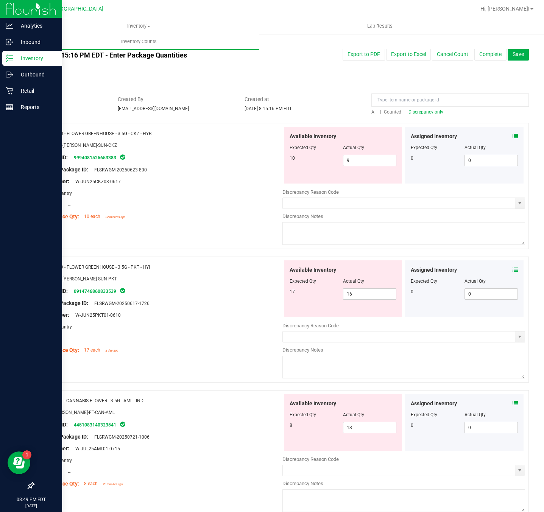
click at [435, 112] on span "Discrepancy only" at bounding box center [426, 111] width 35 height 5
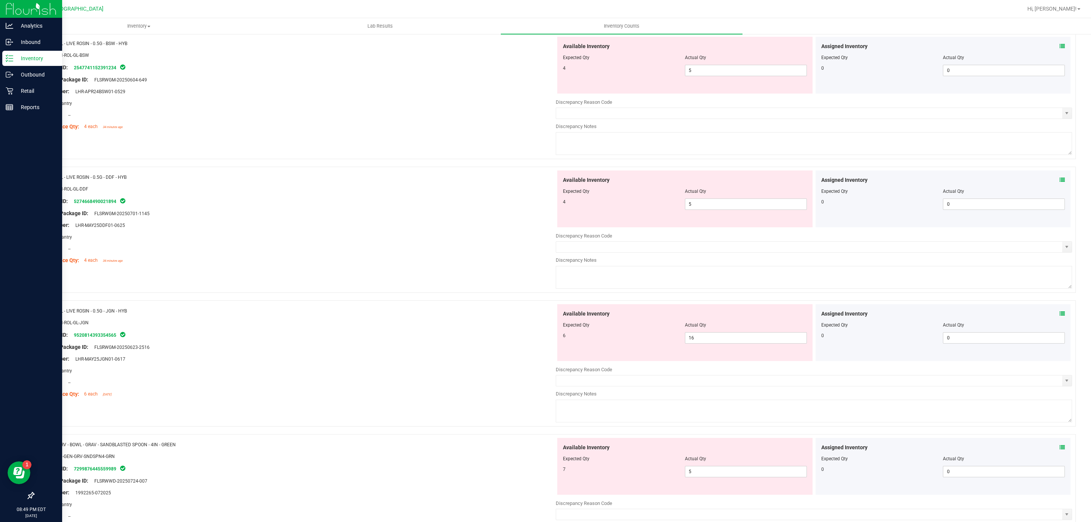
scroll to position [2311, 0]
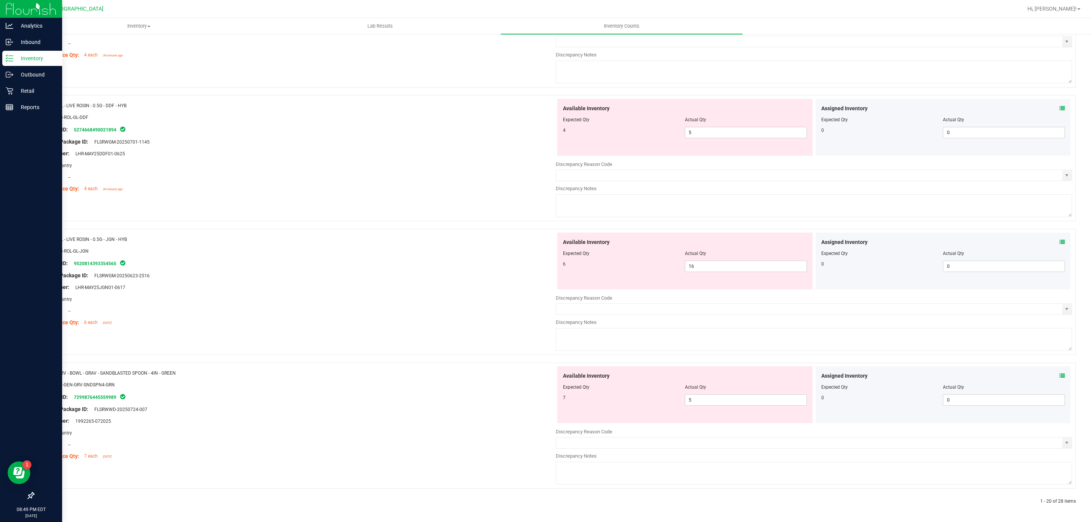
click at [55, 502] on div at bounding box center [293, 501] width 521 height 7
click at [53, 503] on div at bounding box center [293, 501] width 521 height 7
click at [49, 503] on div at bounding box center [293, 501] width 521 height 7
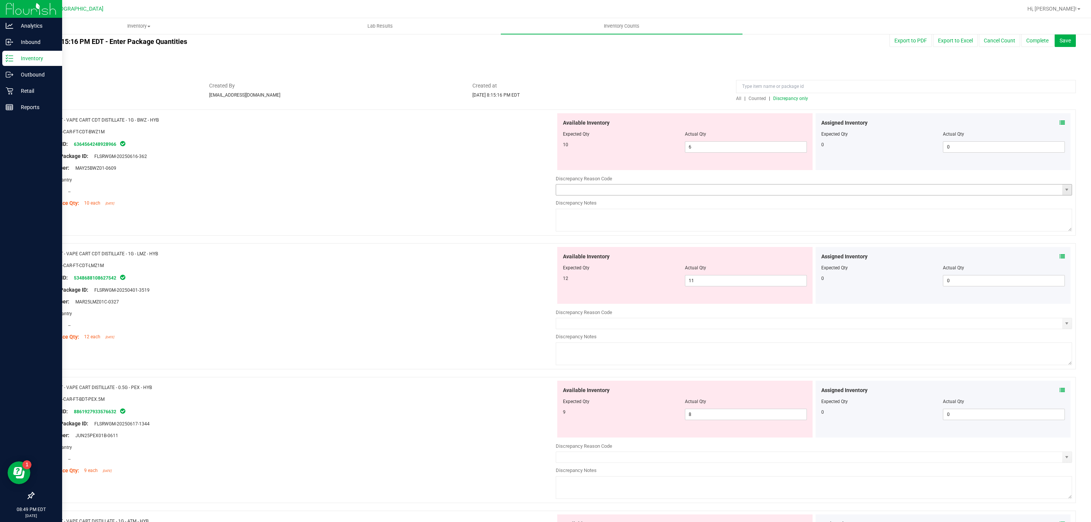
scroll to position [0, 0]
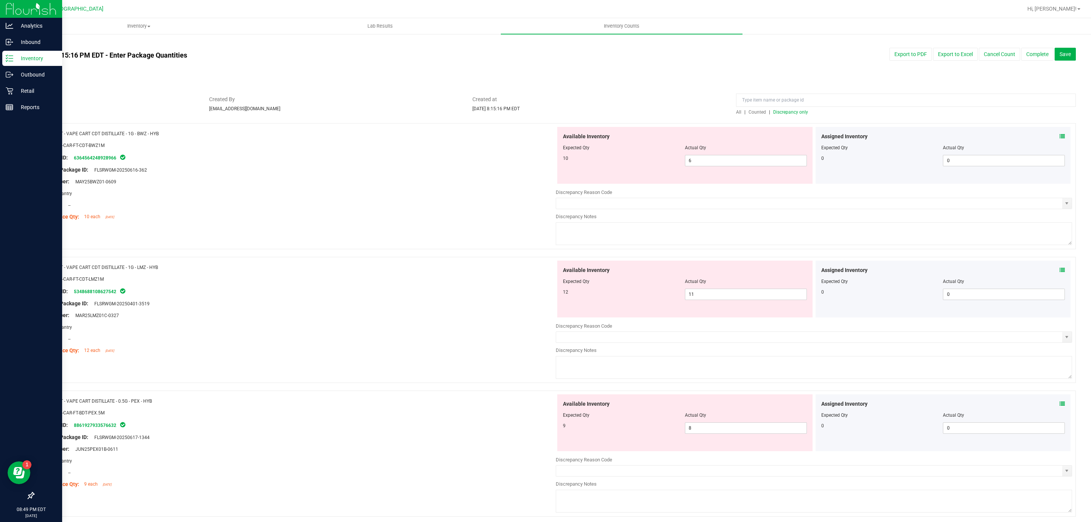
click at [711, 142] on div at bounding box center [685, 142] width 244 height 4
click at [705, 158] on span "6 6" at bounding box center [746, 160] width 122 height 11
click at [705, 158] on input "6" at bounding box center [745, 160] width 121 height 11
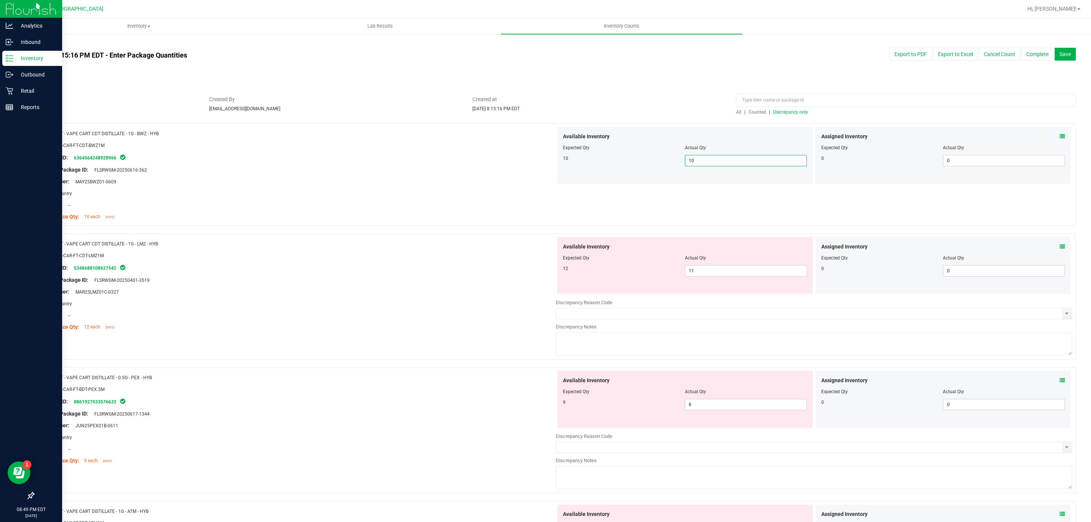
click at [754, 280] on div "Available Inventory Expected Qty Actual Qty 12 11 11" at bounding box center [684, 265] width 255 height 57
click at [753, 276] on div "Available Inventory Expected Qty Actual Qty 12 11 11" at bounding box center [684, 265] width 255 height 57
click at [751, 270] on span "11 11" at bounding box center [746, 270] width 122 height 11
click at [751, 270] on input "11" at bounding box center [745, 270] width 121 height 11
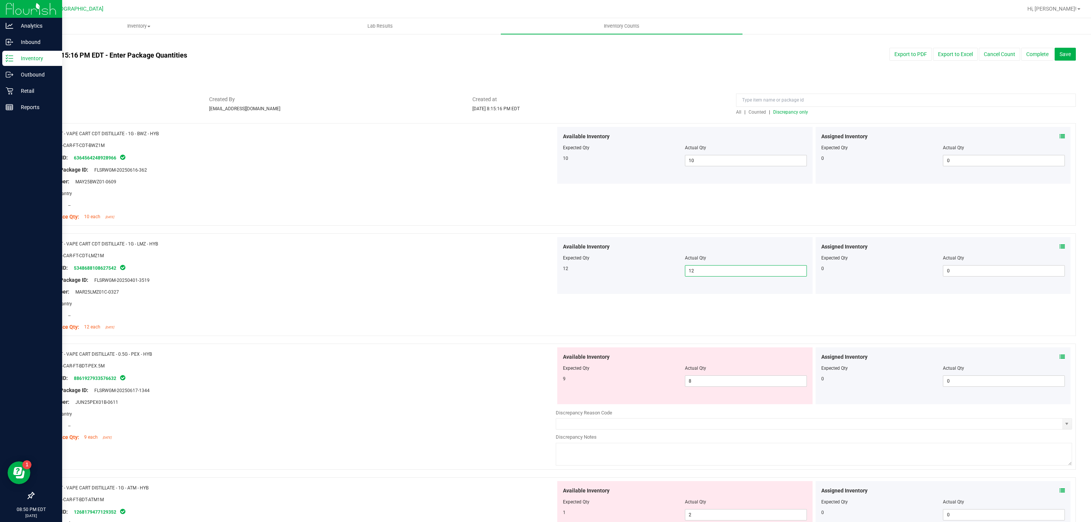
click at [731, 388] on div "Available Inventory Expected Qty Actual Qty 9 8 8" at bounding box center [684, 375] width 255 height 57
click at [731, 387] on span "8 8" at bounding box center [746, 380] width 122 height 11
click at [730, 381] on span "8 8" at bounding box center [746, 380] width 122 height 11
click at [730, 381] on input "8" at bounding box center [745, 381] width 121 height 11
click at [739, 381] on input "8" at bounding box center [745, 381] width 121 height 11
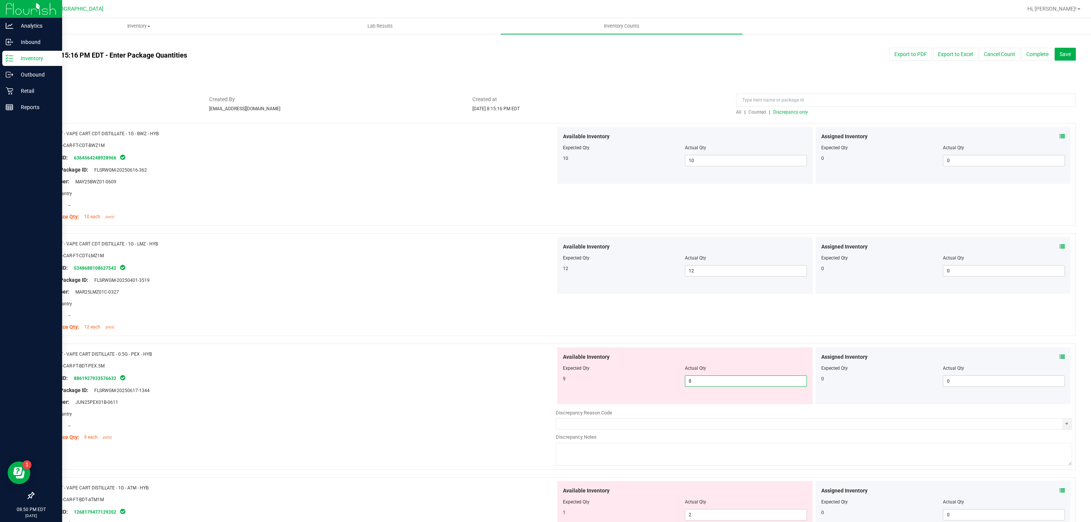
click at [739, 381] on input "8" at bounding box center [745, 381] width 121 height 11
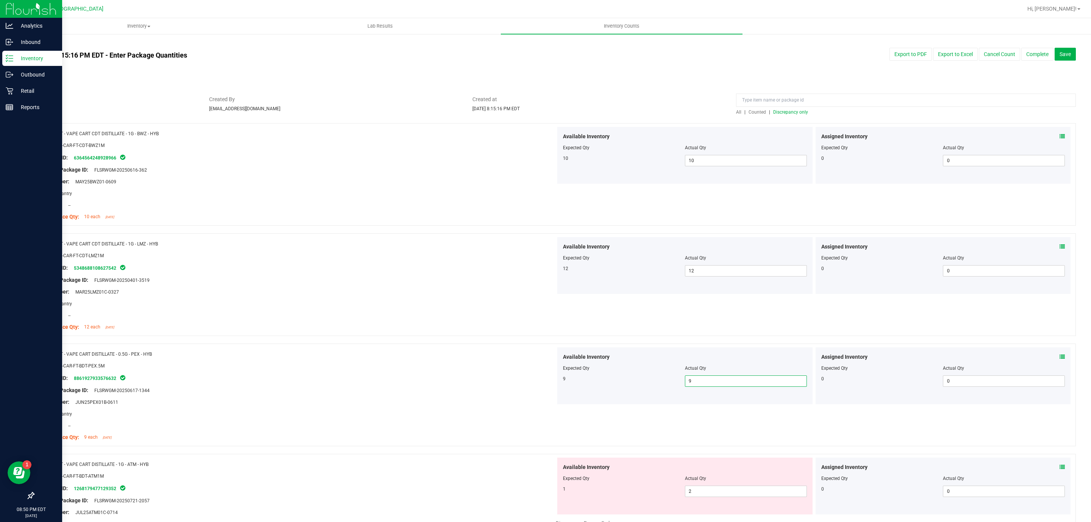
click at [777, 111] on span "Discrepancy only" at bounding box center [790, 111] width 35 height 5
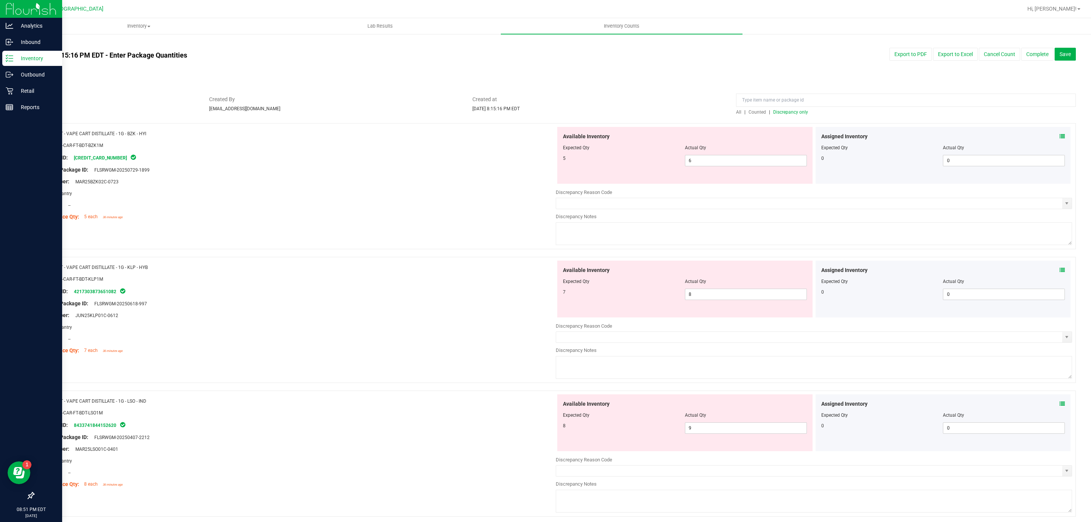
click at [750, 168] on div "Available Inventory Expected Qty Actual Qty 5 6 6" at bounding box center [684, 155] width 255 height 57
click at [742, 160] on span "6 6" at bounding box center [746, 160] width 122 height 11
click at [742, 159] on input "6" at bounding box center [745, 160] width 121 height 11
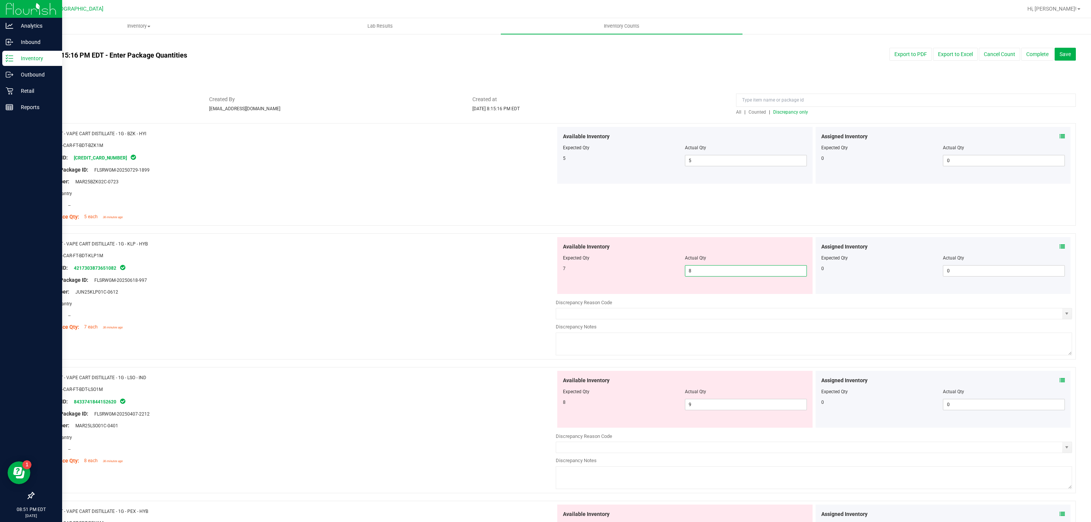
click at [710, 272] on span "8 8" at bounding box center [746, 270] width 122 height 11
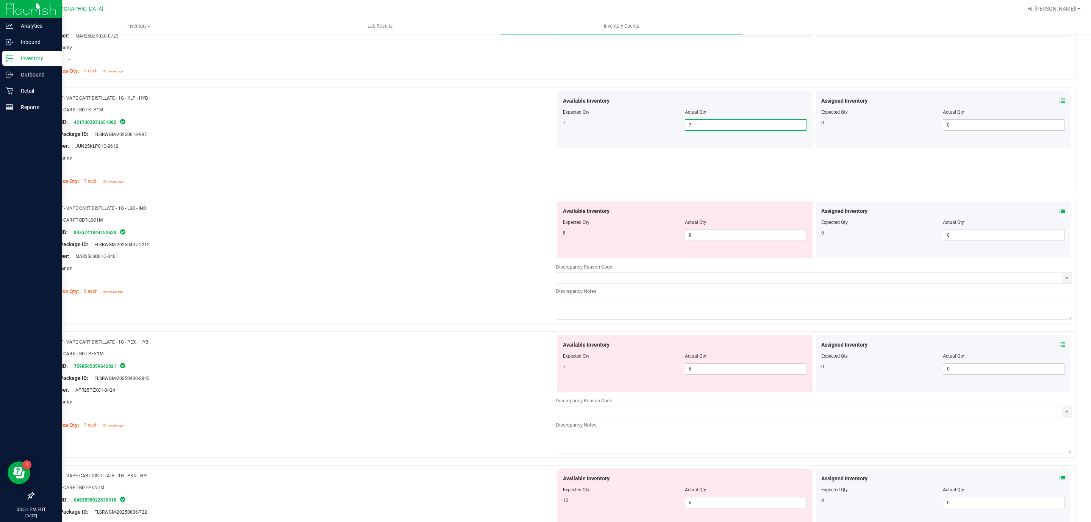
scroll to position [284, 0]
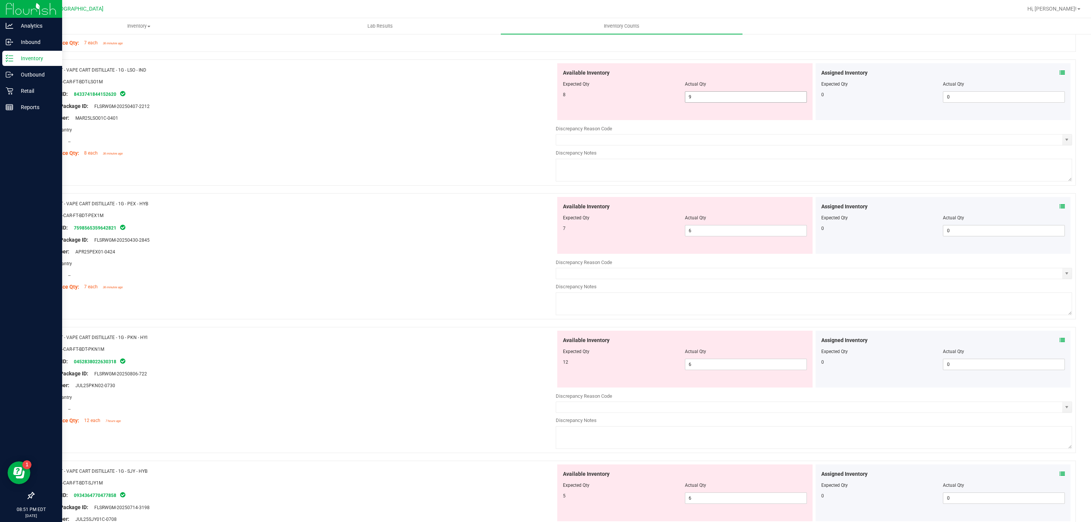
click at [705, 97] on span "9 9" at bounding box center [746, 96] width 122 height 11
click at [706, 97] on input "9" at bounding box center [745, 97] width 121 height 11
click at [751, 98] on input "10" at bounding box center [745, 97] width 121 height 11
click at [750, 98] on input "10" at bounding box center [745, 97] width 121 height 11
click at [707, 106] on div "Available Inventory Expected Qty Actual Qty 8 1 1" at bounding box center [684, 91] width 255 height 57
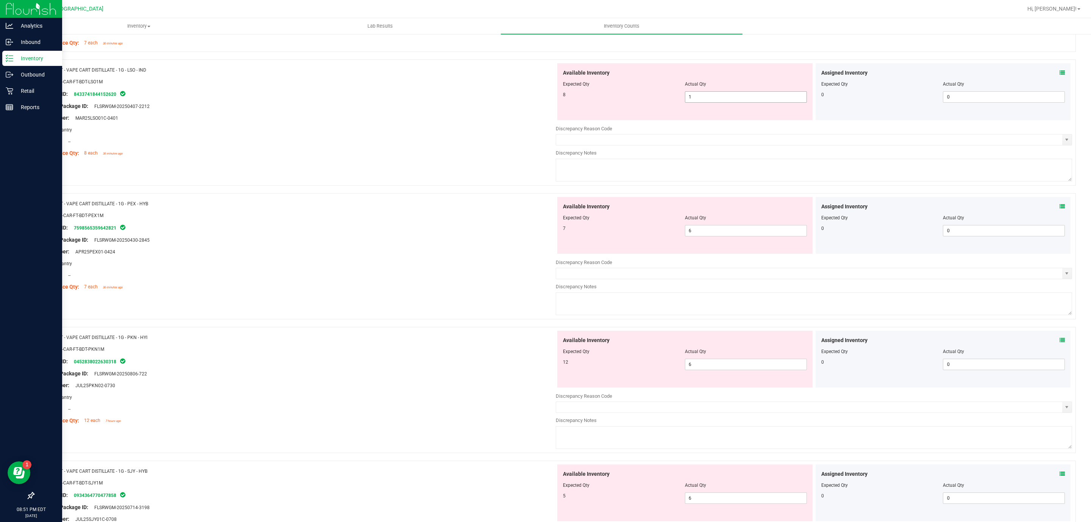
click at [704, 95] on span "1 1" at bounding box center [746, 96] width 122 height 11
click at [704, 95] on input "1" at bounding box center [745, 97] width 121 height 11
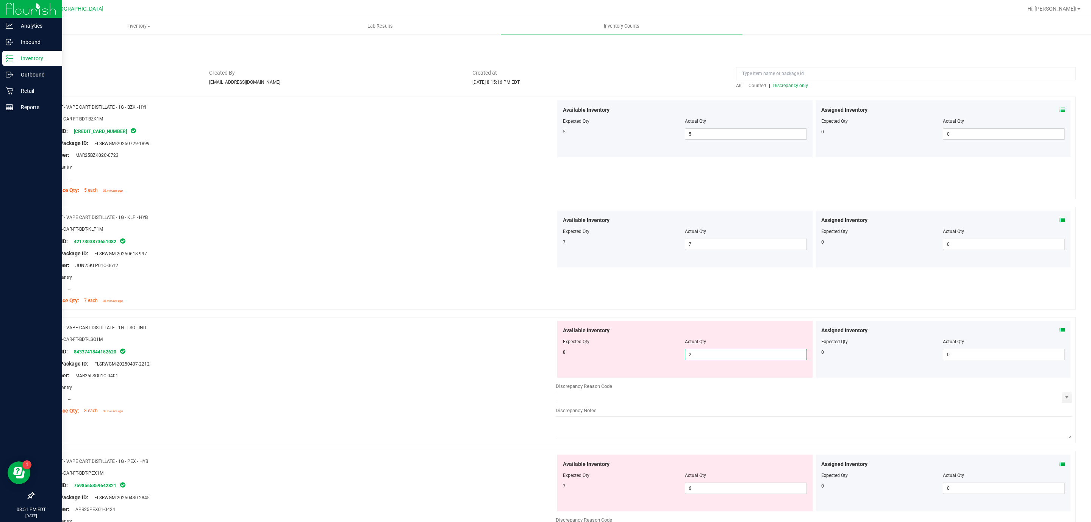
scroll to position [0, 0]
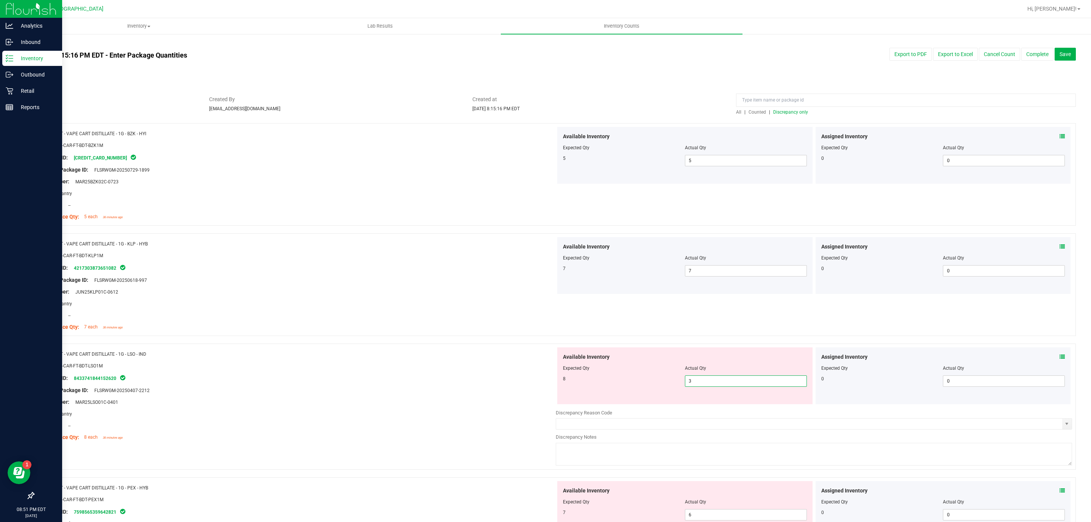
click at [720, 386] on input "3" at bounding box center [745, 381] width 121 height 11
click at [715, 386] on input "4" at bounding box center [745, 381] width 121 height 11
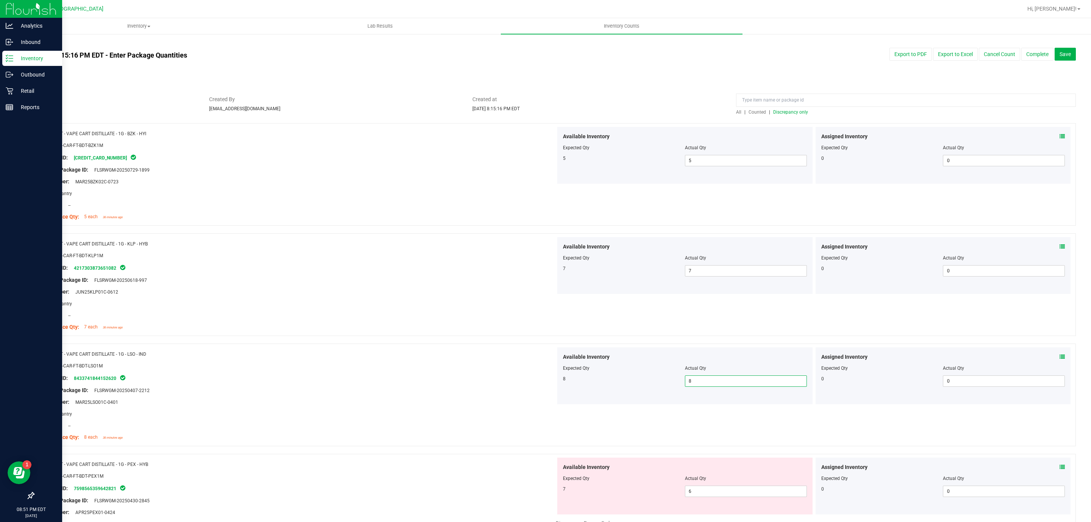
click at [799, 109] on span "Discrepancy only" at bounding box center [790, 111] width 35 height 5
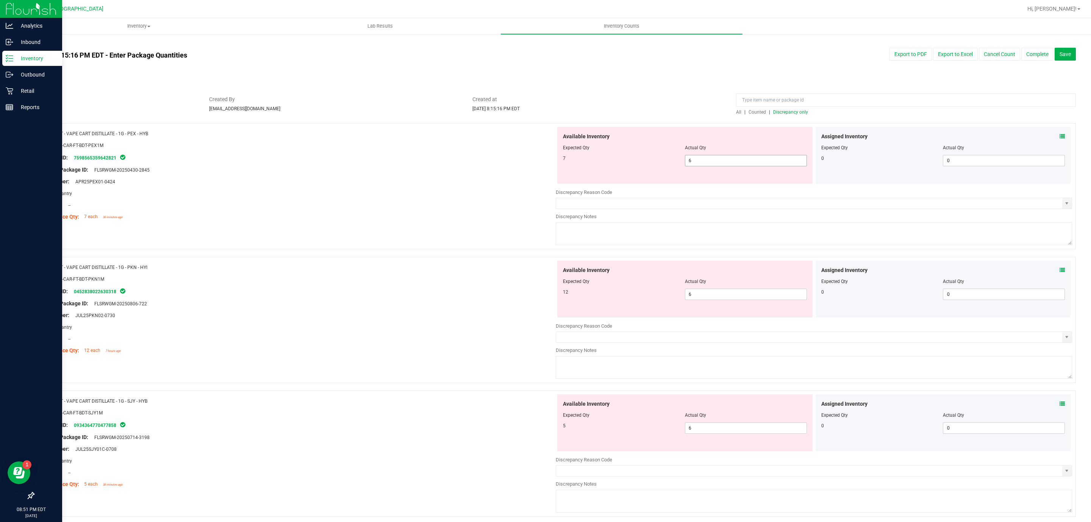
click at [730, 157] on span "6 6" at bounding box center [746, 160] width 122 height 11
click at [0, 0] on input "6" at bounding box center [0, 0] width 0 height 0
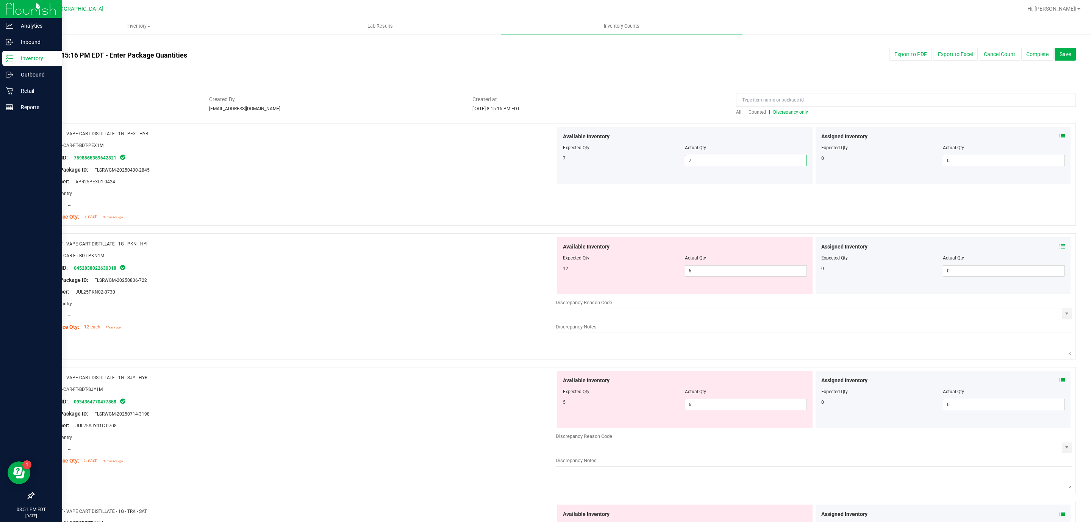
click at [779, 115] on div "All | Counted | Discrepancy only" at bounding box center [906, 112] width 340 height 7
click at [782, 114] on span "Discrepancy only" at bounding box center [790, 111] width 35 height 5
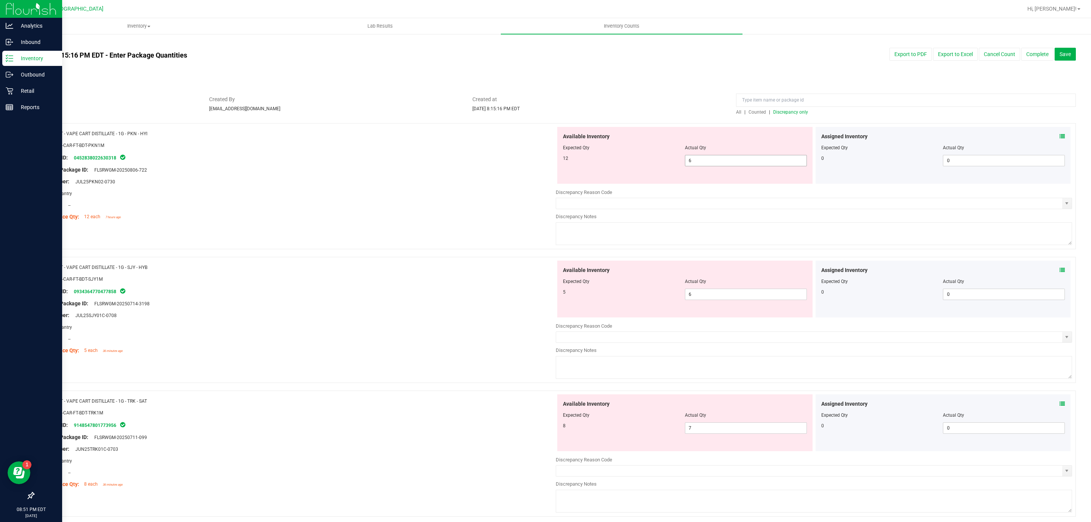
click at [721, 158] on span "6 6" at bounding box center [746, 160] width 122 height 11
click at [721, 158] on input "6" at bounding box center [745, 160] width 121 height 11
click at [703, 162] on input "6" at bounding box center [745, 160] width 121 height 11
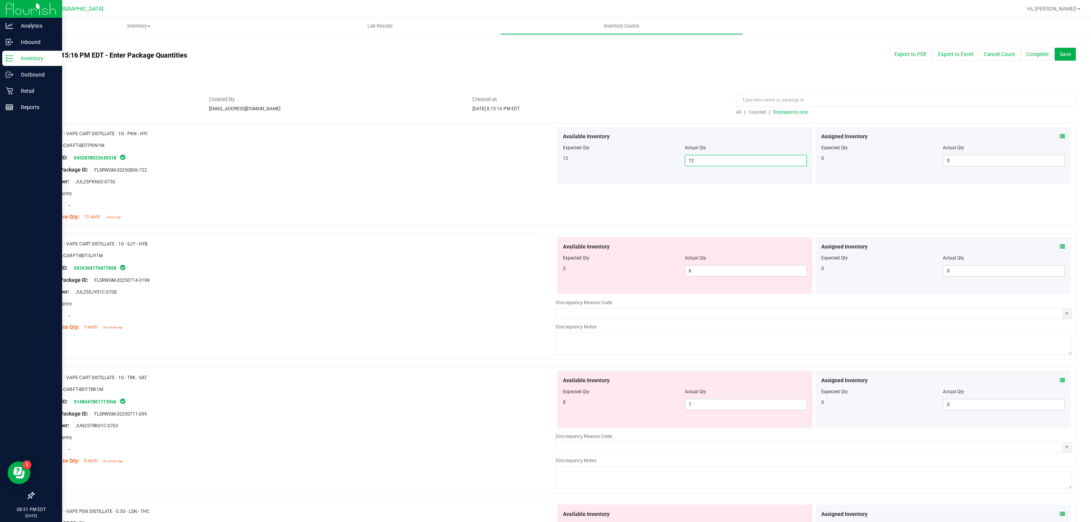
click at [502, 224] on div "Name: FT - VAPE CART DISTILLATE - 1G - PKN - HYI SKU: BAP-CAR-FT-BDT-PKN1M Pack…" at bounding box center [554, 174] width 1042 height 103
click at [788, 110] on span "Discrepancy only" at bounding box center [790, 111] width 35 height 5
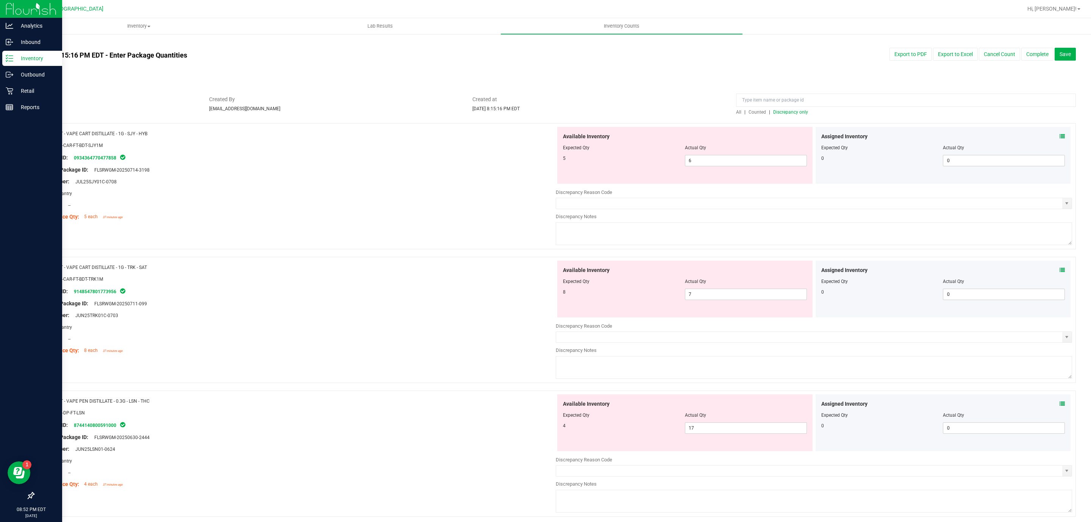
drag, startPoint x: 708, startPoint y: 175, endPoint x: 709, endPoint y: 153, distance: 22.7
click at [708, 174] on div "Available Inventory Expected Qty Actual Qty 5 6 6" at bounding box center [684, 155] width 255 height 57
click at [709, 153] on div at bounding box center [685, 153] width 244 height 4
click at [709, 162] on span "6 6" at bounding box center [746, 160] width 122 height 11
click at [709, 162] on input "6" at bounding box center [745, 160] width 121 height 11
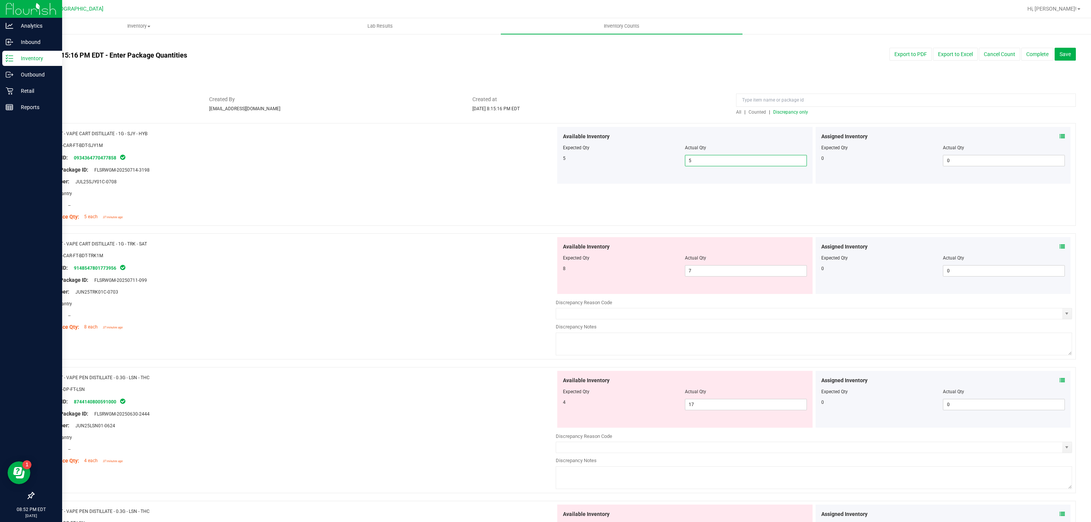
click at [766, 115] on div "All | Counted | Discrepancy only" at bounding box center [906, 112] width 340 height 7
click at [773, 114] on span "Discrepancy only" at bounding box center [790, 111] width 35 height 5
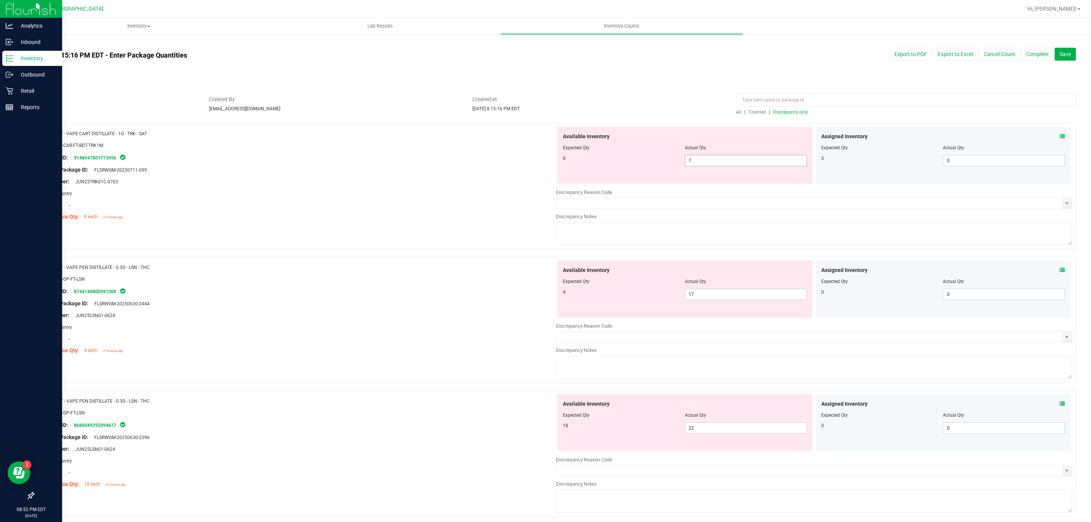
click at [761, 161] on span "7 7" at bounding box center [746, 160] width 122 height 11
click at [761, 161] on input "7" at bounding box center [745, 160] width 121 height 11
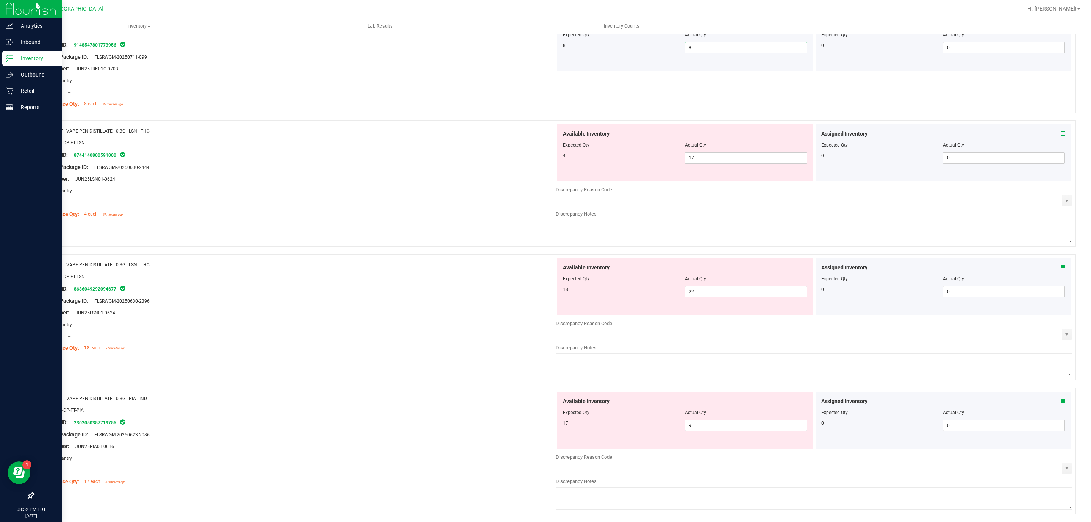
scroll to position [114, 0]
click at [768, 167] on div "Available Inventory Expected Qty Actual Qty 4 17 17" at bounding box center [684, 151] width 255 height 57
click at [760, 153] on span "17 17" at bounding box center [746, 156] width 122 height 11
click at [760, 153] on input "17" at bounding box center [745, 157] width 121 height 11
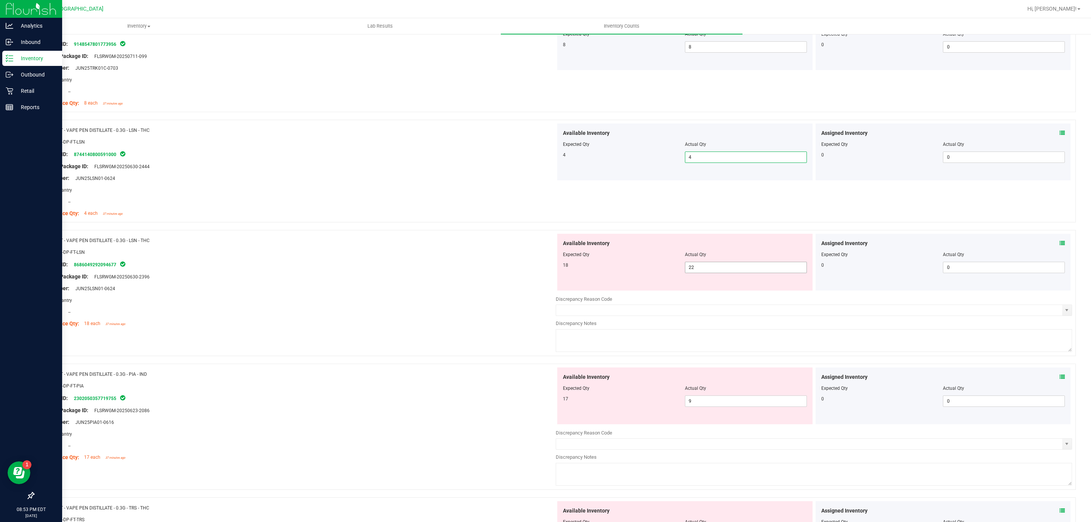
click at [772, 268] on span "22 22" at bounding box center [746, 267] width 122 height 11
click at [772, 268] on input "22" at bounding box center [745, 267] width 121 height 11
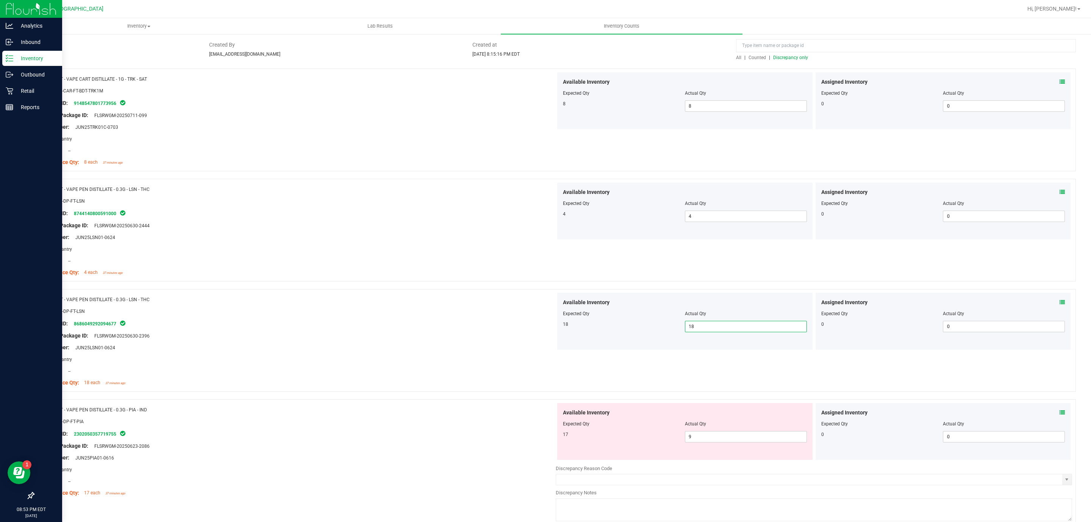
scroll to position [0, 0]
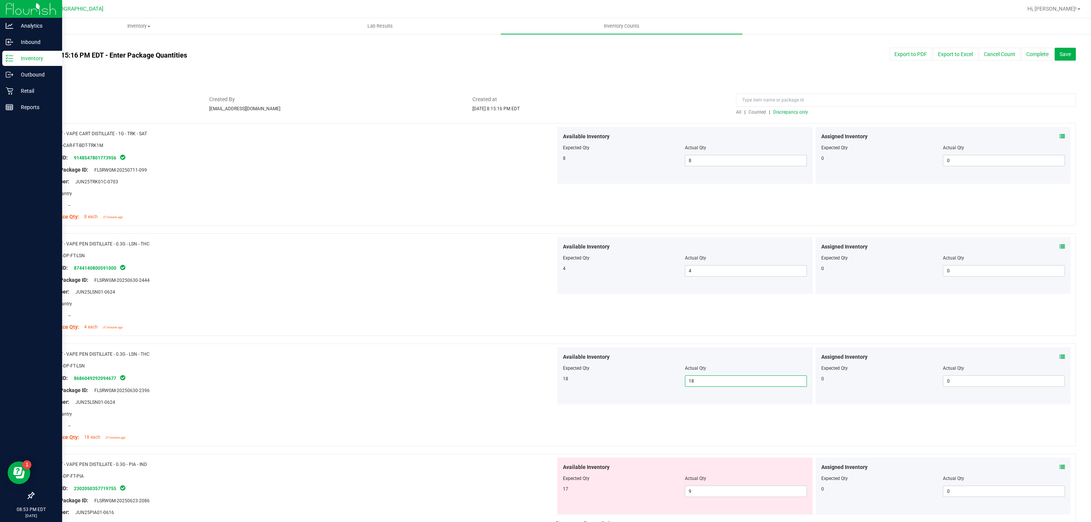
click at [777, 114] on span "Discrepancy only" at bounding box center [790, 111] width 35 height 5
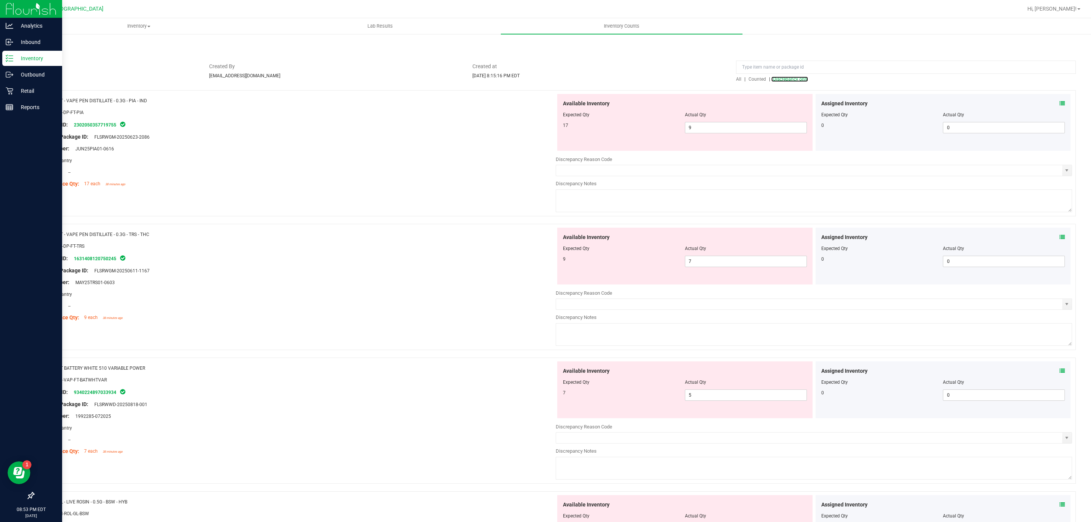
scroll to position [20, 0]
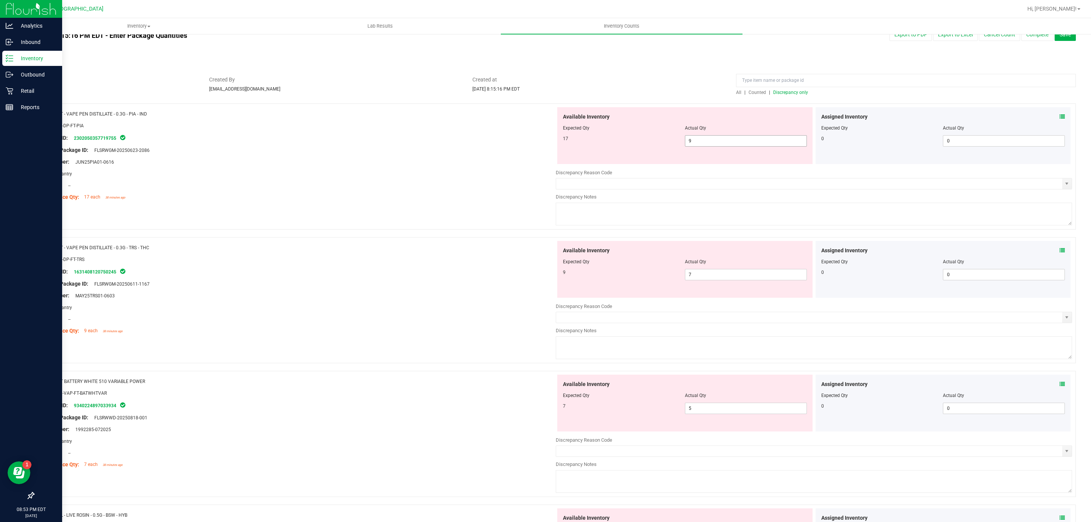
click at [744, 140] on span "9 9" at bounding box center [746, 140] width 122 height 11
click at [744, 140] on input "9" at bounding box center [745, 141] width 121 height 11
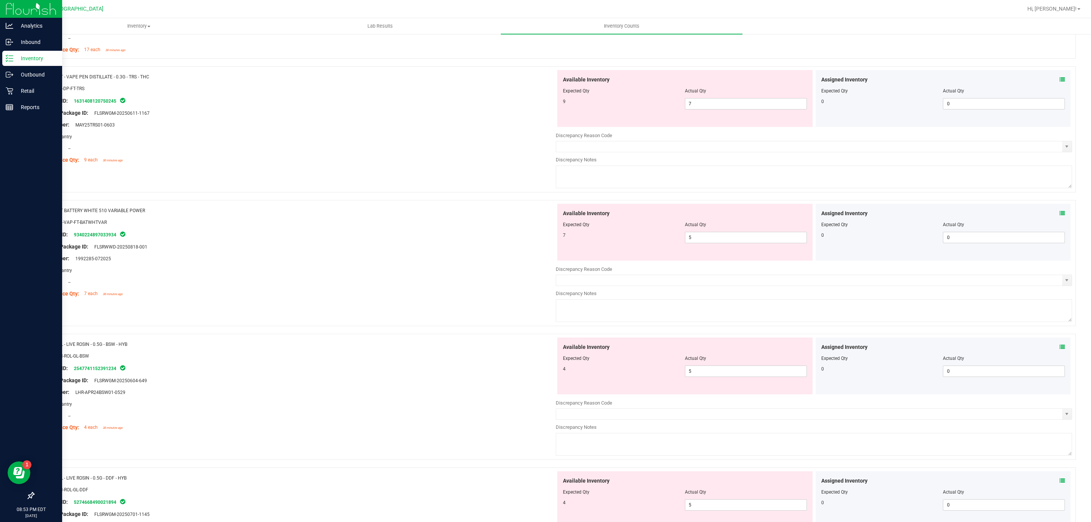
scroll to position [133, 0]
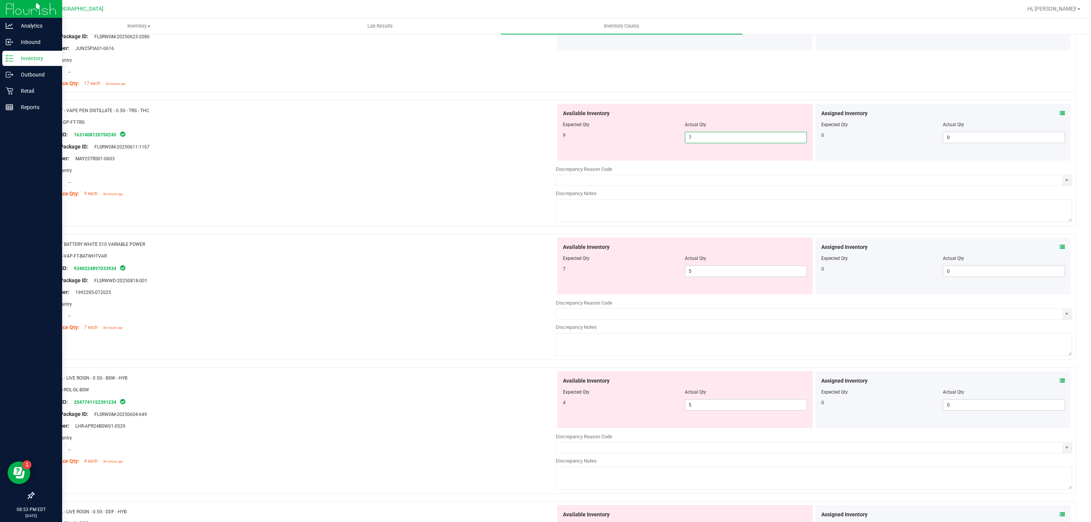
click at [717, 140] on span "7 7" at bounding box center [746, 137] width 122 height 11
click at [717, 140] on input "7" at bounding box center [745, 137] width 121 height 11
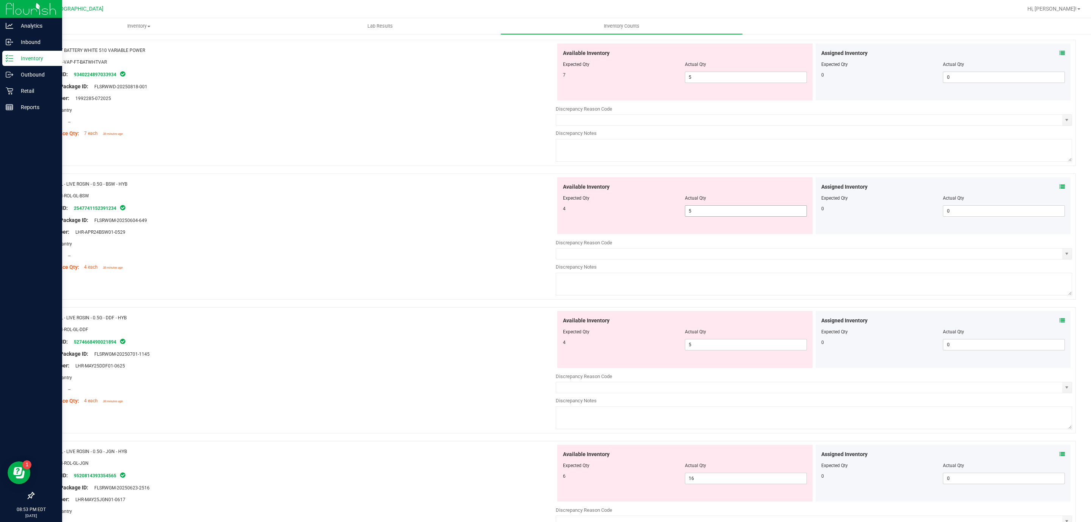
click at [735, 211] on span "5 5" at bounding box center [746, 210] width 122 height 11
click at [735, 211] on input "5" at bounding box center [745, 211] width 121 height 11
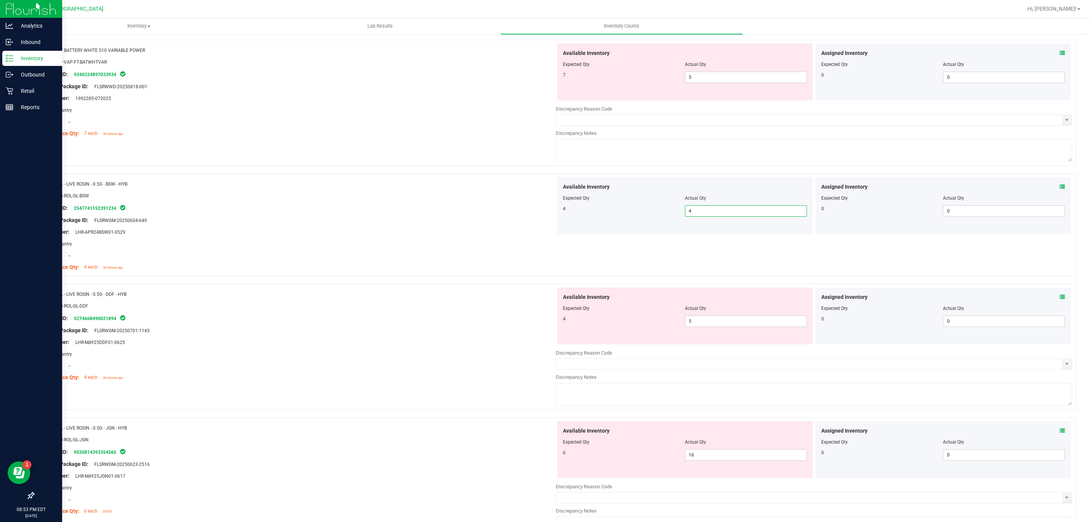
click at [757, 330] on div "Available Inventory Expected Qty Actual Qty 4 5 5" at bounding box center [684, 315] width 255 height 57
click at [756, 324] on span "5 5" at bounding box center [746, 320] width 122 height 11
click at [756, 324] on input "5" at bounding box center [745, 321] width 121 height 11
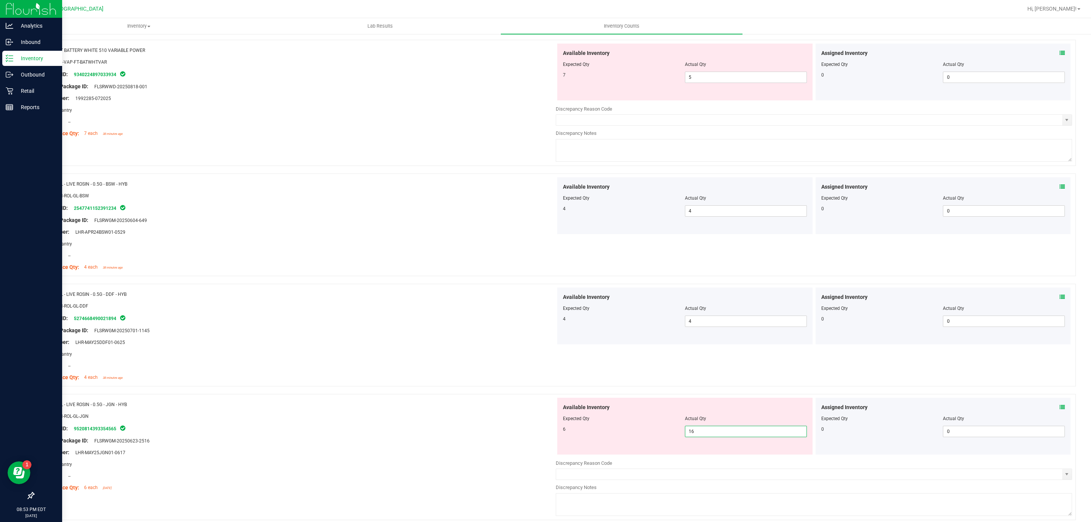
click at [738, 432] on span "16 16" at bounding box center [746, 431] width 122 height 11
click at [738, 433] on input "16" at bounding box center [745, 431] width 121 height 11
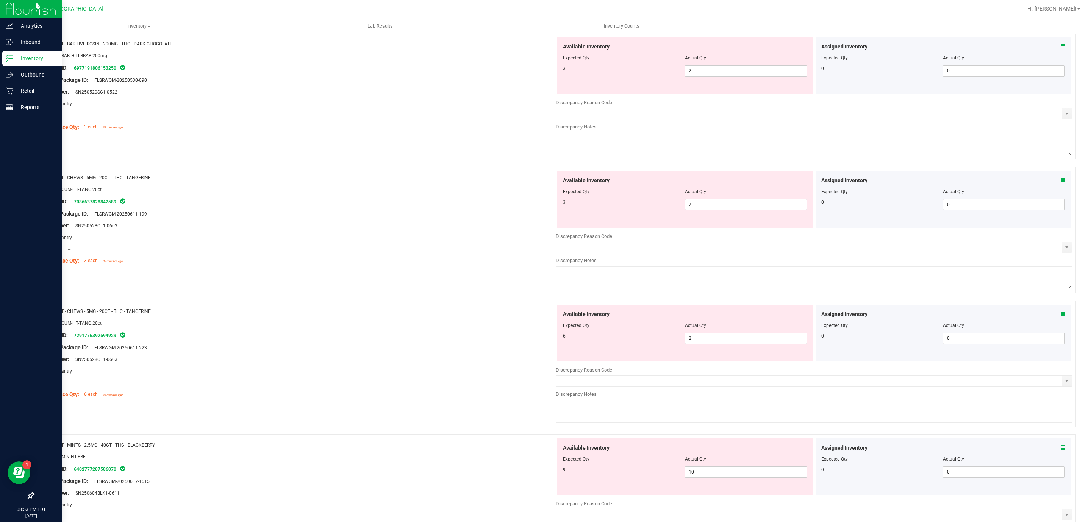
scroll to position [1042, 0]
click at [734, 215] on div "Available Inventory Expected Qty Actual Qty 3 7 7" at bounding box center [684, 198] width 255 height 57
click at [732, 209] on span "7 7" at bounding box center [746, 203] width 122 height 11
click at [732, 209] on input "7" at bounding box center [745, 204] width 121 height 11
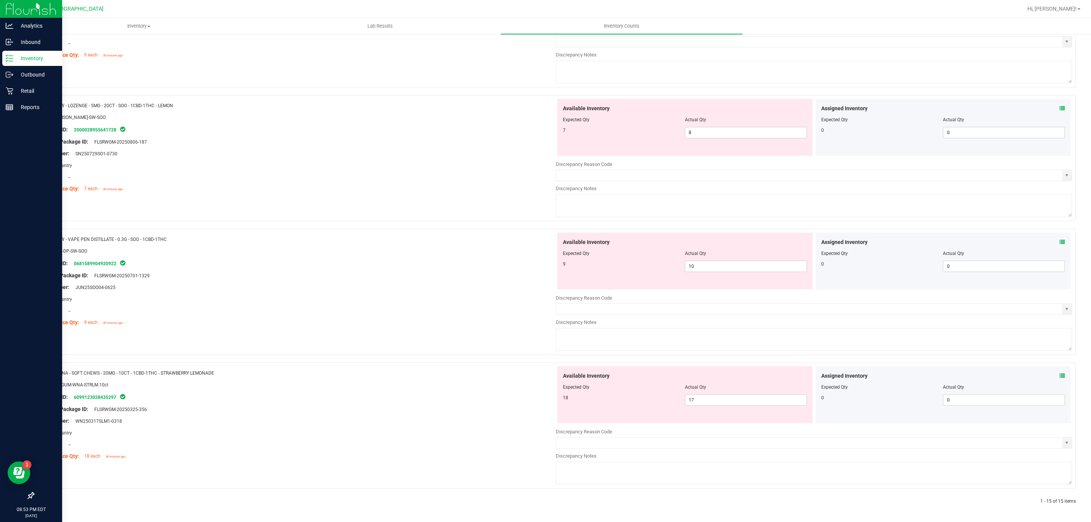
scroll to position [0, 0]
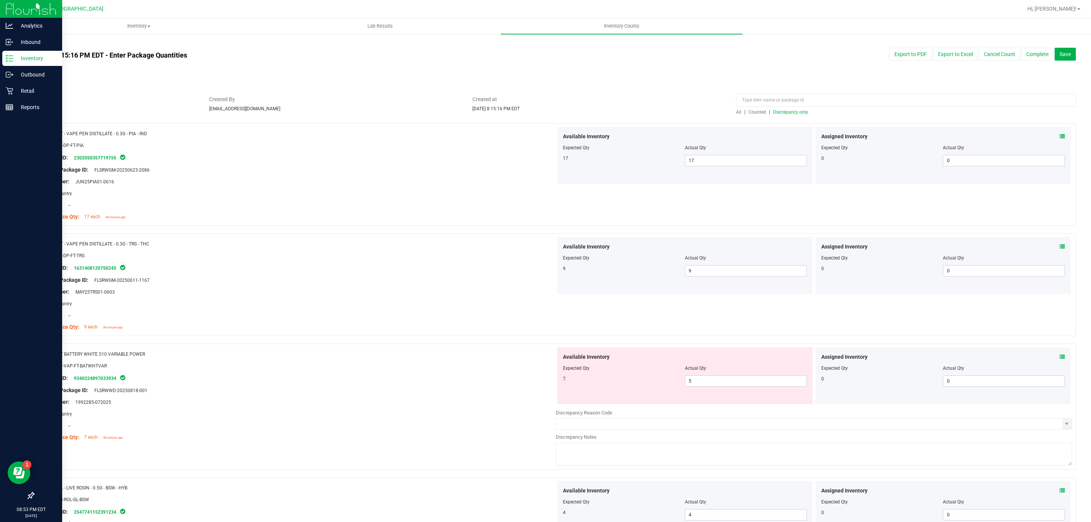
click at [782, 109] on div "All | Counted | Discrepancy only" at bounding box center [906, 112] width 340 height 7
click at [796, 114] on span "Discrepancy only" at bounding box center [790, 111] width 35 height 5
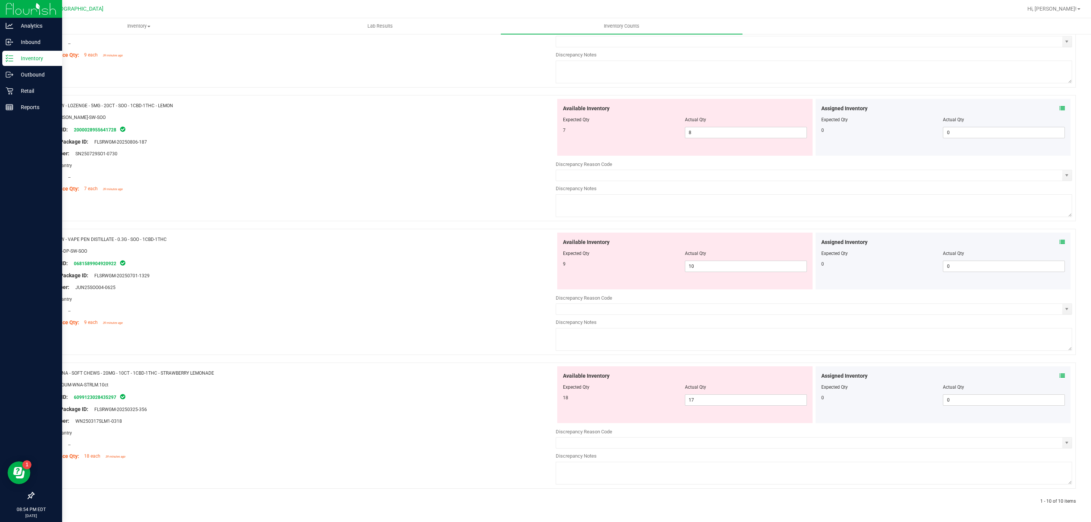
scroll to position [571, 0]
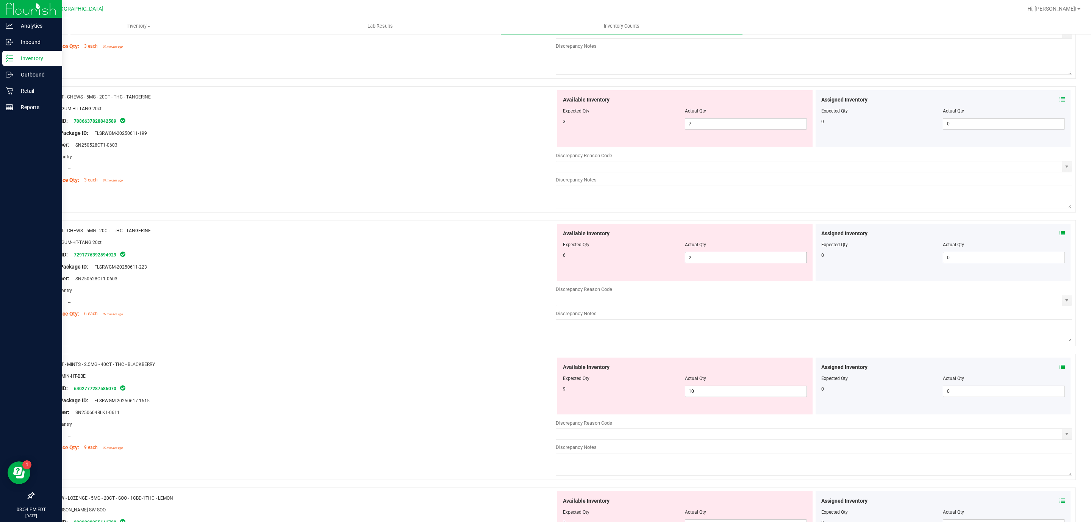
click at [742, 263] on span "2 2" at bounding box center [746, 257] width 122 height 11
click at [742, 263] on input "2" at bounding box center [745, 257] width 121 height 11
click at [751, 114] on div "Actual Qty" at bounding box center [746, 111] width 122 height 7
click at [743, 136] on div "Available Inventory Expected Qty Actual Qty 3 7 7" at bounding box center [684, 118] width 255 height 57
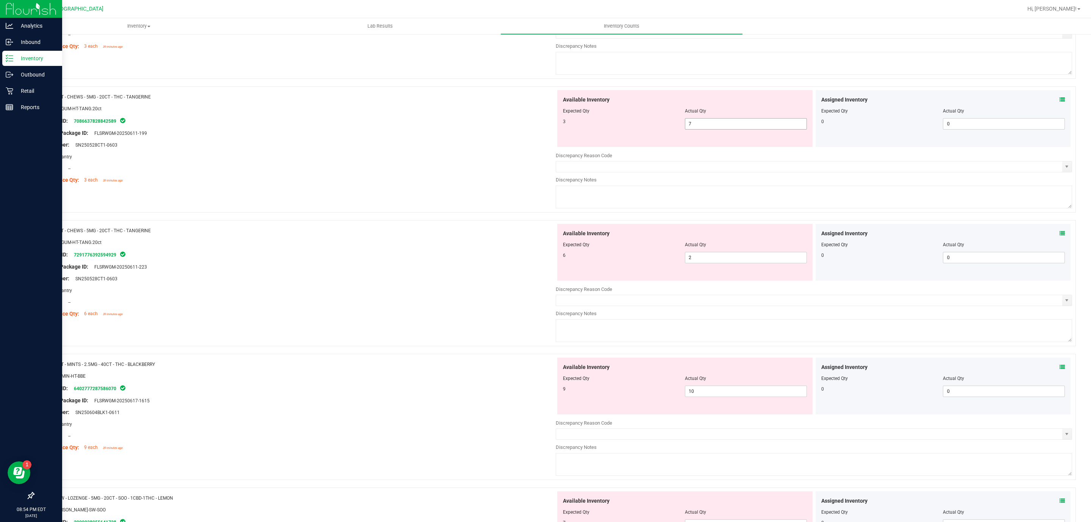
click at [741, 130] on span "7 7" at bounding box center [746, 123] width 122 height 11
click at [741, 129] on input "7" at bounding box center [745, 124] width 121 height 11
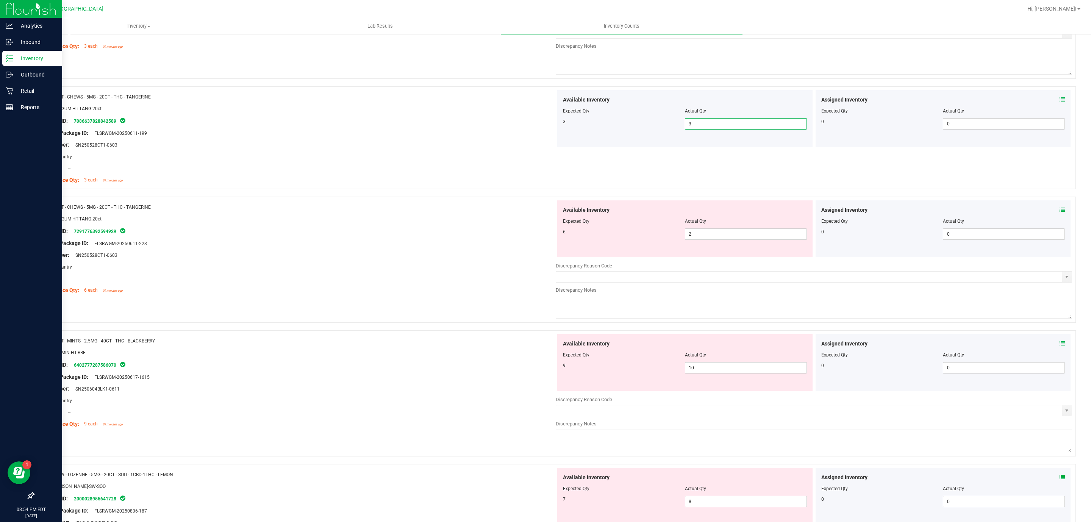
click at [671, 247] on div "Available Inventory Expected Qty Actual Qty 6 2 2" at bounding box center [684, 228] width 255 height 57
click at [723, 228] on div at bounding box center [685, 227] width 244 height 4
click at [721, 244] on div "Available Inventory Expected Qty Actual Qty 6 2 2" at bounding box center [684, 228] width 255 height 57
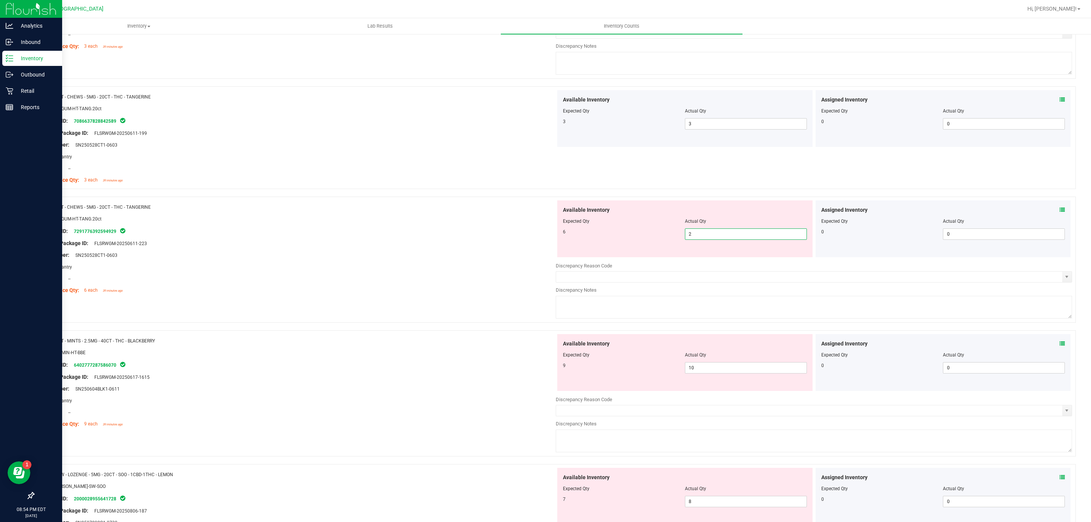
click at [721, 240] on span "2 2" at bounding box center [746, 233] width 122 height 11
click at [721, 239] on input "2" at bounding box center [745, 234] width 121 height 11
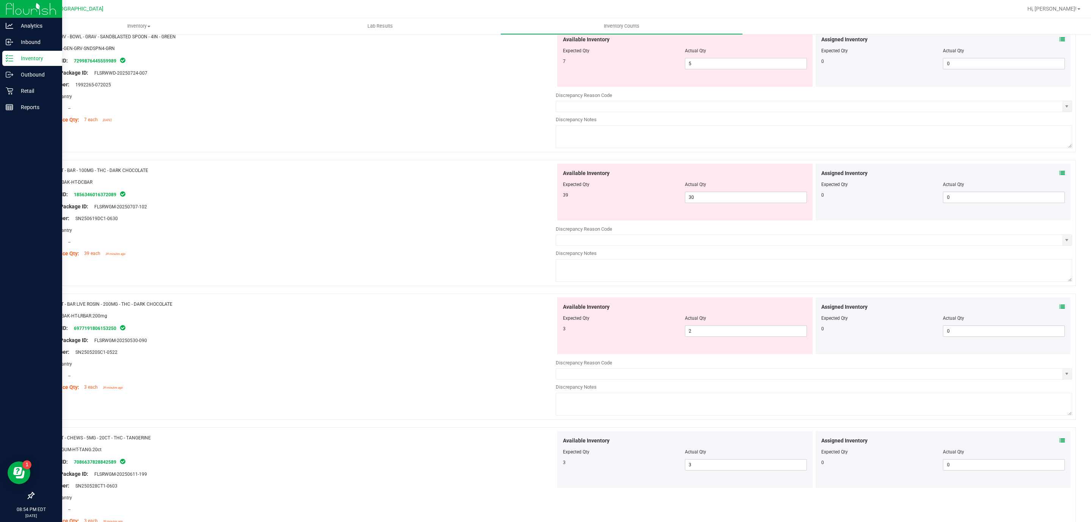
scroll to position [174, 0]
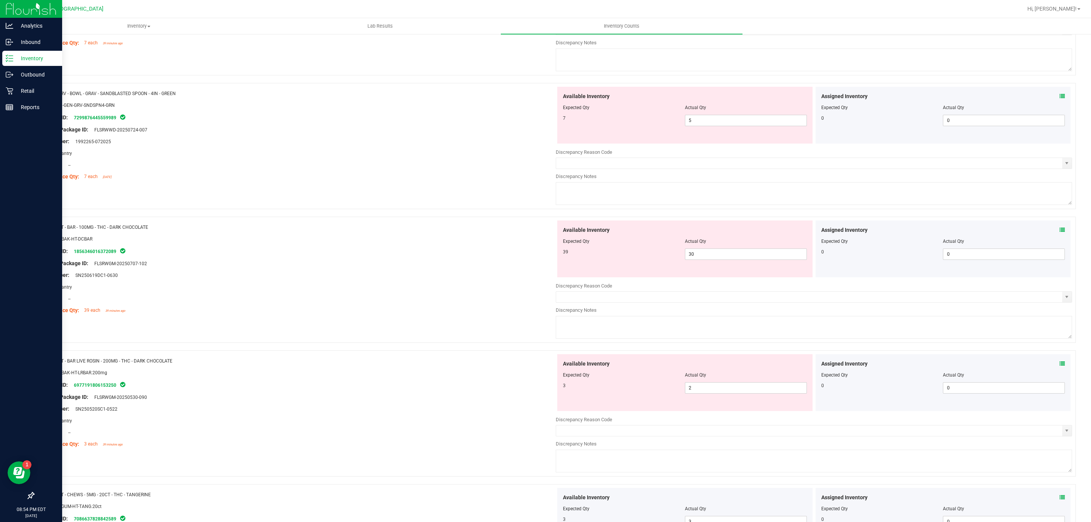
click at [724, 400] on div "Available Inventory Expected Qty Actual Qty 3 2 2" at bounding box center [684, 382] width 255 height 57
click at [722, 384] on span "2 2" at bounding box center [746, 387] width 122 height 11
click at [722, 384] on input "2" at bounding box center [745, 387] width 121 height 11
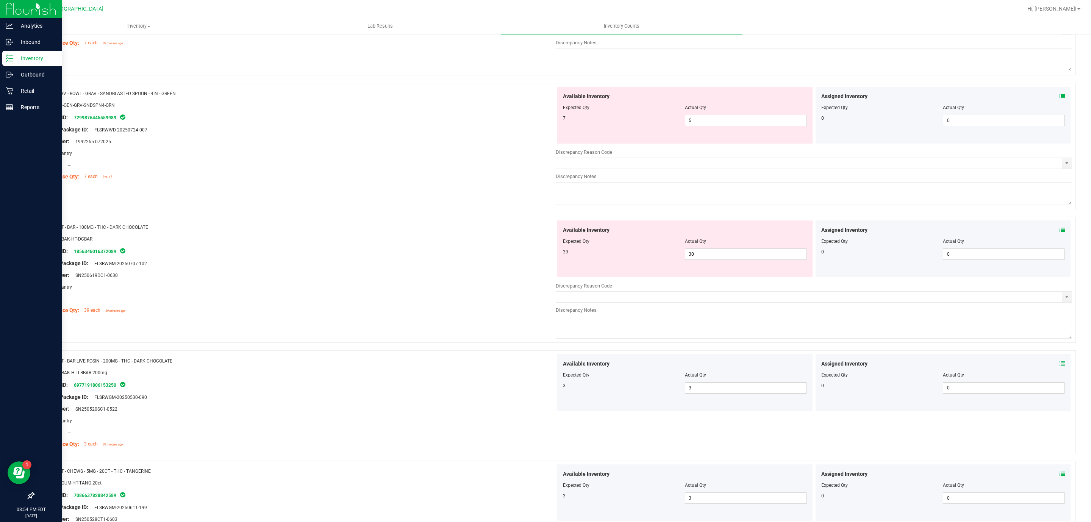
click at [757, 237] on div at bounding box center [685, 236] width 244 height 4
click at [755, 251] on span "30 30" at bounding box center [746, 253] width 122 height 11
click at [755, 251] on input "30" at bounding box center [745, 254] width 121 height 11
click at [720, 247] on div at bounding box center [685, 247] width 244 height 4
click at [721, 254] on span "19 19" at bounding box center [746, 253] width 122 height 11
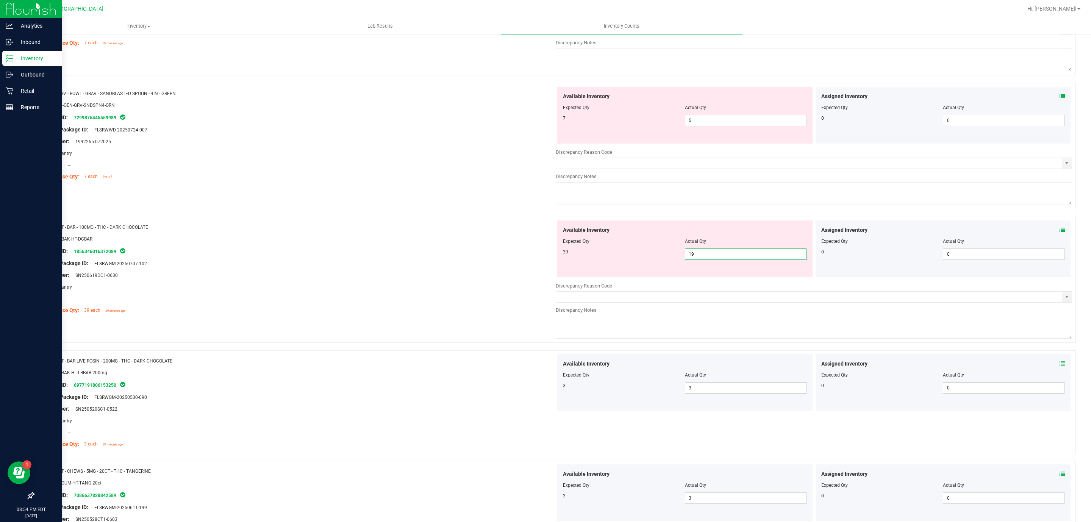
click at [721, 254] on input "19" at bounding box center [745, 254] width 121 height 11
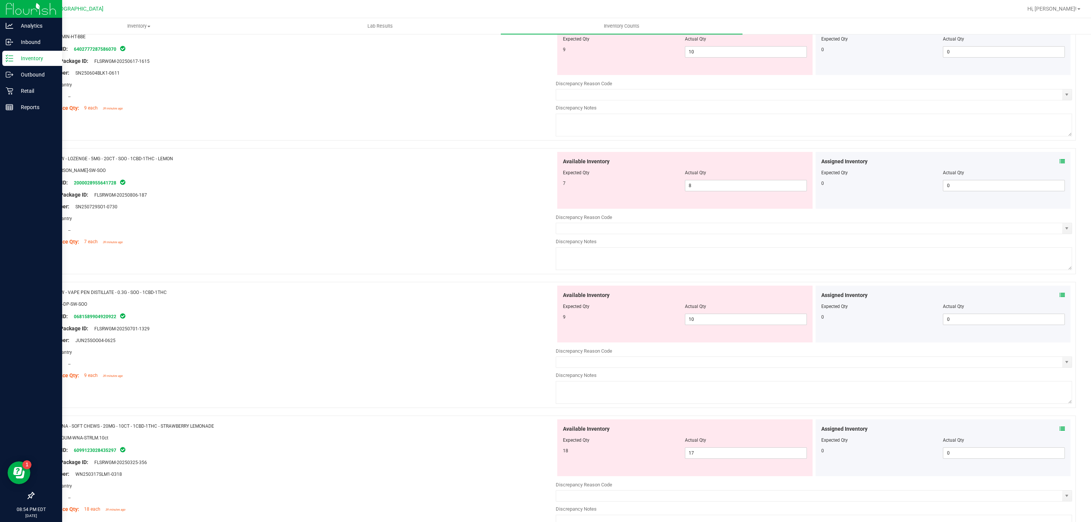
scroll to position [760, 0]
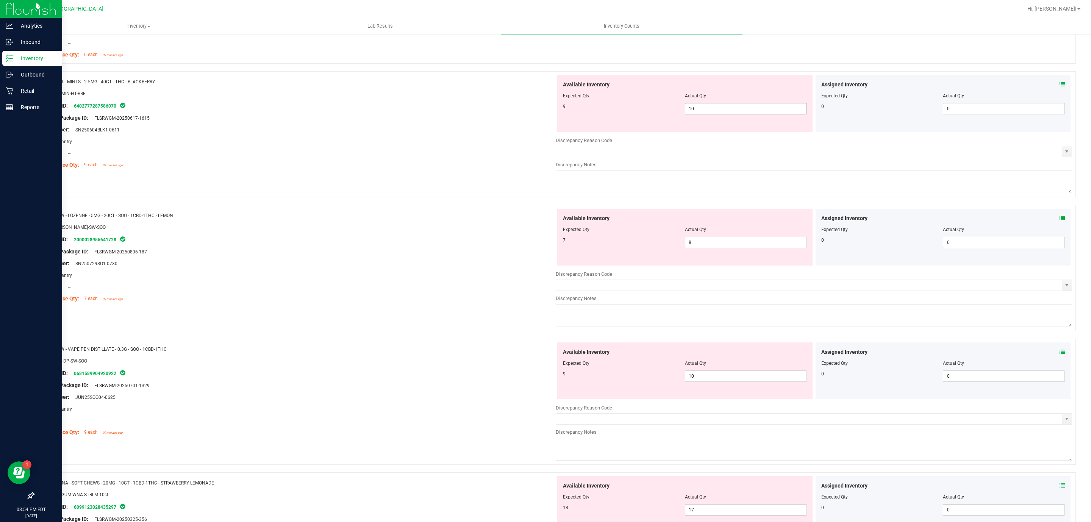
click at [764, 114] on span "10 10" at bounding box center [746, 108] width 122 height 11
click at [764, 114] on input "10" at bounding box center [745, 108] width 121 height 11
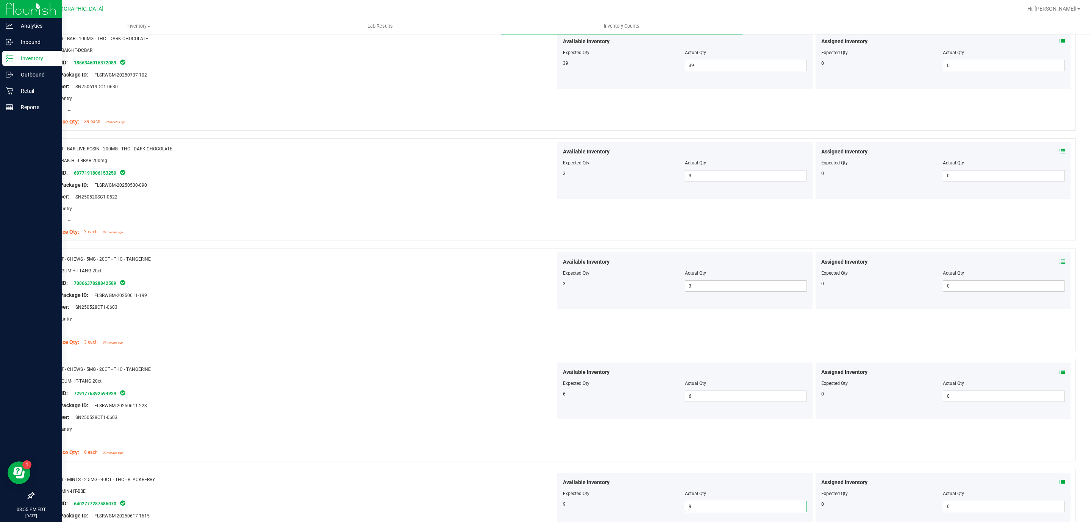
scroll to position [0, 0]
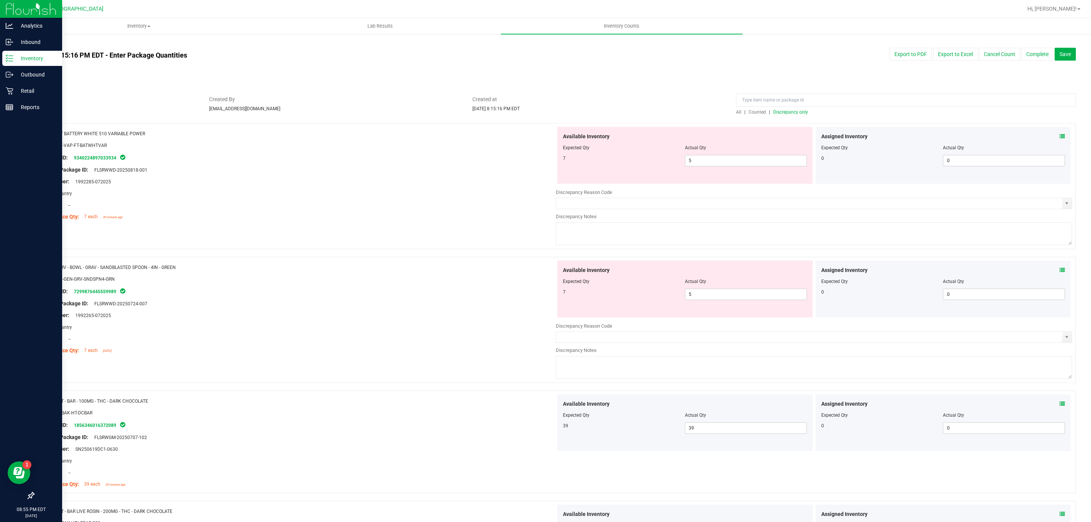
click at [799, 112] on span "Discrepancy only" at bounding box center [790, 111] width 35 height 5
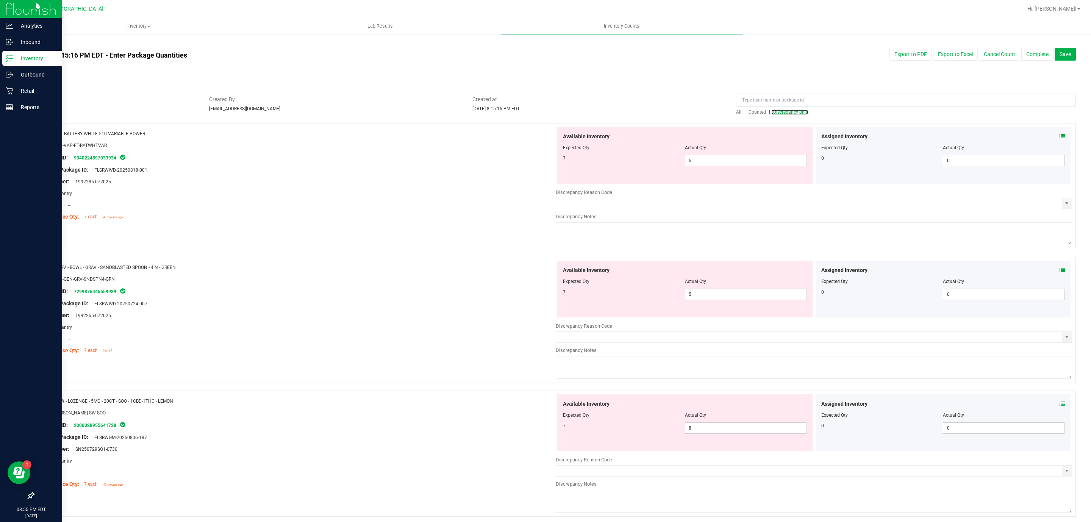
scroll to position [298, 0]
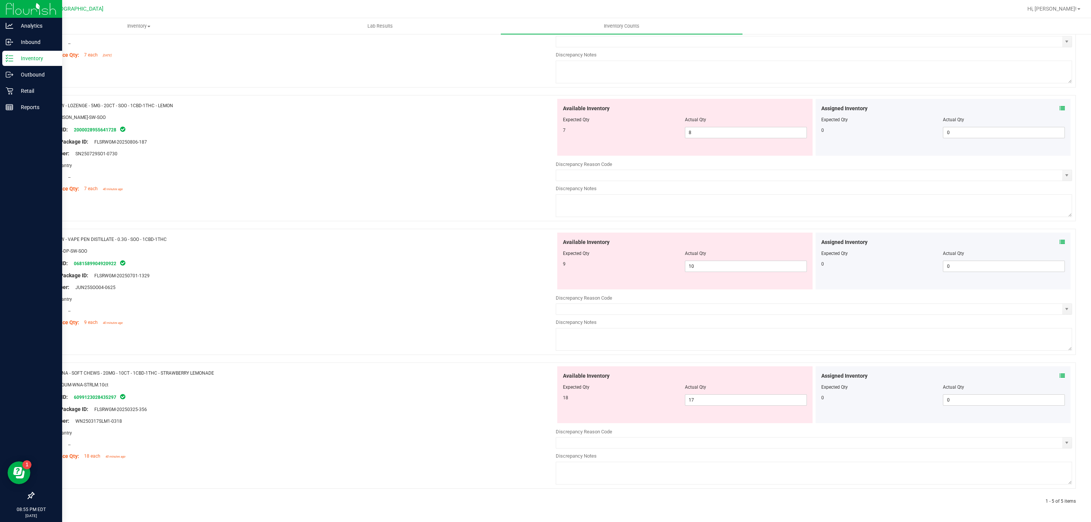
click at [706, 111] on div "Available Inventory" at bounding box center [685, 109] width 244 height 8
click at [704, 123] on div at bounding box center [685, 125] width 244 height 4
click at [704, 132] on span "8 8" at bounding box center [746, 132] width 122 height 11
click at [704, 132] on input "8" at bounding box center [745, 132] width 121 height 11
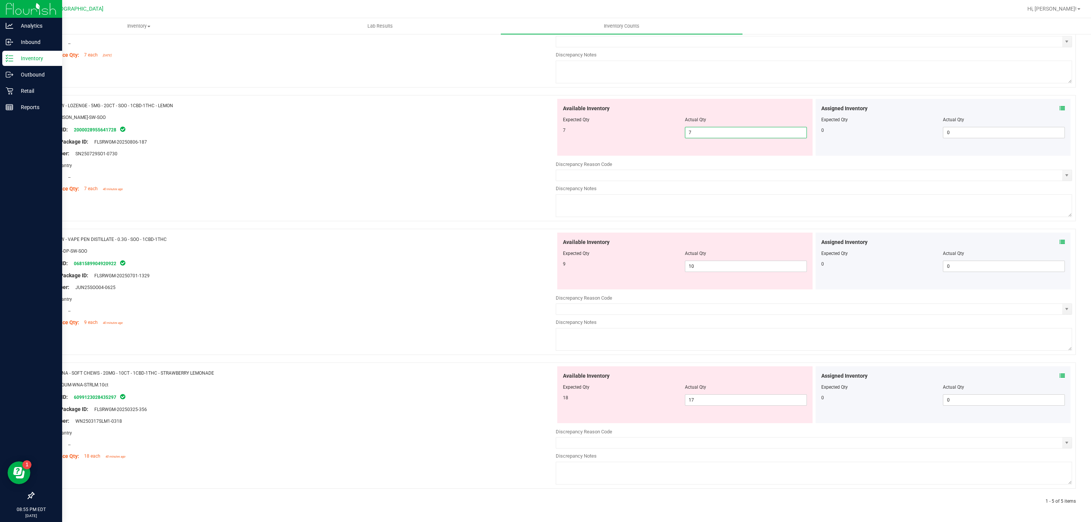
scroll to position [274, 0]
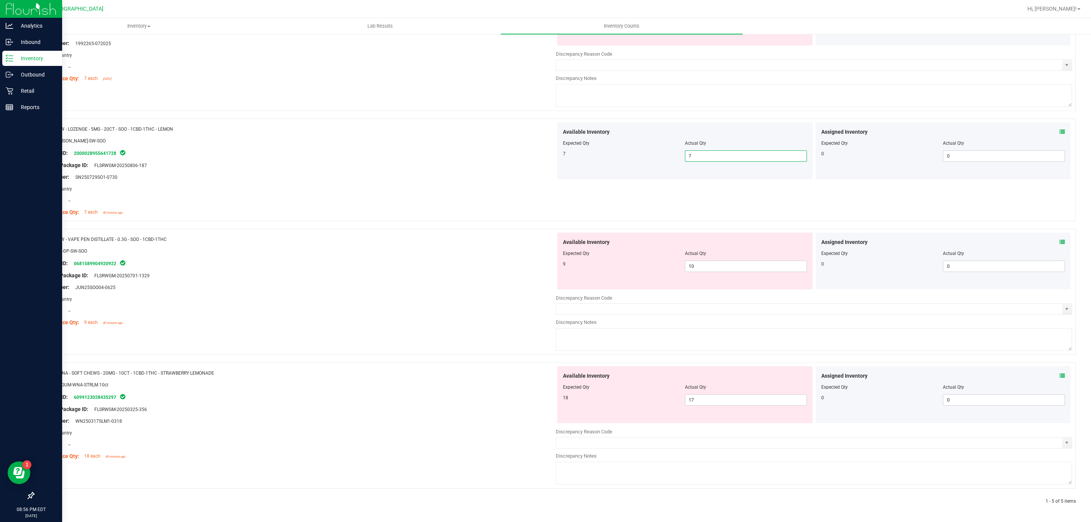
click at [721, 279] on div "Available Inventory Expected Qty Actual Qty 9 10 10" at bounding box center [684, 261] width 255 height 57
click at [719, 271] on span "10 10" at bounding box center [746, 266] width 122 height 11
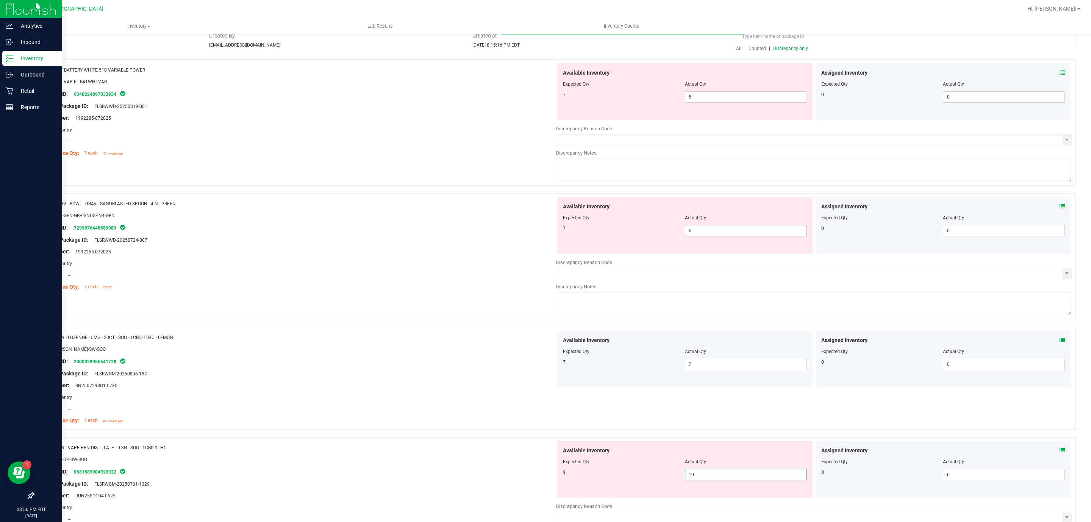
scroll to position [0, 0]
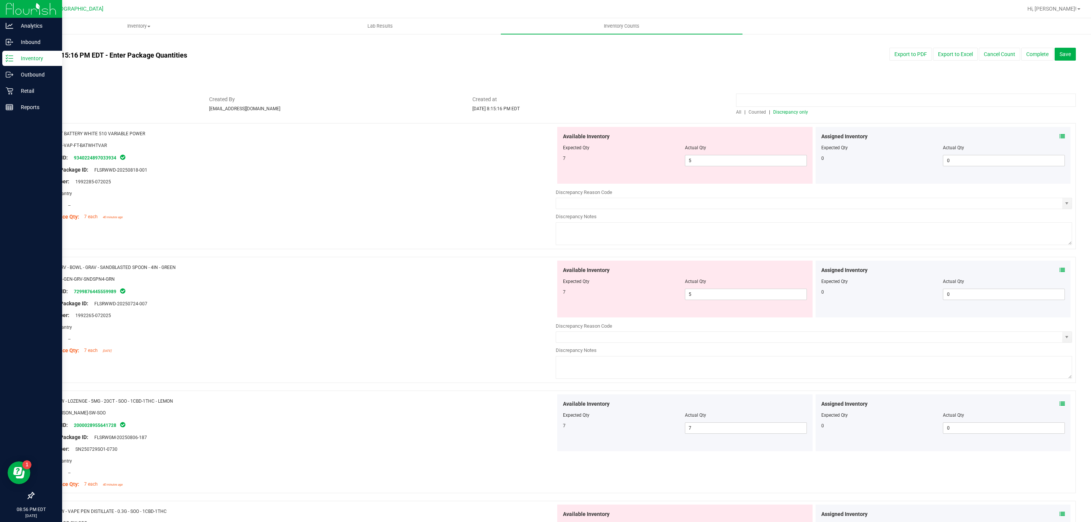
click at [792, 109] on div "All | Counted | Discrepancy only" at bounding box center [905, 105] width 351 height 20
click at [790, 112] on span "Discrepancy only" at bounding box center [790, 111] width 35 height 5
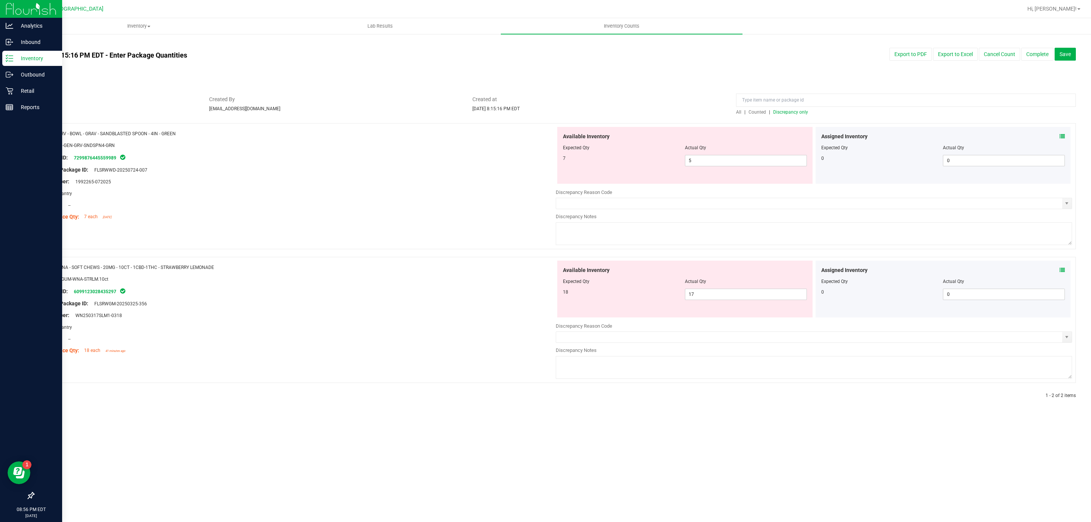
click at [726, 307] on div "Available Inventory Expected Qty Actual Qty 18 17 17" at bounding box center [684, 289] width 255 height 57
click at [725, 300] on span "17 17" at bounding box center [746, 294] width 122 height 11
click at [725, 298] on span "17 17" at bounding box center [746, 294] width 122 height 11
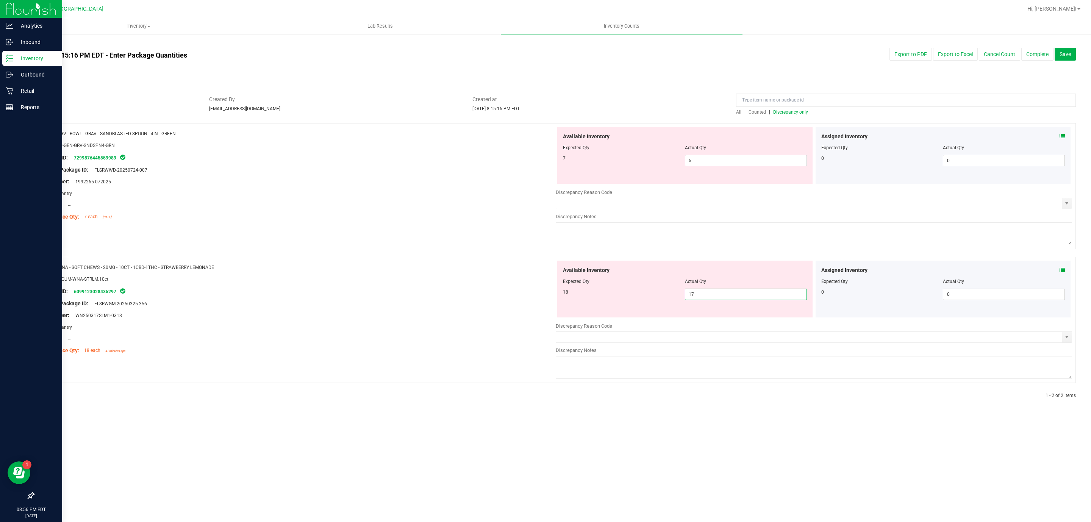
click at [725, 297] on input "17" at bounding box center [745, 294] width 121 height 11
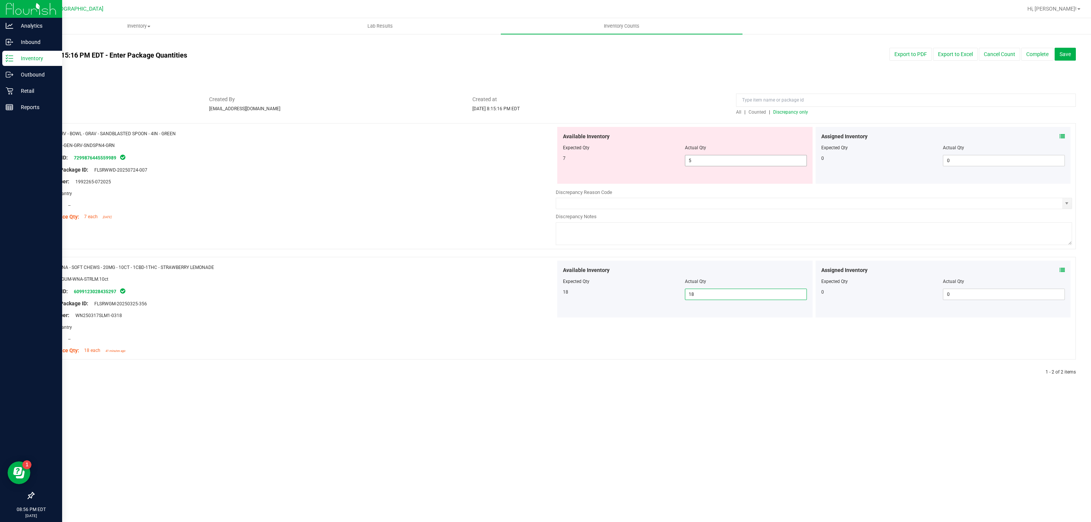
click at [724, 156] on span "5 5" at bounding box center [746, 160] width 122 height 11
click at [724, 156] on input "5" at bounding box center [745, 160] width 121 height 11
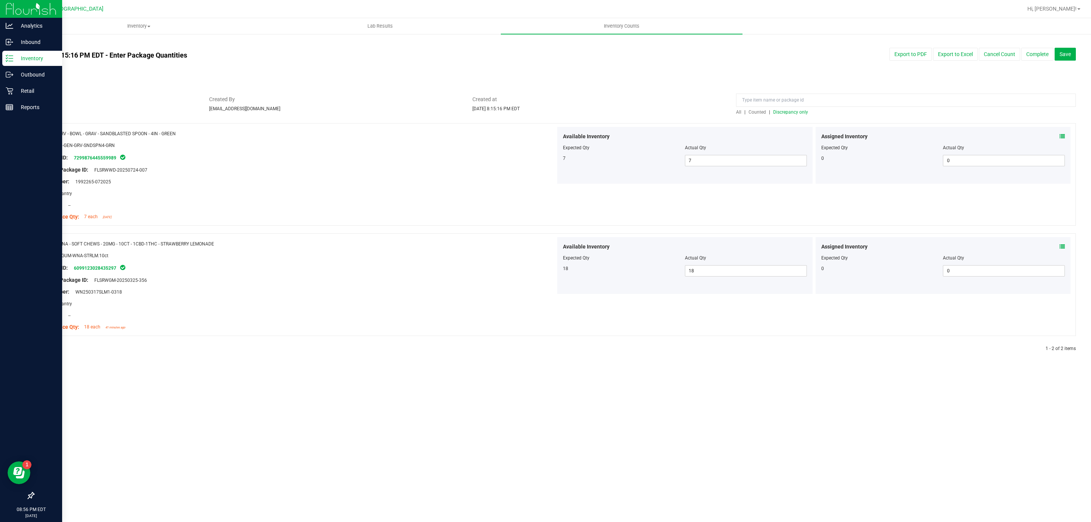
drag, startPoint x: 826, startPoint y: 109, endPoint x: 811, endPoint y: 108, distance: 14.8
click at [826, 109] on div "All | Counted | Discrepancy only" at bounding box center [906, 112] width 340 height 7
click at [809, 105] on input at bounding box center [906, 100] width 340 height 13
click at [803, 108] on div at bounding box center [906, 101] width 340 height 13
click at [780, 103] on input at bounding box center [906, 100] width 340 height 13
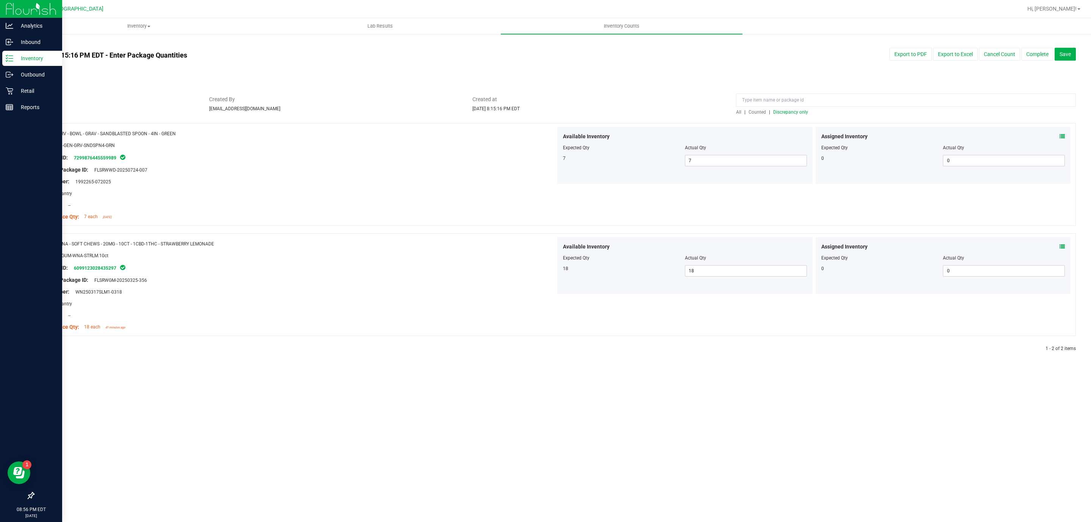
click at [800, 114] on span "Discrepancy only" at bounding box center [790, 111] width 35 height 5
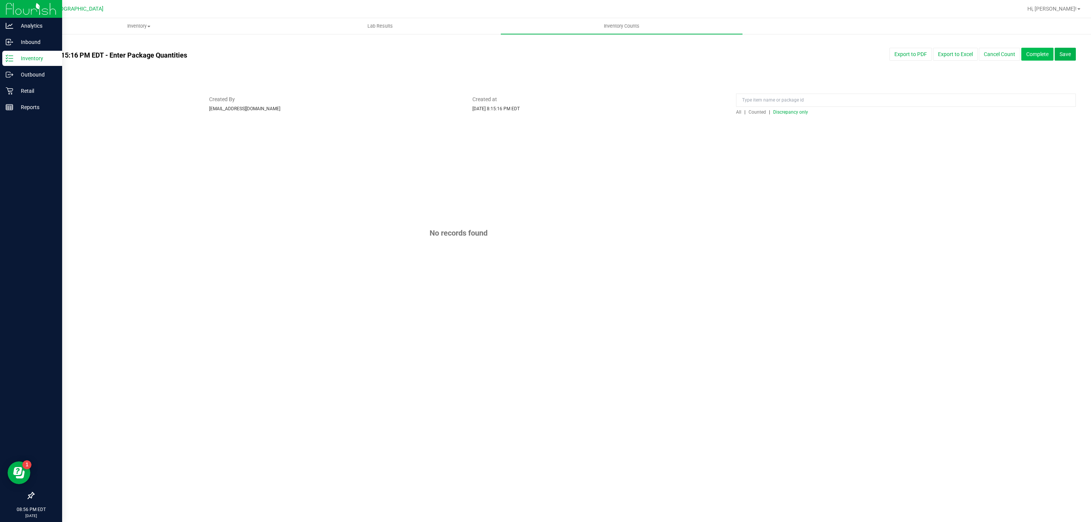
click at [1040, 59] on button "Complete" at bounding box center [1037, 54] width 32 height 13
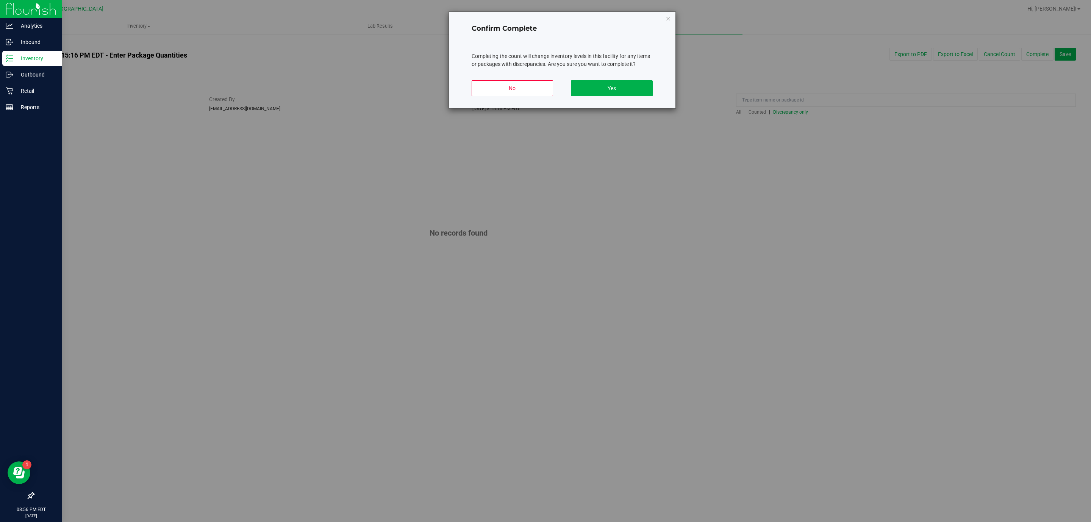
click at [658, 89] on div "Confirm Complete Completing the count will change inventory levels in this faci…" at bounding box center [562, 60] width 226 height 97
click at [635, 92] on button "Yes" at bounding box center [611, 88] width 81 height 16
